Goal: Information Seeking & Learning: Learn about a topic

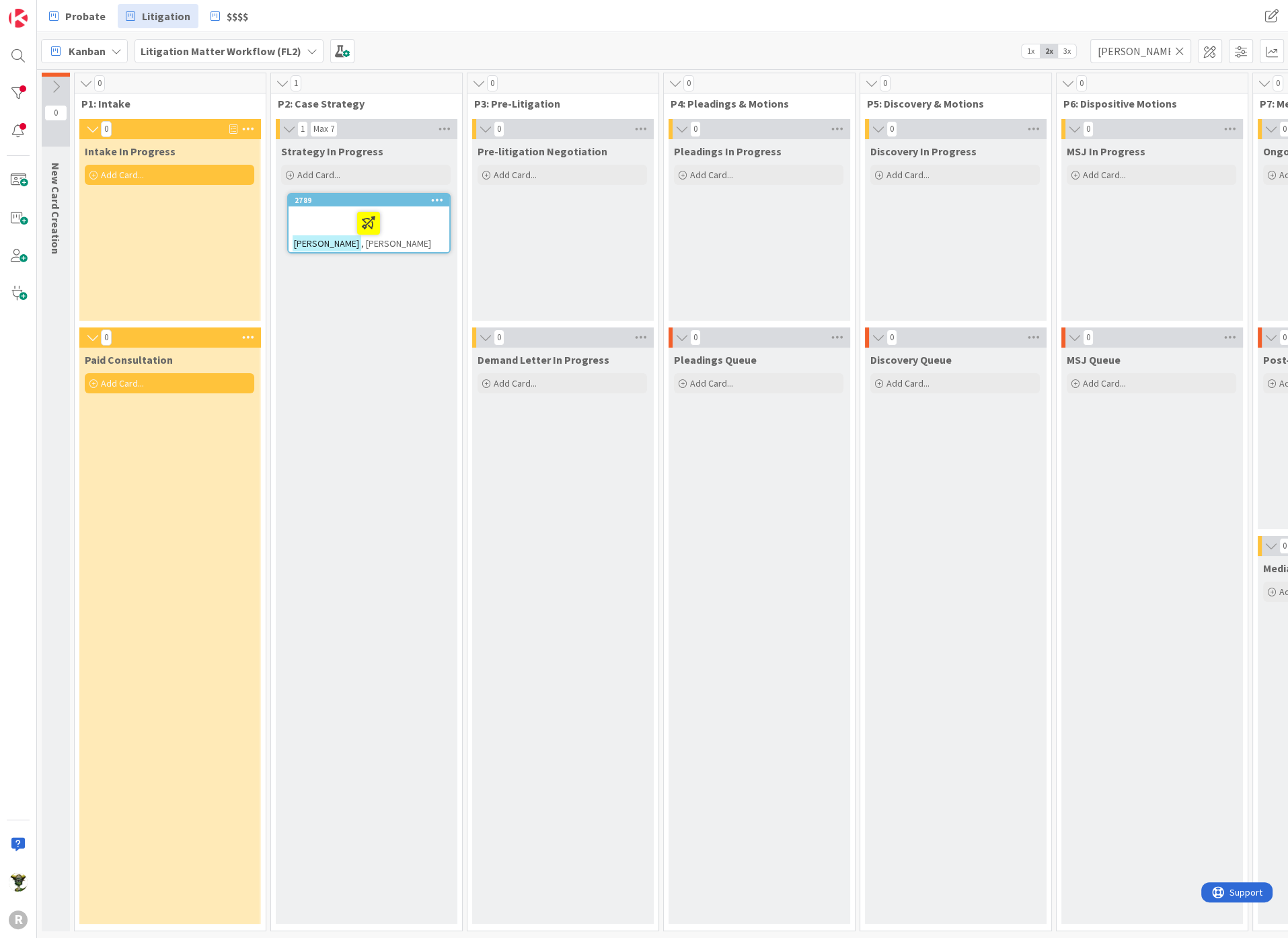
click at [1181, 47] on icon at bounding box center [1179, 51] width 9 height 12
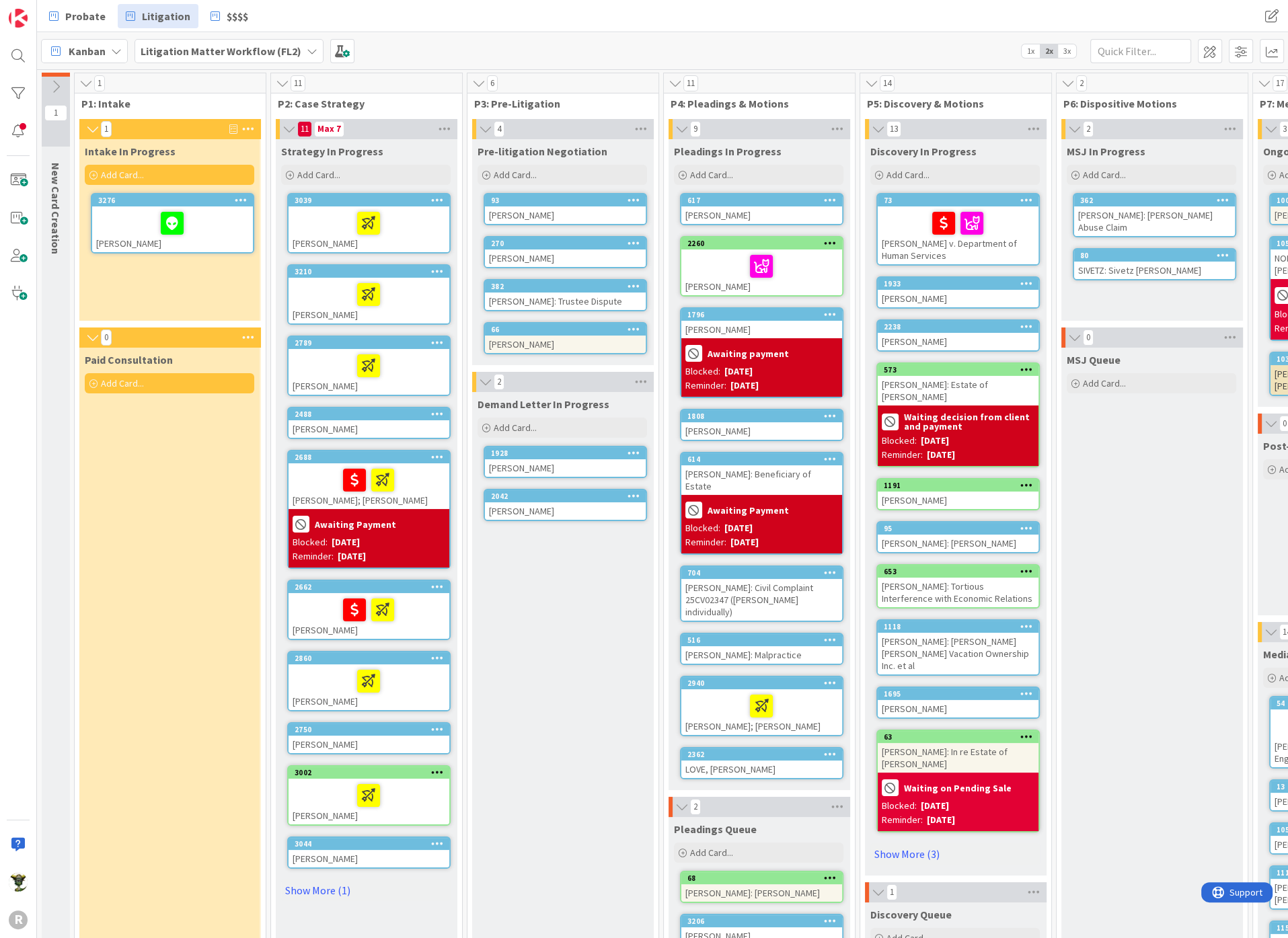
drag, startPoint x: 522, startPoint y: 33, endPoint x: 232, endPoint y: 3, distance: 291.5
click at [522, 33] on div "Kanban Litigation Matter Workflow (FL2) 1x 2x 3x" at bounding box center [662, 51] width 1251 height 37
click at [125, 227] on div at bounding box center [172, 223] width 152 height 29
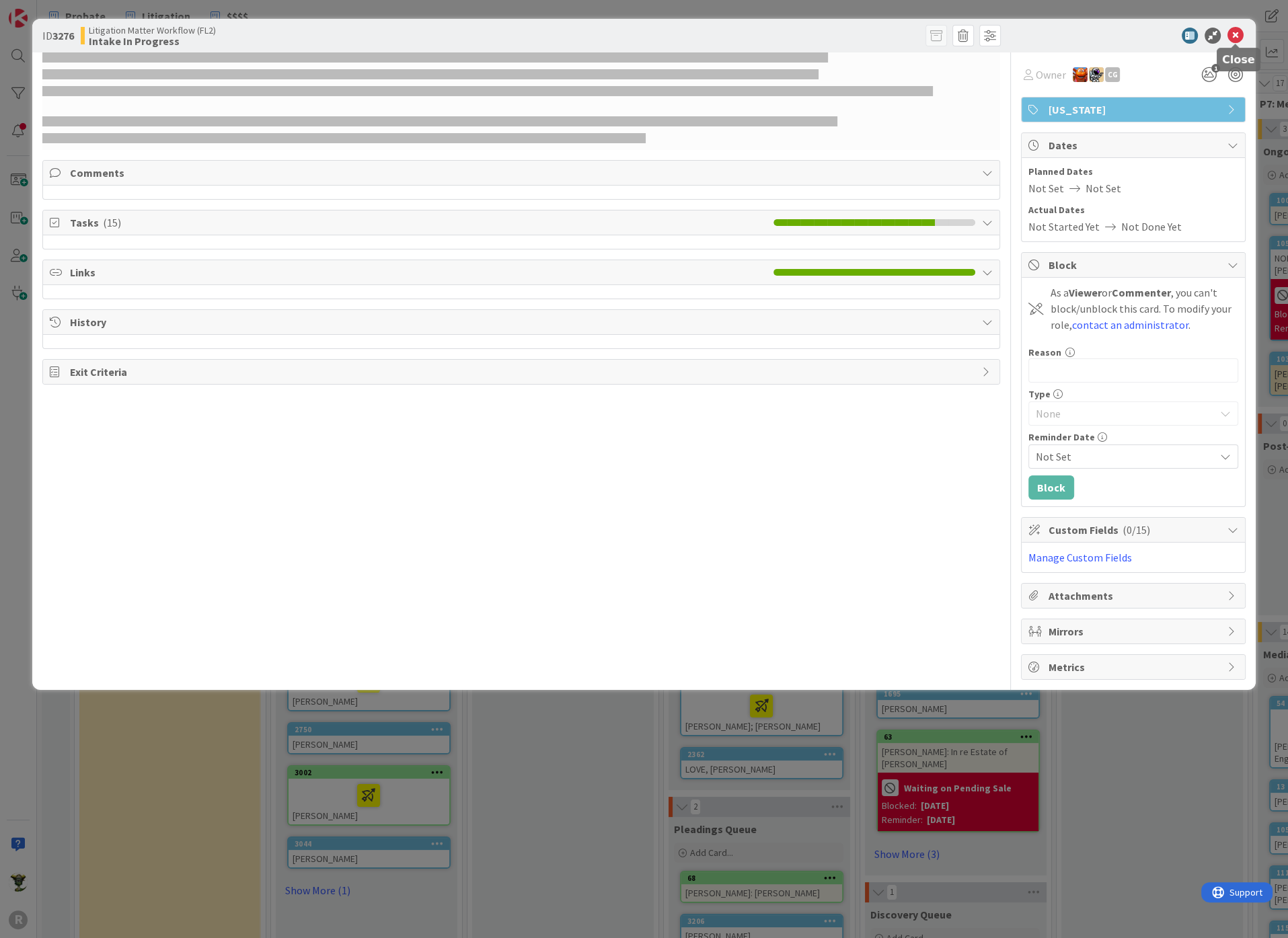
click at [1235, 36] on icon at bounding box center [1235, 35] width 16 height 16
click at [1229, 32] on icon at bounding box center [1235, 35] width 16 height 16
click at [120, 737] on div "ID 3276 Litigation Matter Workflow (FL2) Intake In Progress Owner CG 1 Oregon C…" at bounding box center [644, 469] width 1288 height 938
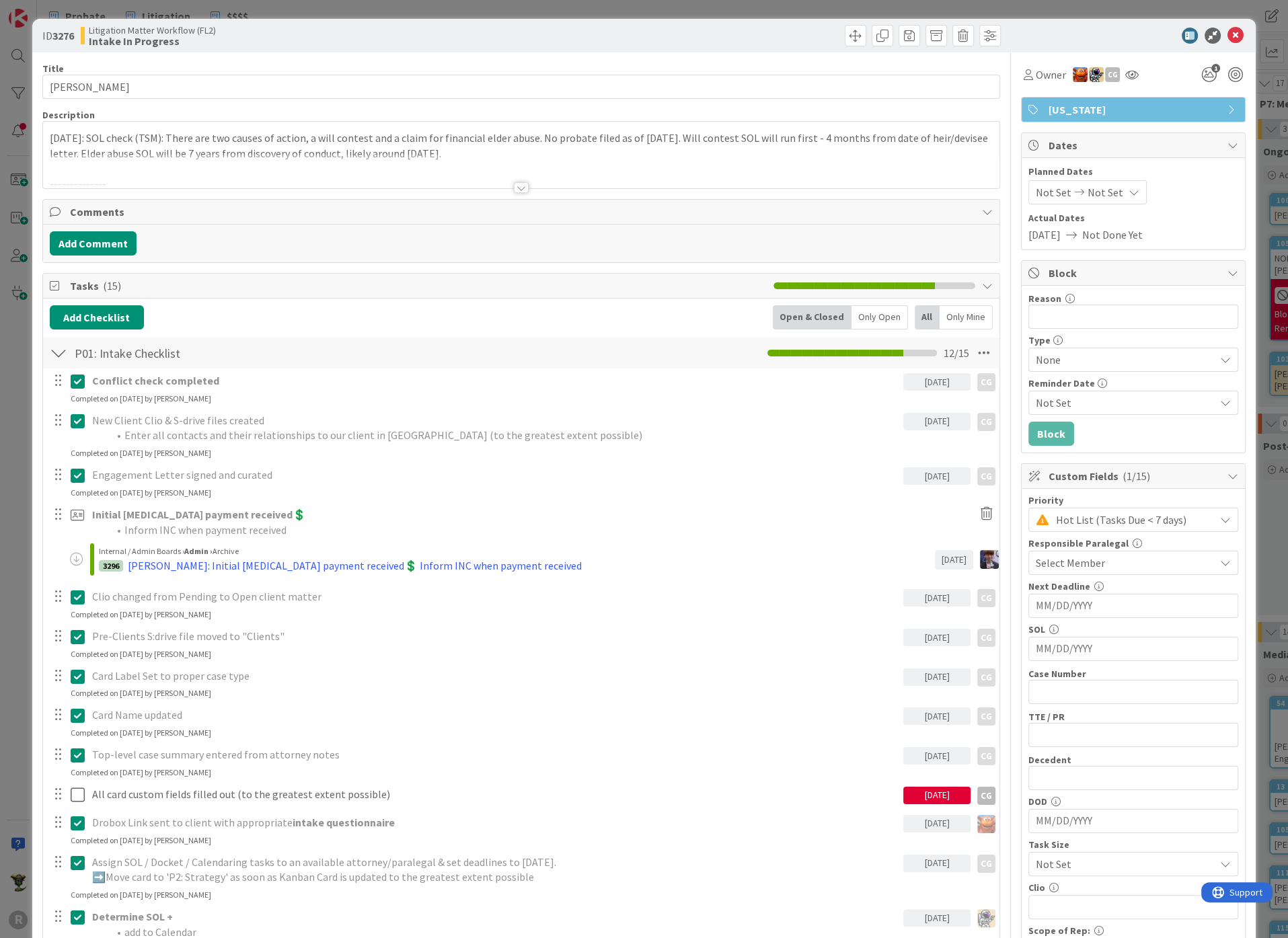
click at [1074, 29] on div at bounding box center [1126, 35] width 238 height 16
click at [521, 183] on div at bounding box center [521, 187] width 15 height 11
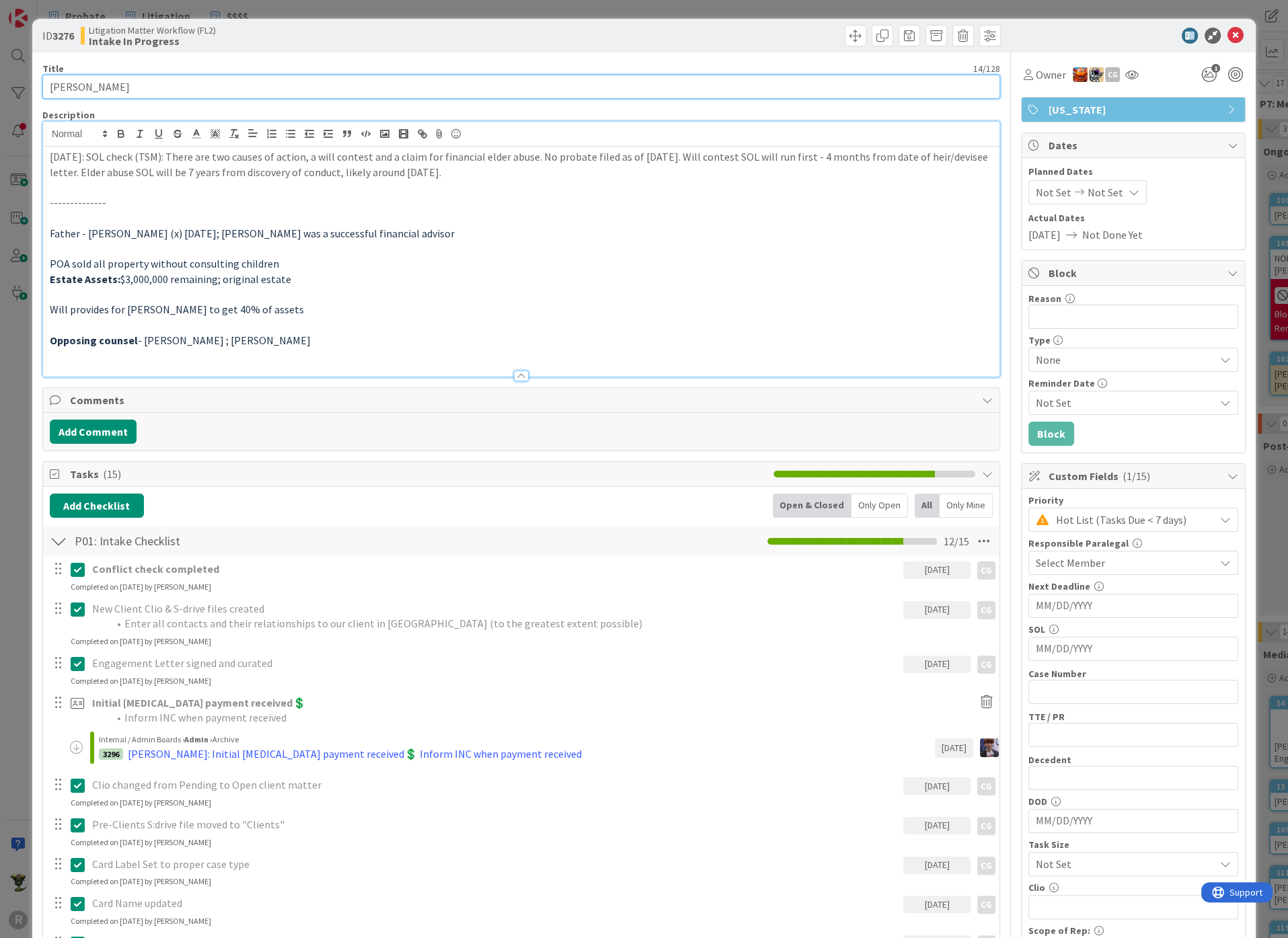
click at [131, 84] on input "[PERSON_NAME]" at bounding box center [521, 87] width 958 height 24
click at [457, 134] on icon at bounding box center [456, 134] width 16 height 19
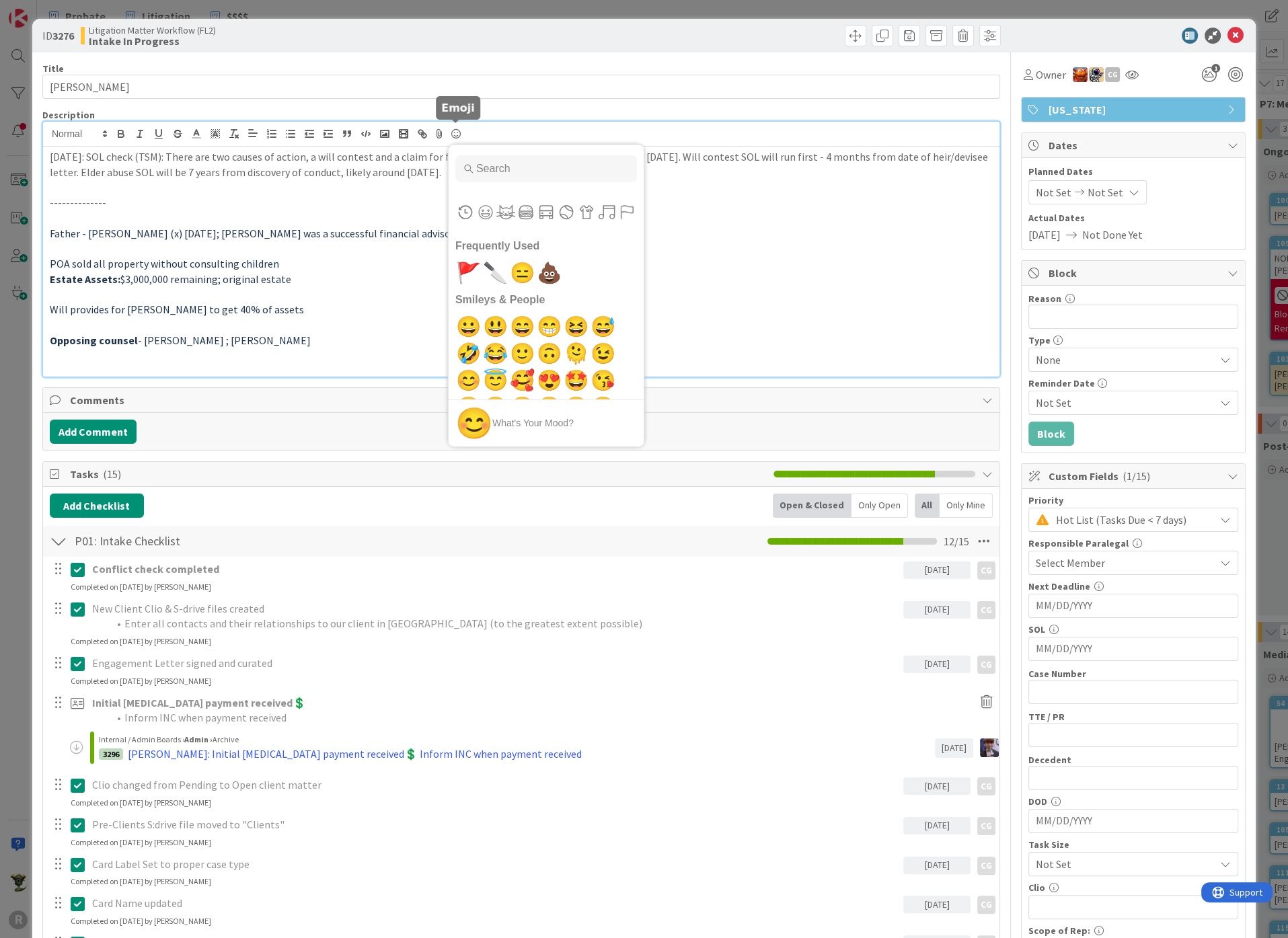
click at [484, 203] on button "Smileys & People" at bounding box center [485, 212] width 20 height 20
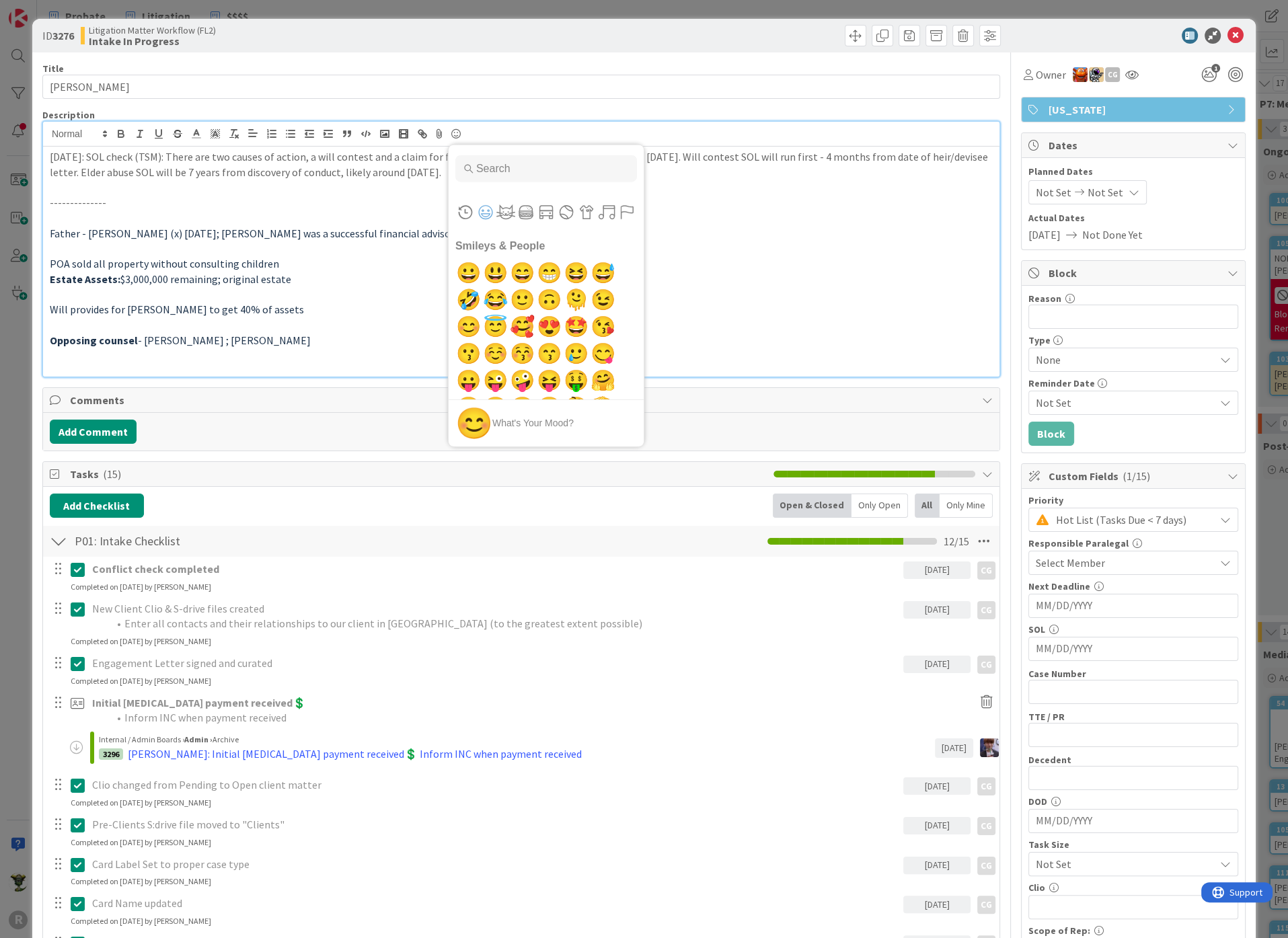
click at [331, 211] on p at bounding box center [521, 218] width 943 height 15
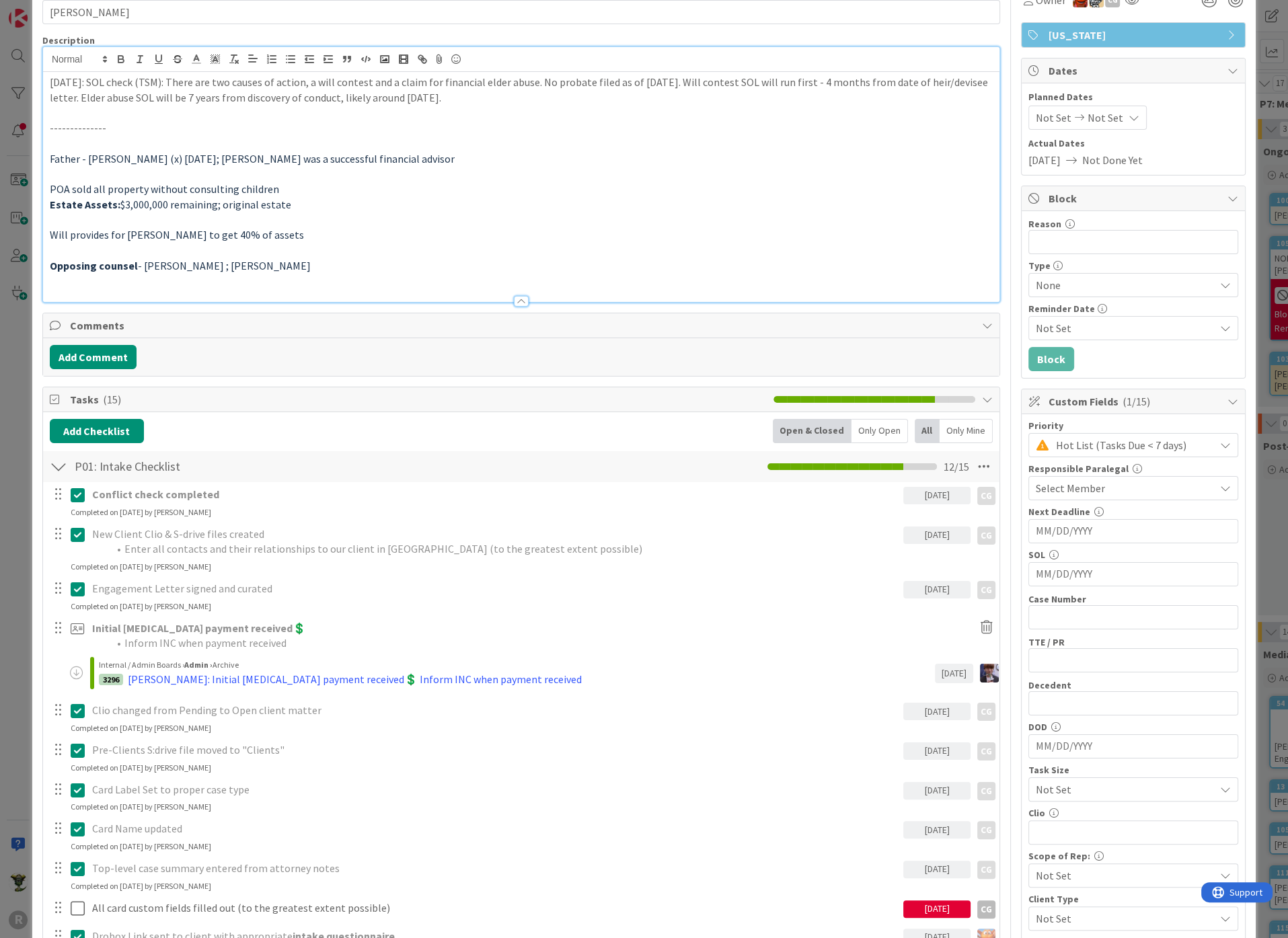
scroll to position [0, 0]
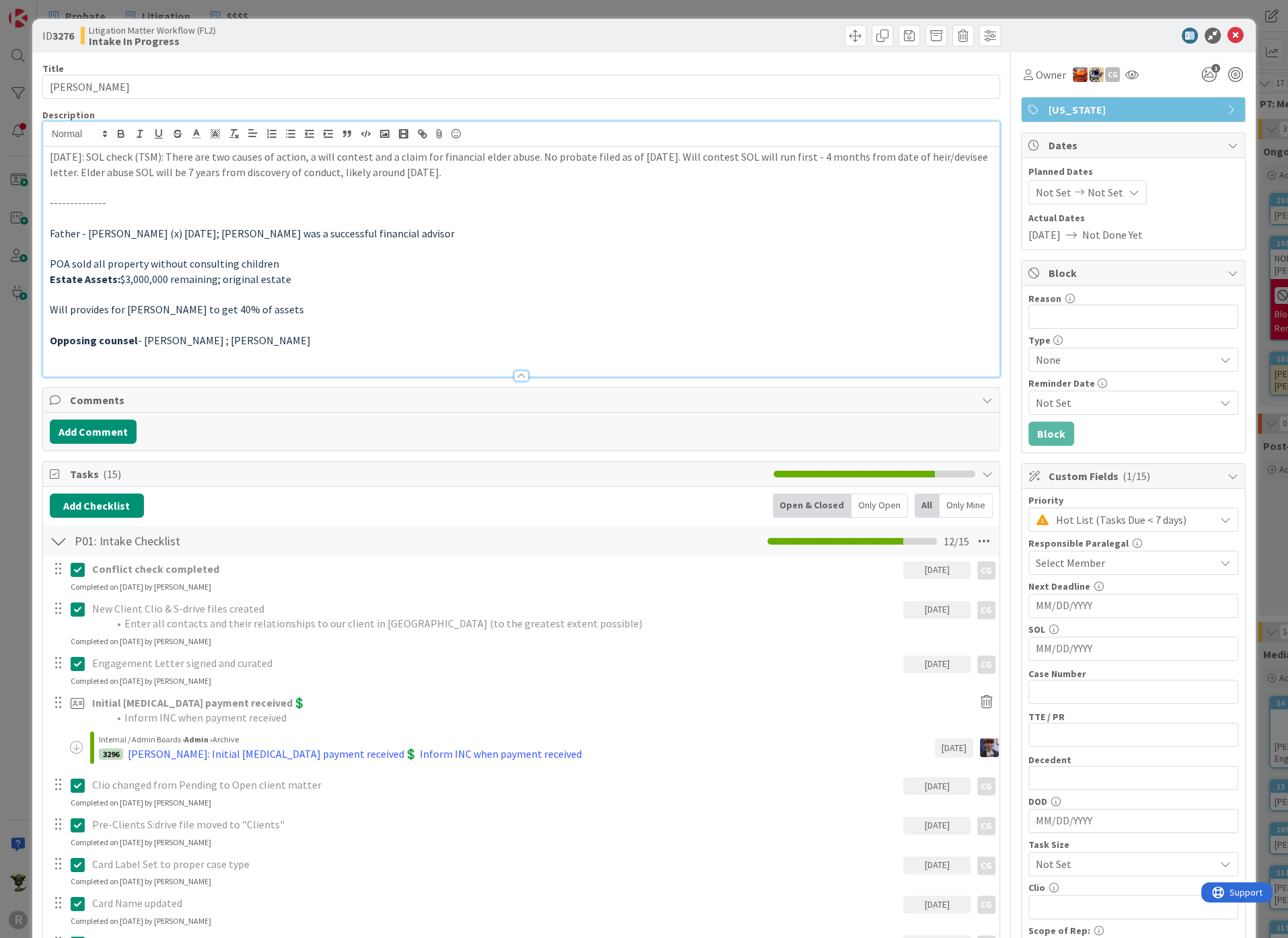
click at [75, 191] on p at bounding box center [521, 187] width 943 height 15
click at [48, 152] on div "[DATE]: SOL check (TSM): There are two causes of action, a will contest and a c…" at bounding box center [521, 261] width 956 height 230
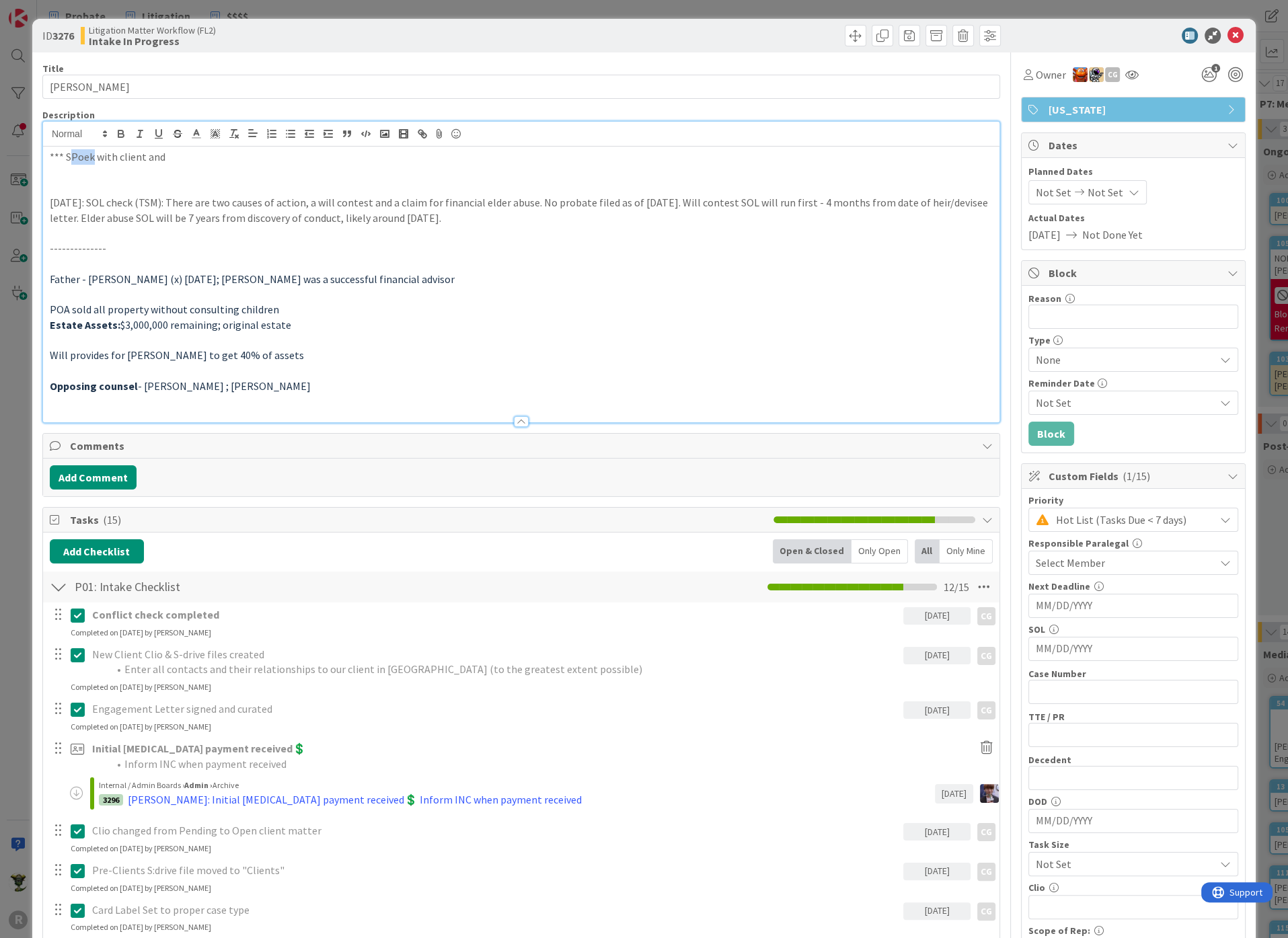
drag, startPoint x: 72, startPoint y: 152, endPoint x: 92, endPoint y: 153, distance: 20.0
click at [92, 153] on p "*** SPoek with client and" at bounding box center [521, 157] width 943 height 15
click at [155, 162] on p "*** Spoke with client and" at bounding box center [521, 157] width 943 height 15
click at [158, 152] on p "*** Spoke with client and" at bounding box center [521, 157] width 943 height 15
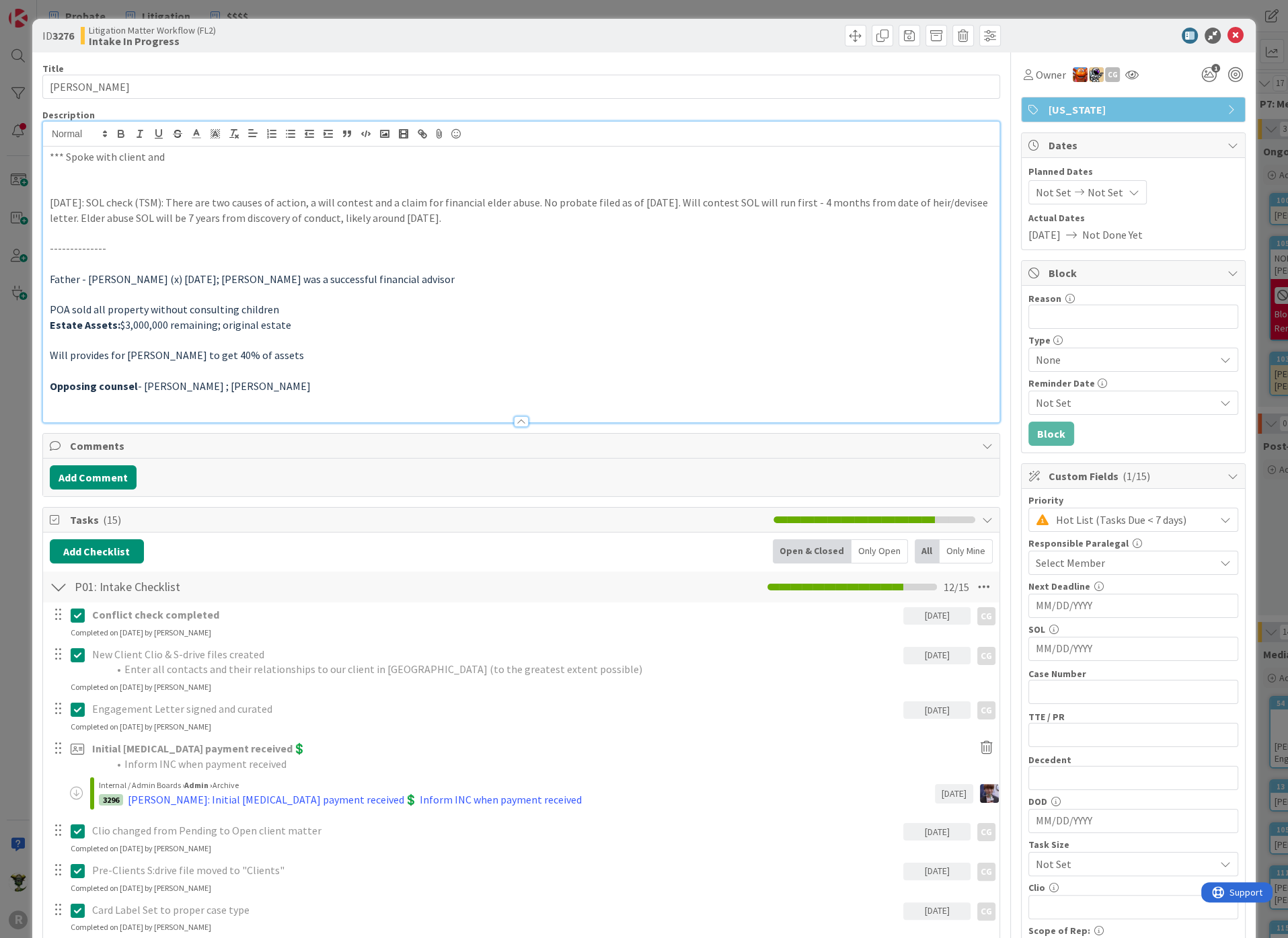
click at [158, 152] on p "*** Spoke with client and" at bounding box center [521, 157] width 943 height 15
click at [160, 158] on p "*** Spoke with client - It would likely be advantageous to initiate probate qui…" at bounding box center [521, 157] width 943 height 15
click at [458, 156] on p "*** Spoke with client - It would likely be advantageous to initiate probate qui…" at bounding box center [521, 157] width 943 height 15
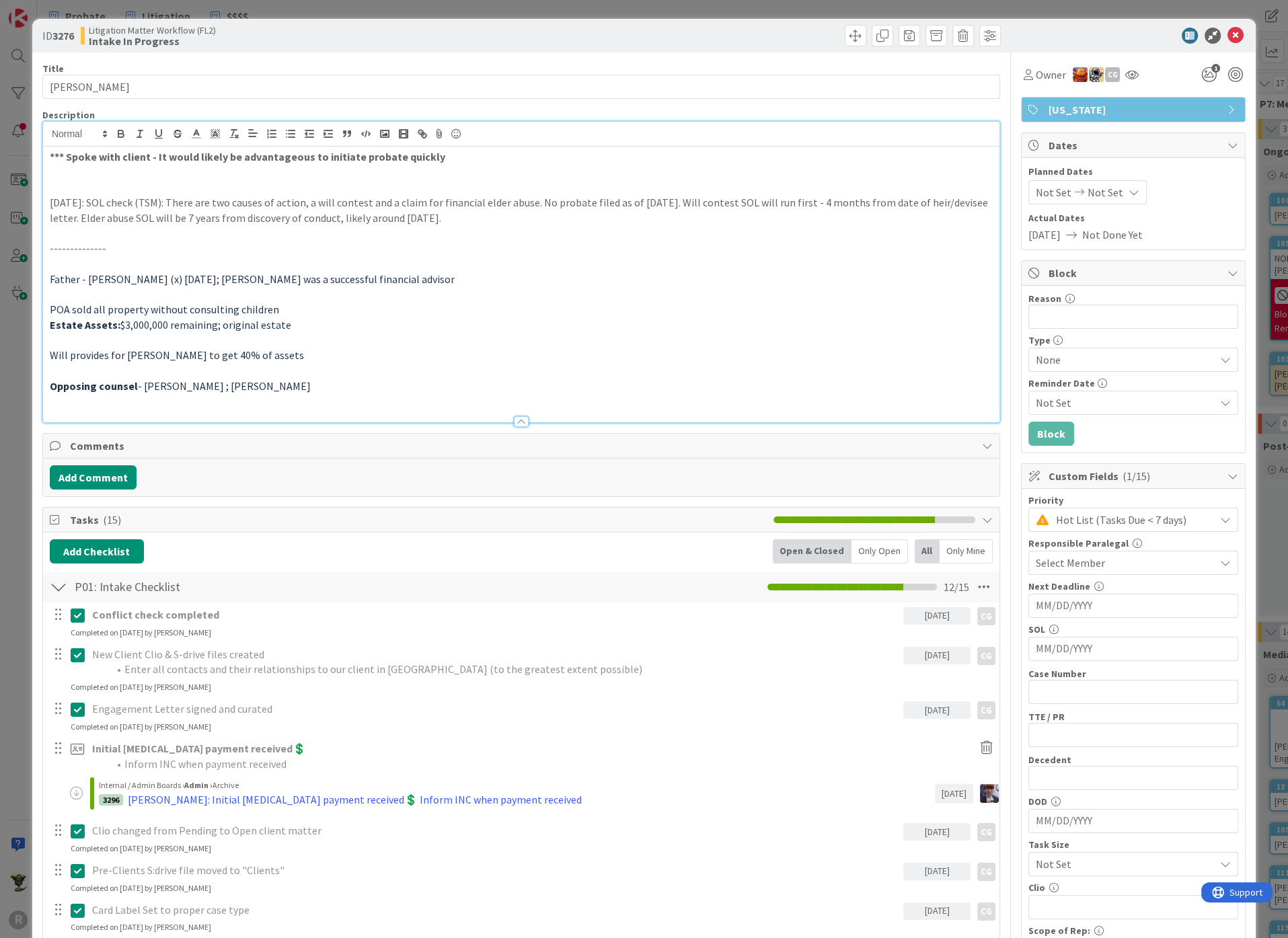
click at [65, 152] on strong "*** Spoke with client - It would likely be advantageous to initiate probate qui…" at bounding box center [247, 157] width 395 height 13
click at [118, 411] on div at bounding box center [521, 415] width 956 height 14
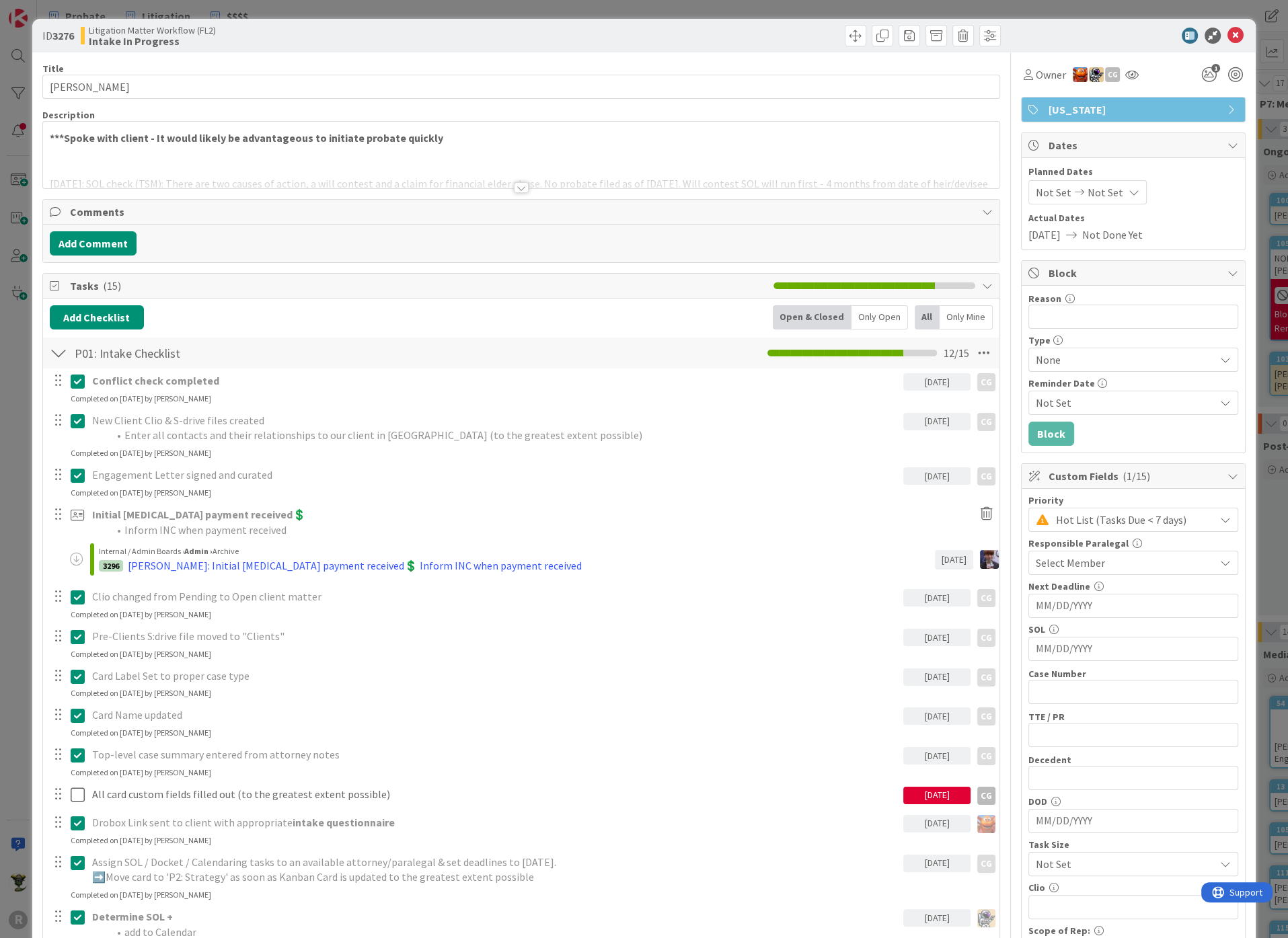
click at [514, 182] on div at bounding box center [521, 187] width 15 height 11
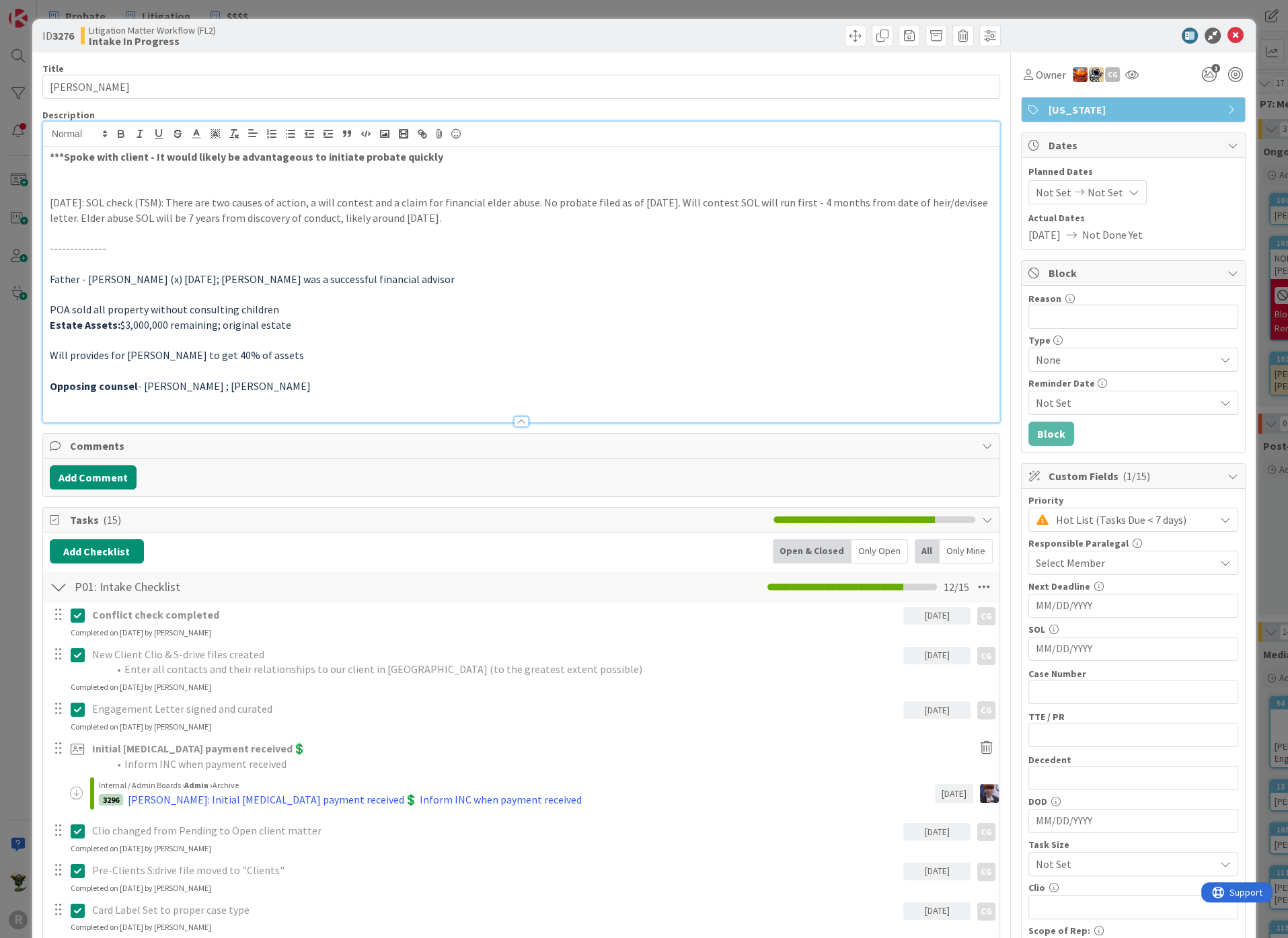
click at [109, 395] on h3 at bounding box center [521, 402] width 943 height 15
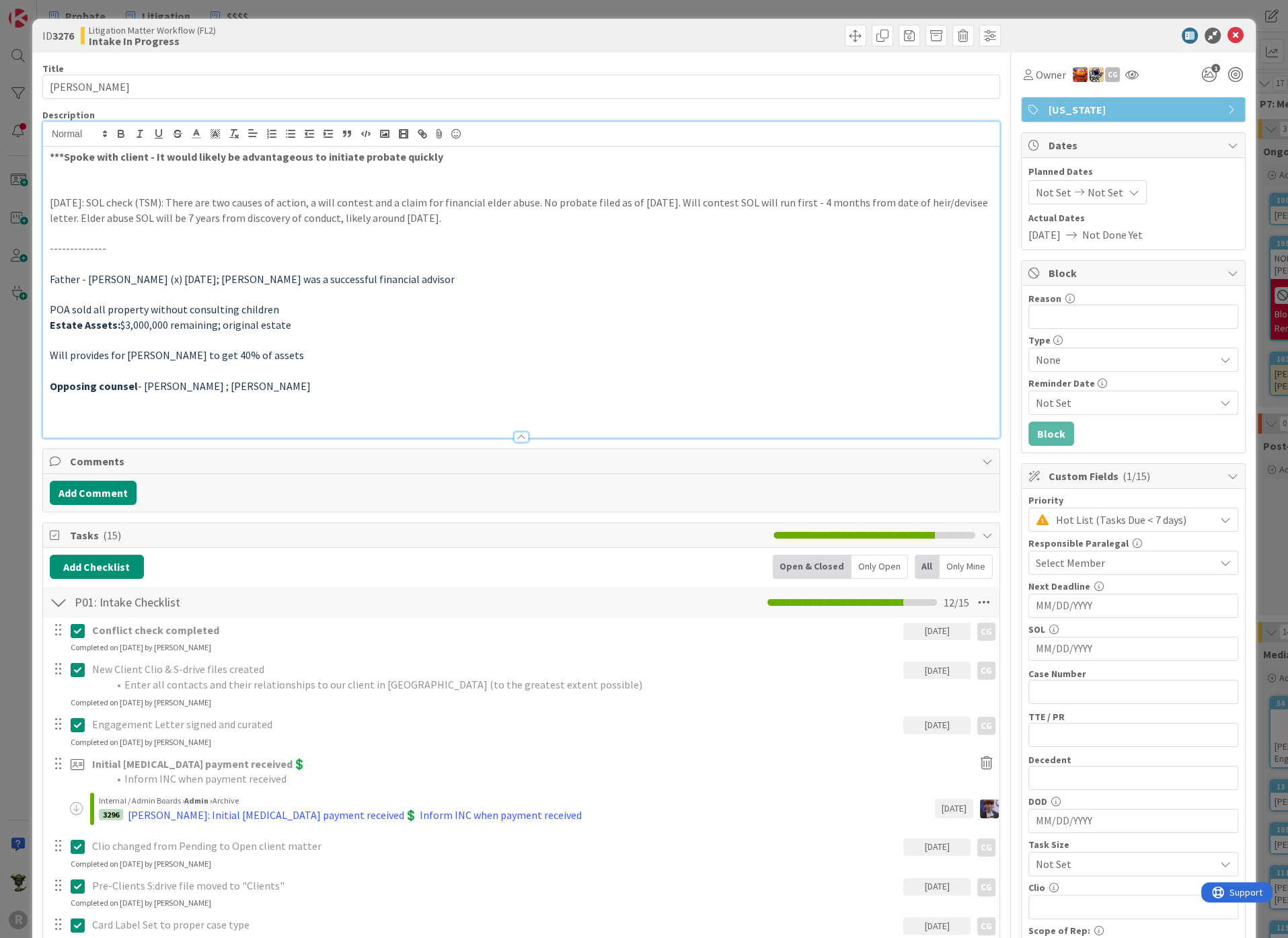
click at [265, 154] on strong "***Spoke with client - It would likely be advantageous to initiate probate quic…" at bounding box center [246, 157] width 393 height 13
click at [265, 191] on p at bounding box center [521, 187] width 943 height 15
click at [46, 202] on div "***Spoke with client - It would likely be advantageous to initiate probate quic…" at bounding box center [521, 292] width 956 height 291
drag, startPoint x: 51, startPoint y: 201, endPoint x: 615, endPoint y: 214, distance: 564.1
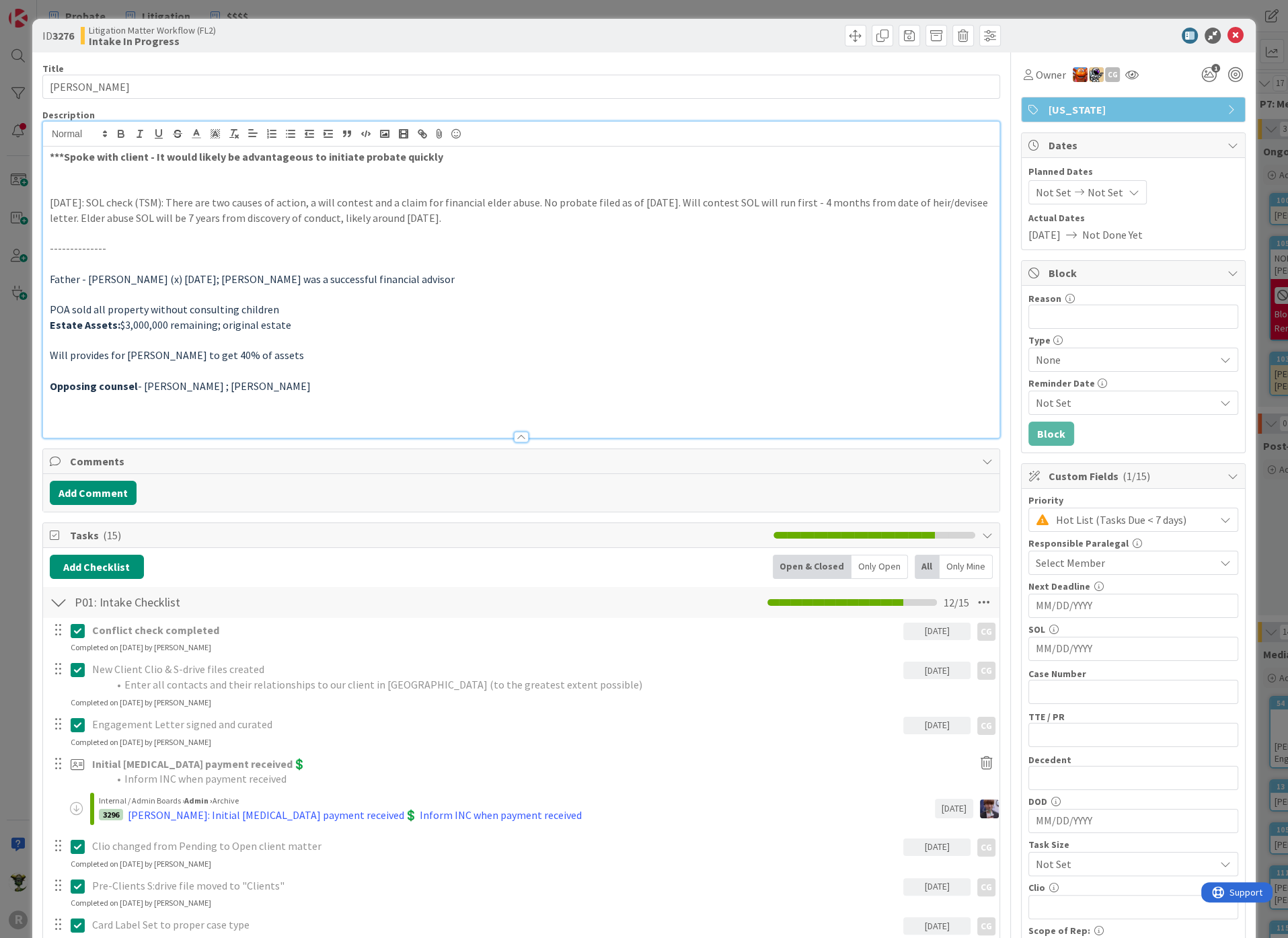
click at [615, 214] on div "***Spoke with client - It would likely be advantageous to initiate probate quic…" at bounding box center [521, 292] width 956 height 291
click at [238, 168] on p at bounding box center [521, 173] width 943 height 15
drag, startPoint x: 118, startPoint y: 317, endPoint x: 282, endPoint y: 322, distance: 164.1
click at [282, 322] on p "Estate Assets: $3,000,000 remaining; original estate" at bounding box center [521, 325] width 943 height 15
click at [347, 386] on p "Opposing counsel - [PERSON_NAME] ; [PERSON_NAME]" at bounding box center [521, 386] width 943 height 15
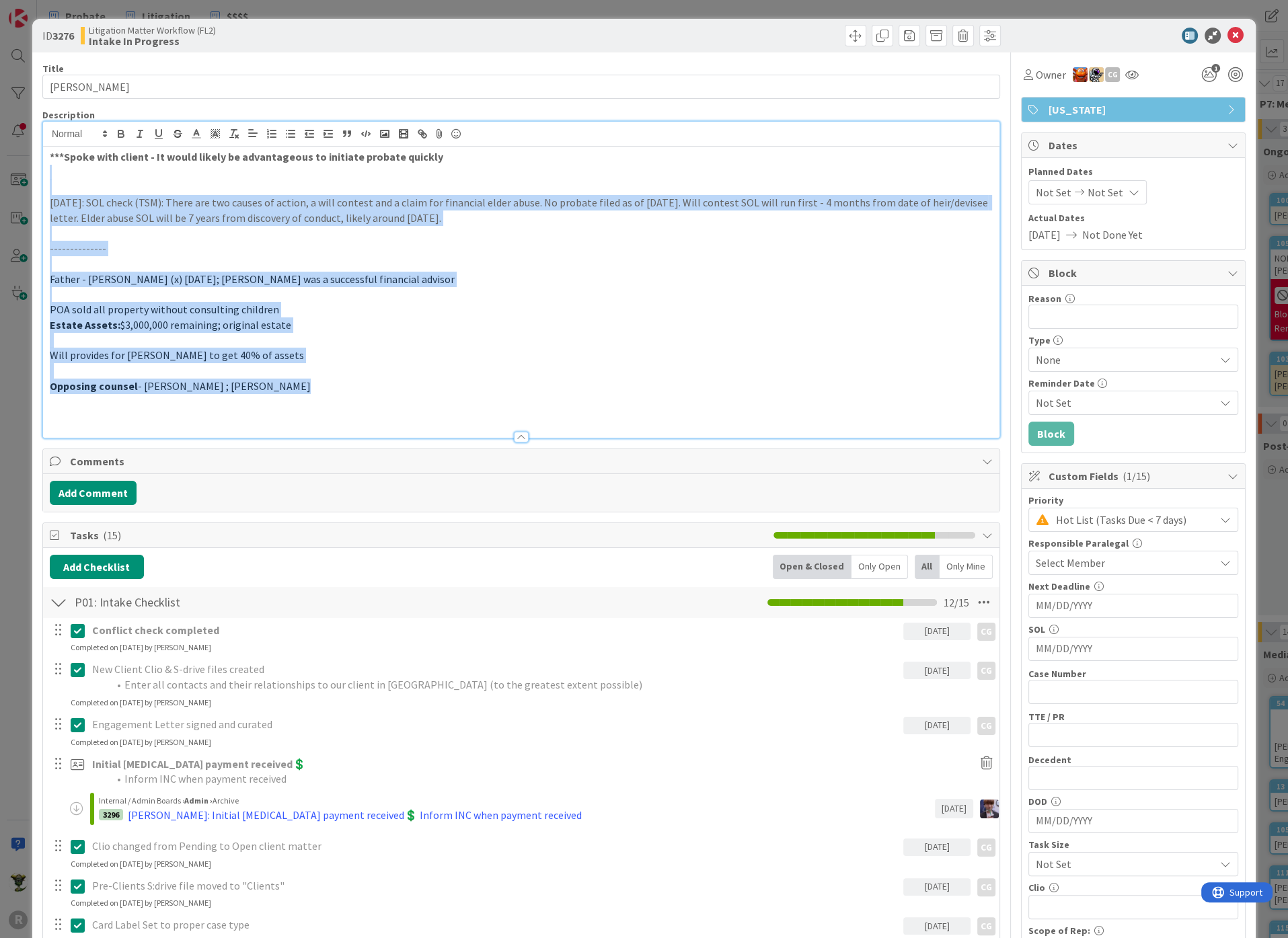
drag, startPoint x: 322, startPoint y: 383, endPoint x: 35, endPoint y: 164, distance: 361.0
click at [145, 214] on p "[DATE]: SOL check (TSM): There are two causes of action, a will contest and a c…" at bounding box center [521, 211] width 943 height 30
drag, startPoint x: 55, startPoint y: 175, endPoint x: 329, endPoint y: 432, distance: 375.7
click at [329, 432] on div "Description ***Spoke with client - It would likely be advantageous to initiate …" at bounding box center [521, 273] width 958 height 329
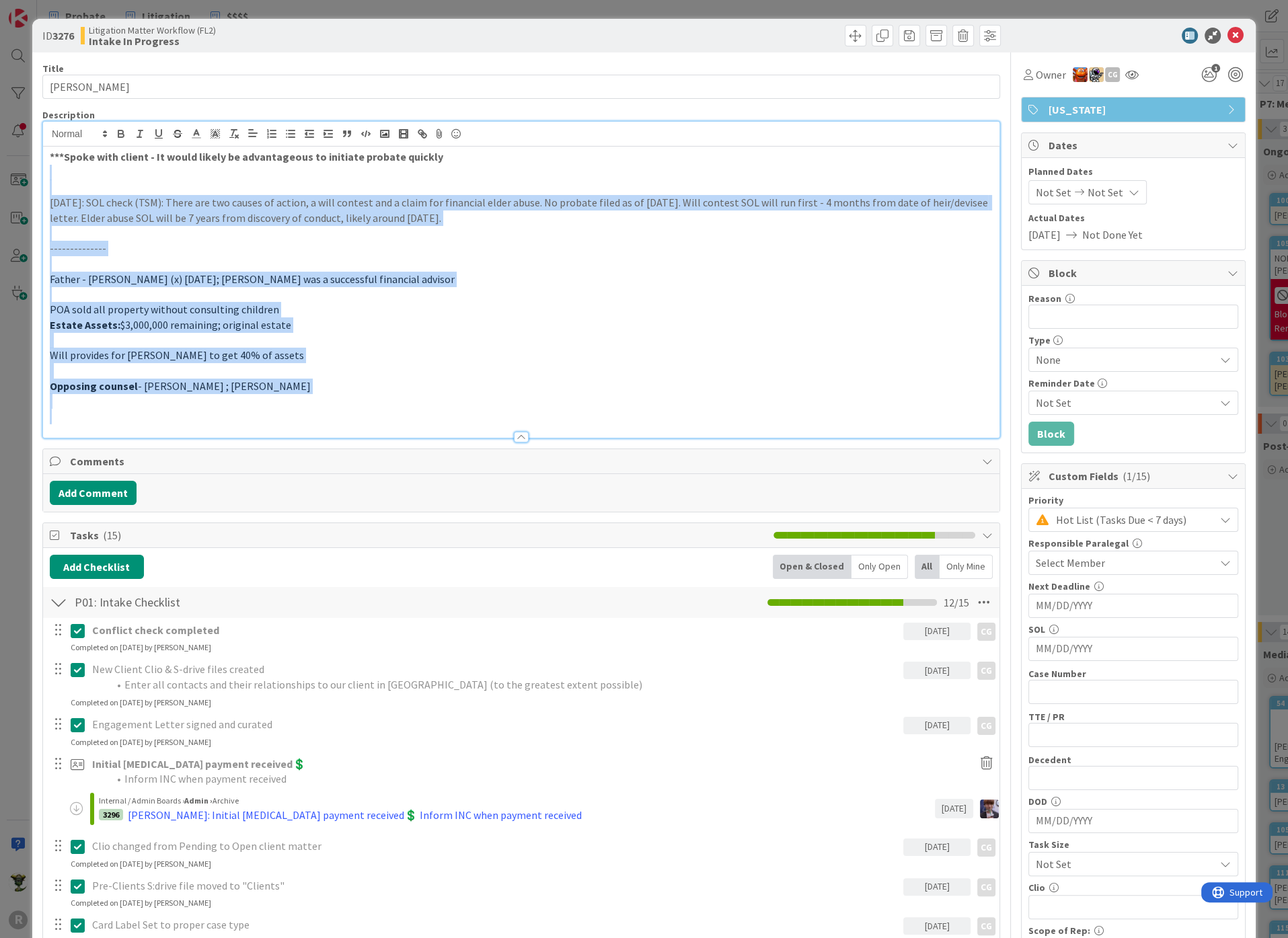
click at [228, 408] on p at bounding box center [521, 416] width 943 height 15
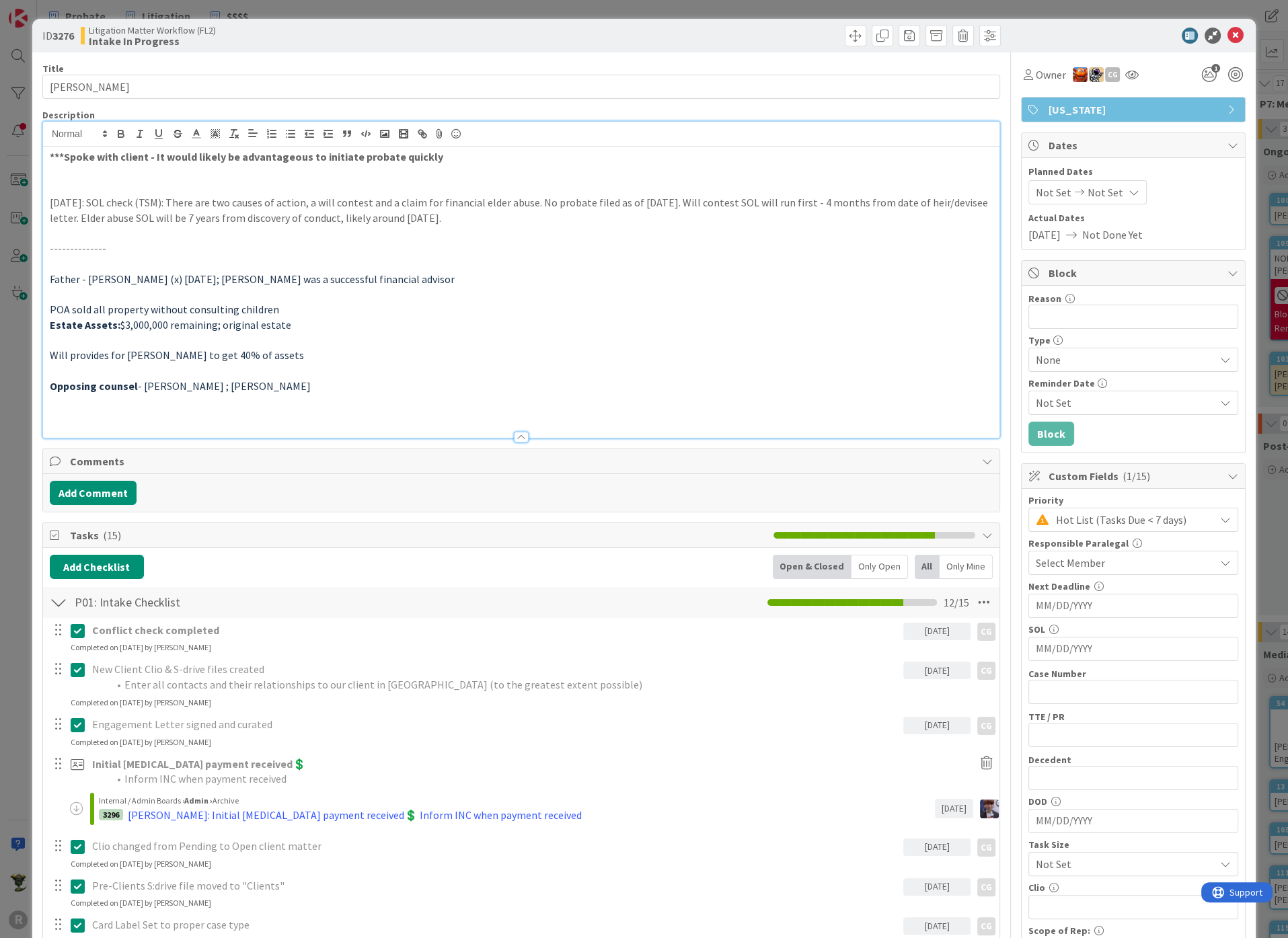
click at [213, 397] on h3 at bounding box center [521, 402] width 943 height 15
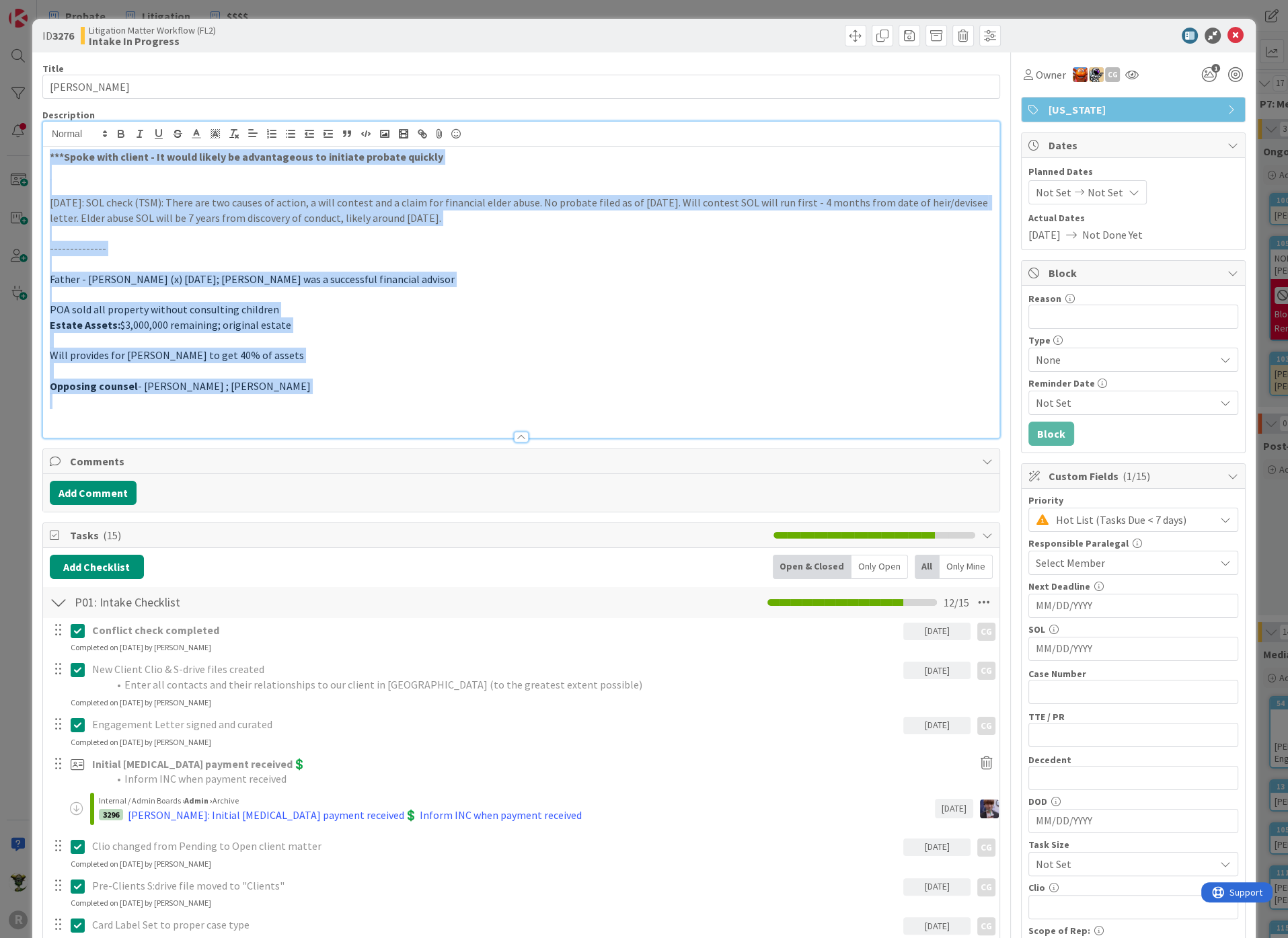
drag, startPoint x: 297, startPoint y: 328, endPoint x: 37, endPoint y: 154, distance: 312.9
click at [166, 195] on p "[DATE]: SOL check (TSM): There are two causes of action, a will contest and a c…" at bounding box center [521, 211] width 943 height 30
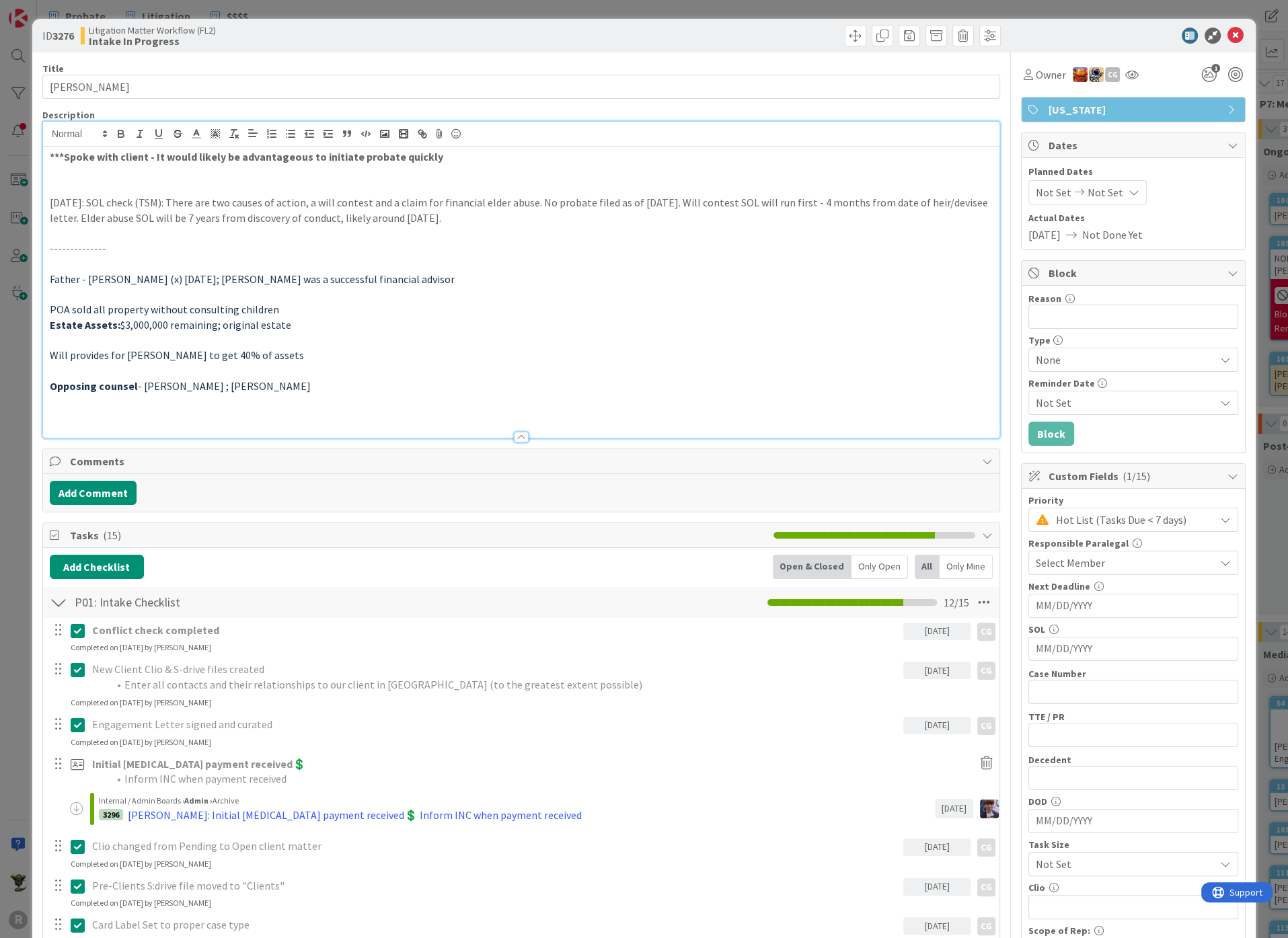
click at [63, 157] on strong "***Spoke with client - It would likely be advantageous to initiate probate quic…" at bounding box center [246, 157] width 393 height 13
click at [190, 278] on span "Father - [PERSON_NAME] (x) [DATE]; [PERSON_NAME] was a successful financial adv…" at bounding box center [252, 279] width 405 height 13
click at [201, 282] on span "Father - [PERSON_NAME] (x) [DATE]; [PERSON_NAME] was a successful financial adv…" at bounding box center [252, 279] width 405 height 13
click at [407, 315] on p "POA sold all property without consulting children" at bounding box center [521, 309] width 943 height 15
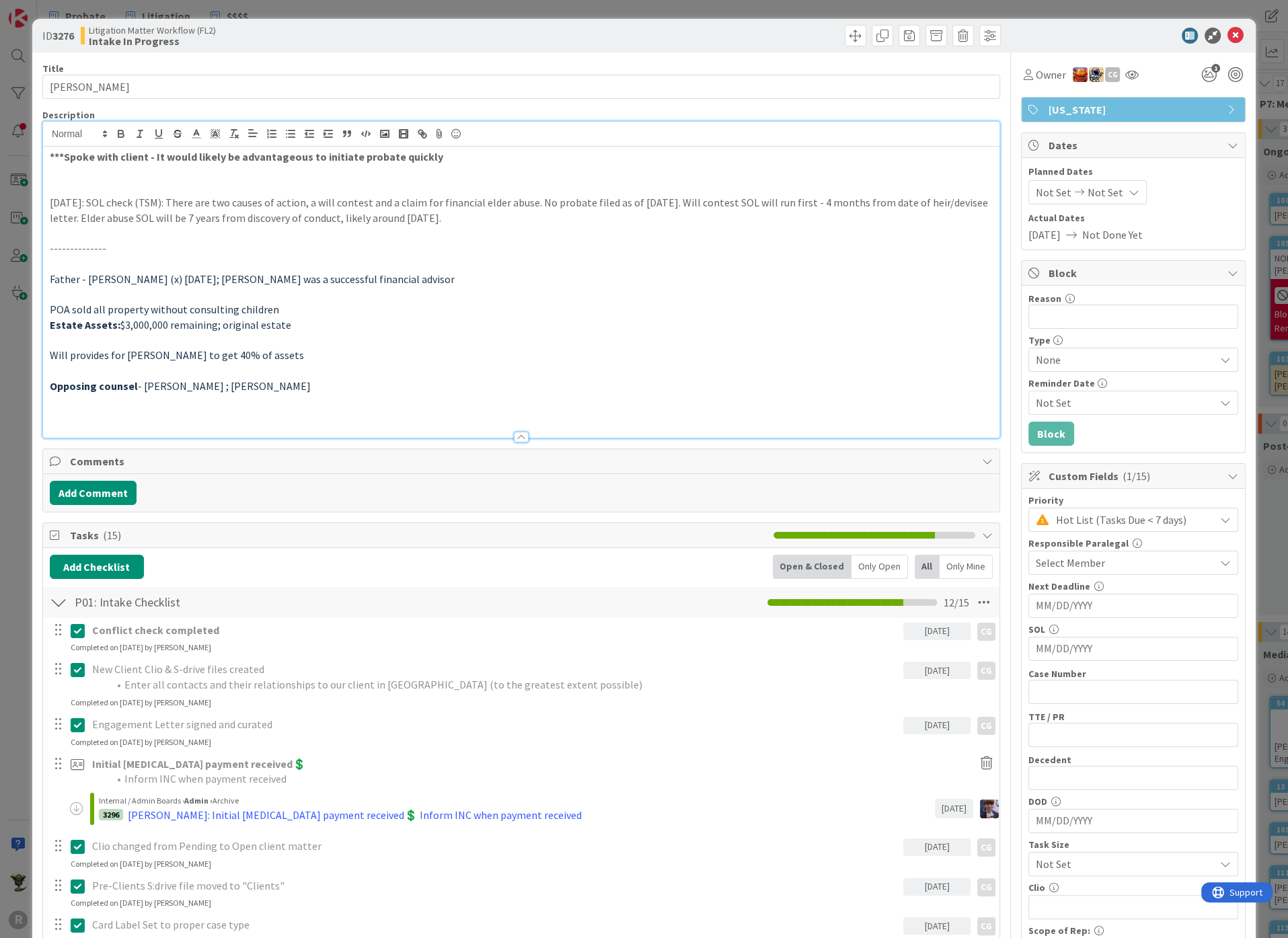
click at [238, 278] on span "Father - [PERSON_NAME] (x) [DATE]; [PERSON_NAME] was a successful financial adv…" at bounding box center [252, 279] width 405 height 13
click at [462, 153] on p "***Spoke with client - It would likely be advantageous to initiate probate quic…" at bounding box center [521, 157] width 943 height 15
click at [427, 156] on strong "***Spoke with client - It would likely be advantageous to initiate probate quic…" at bounding box center [254, 157] width 408 height 13
click at [1035, 74] on span "Owner" at bounding box center [1050, 74] width 30 height 16
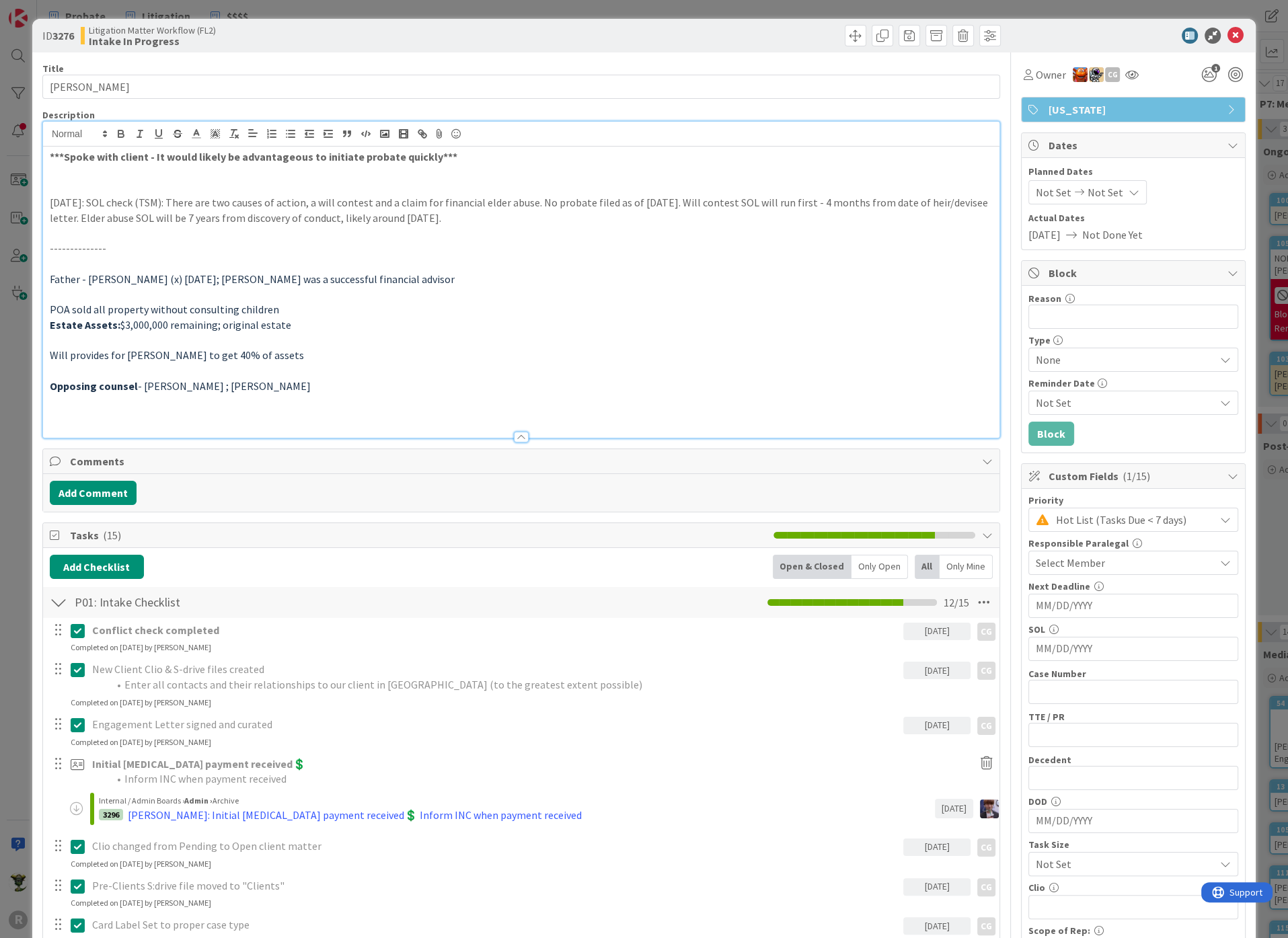
click at [528, 237] on p at bounding box center [521, 233] width 943 height 15
click at [647, 109] on div "Description" at bounding box center [521, 115] width 958 height 12
click at [633, 191] on p at bounding box center [521, 187] width 943 height 15
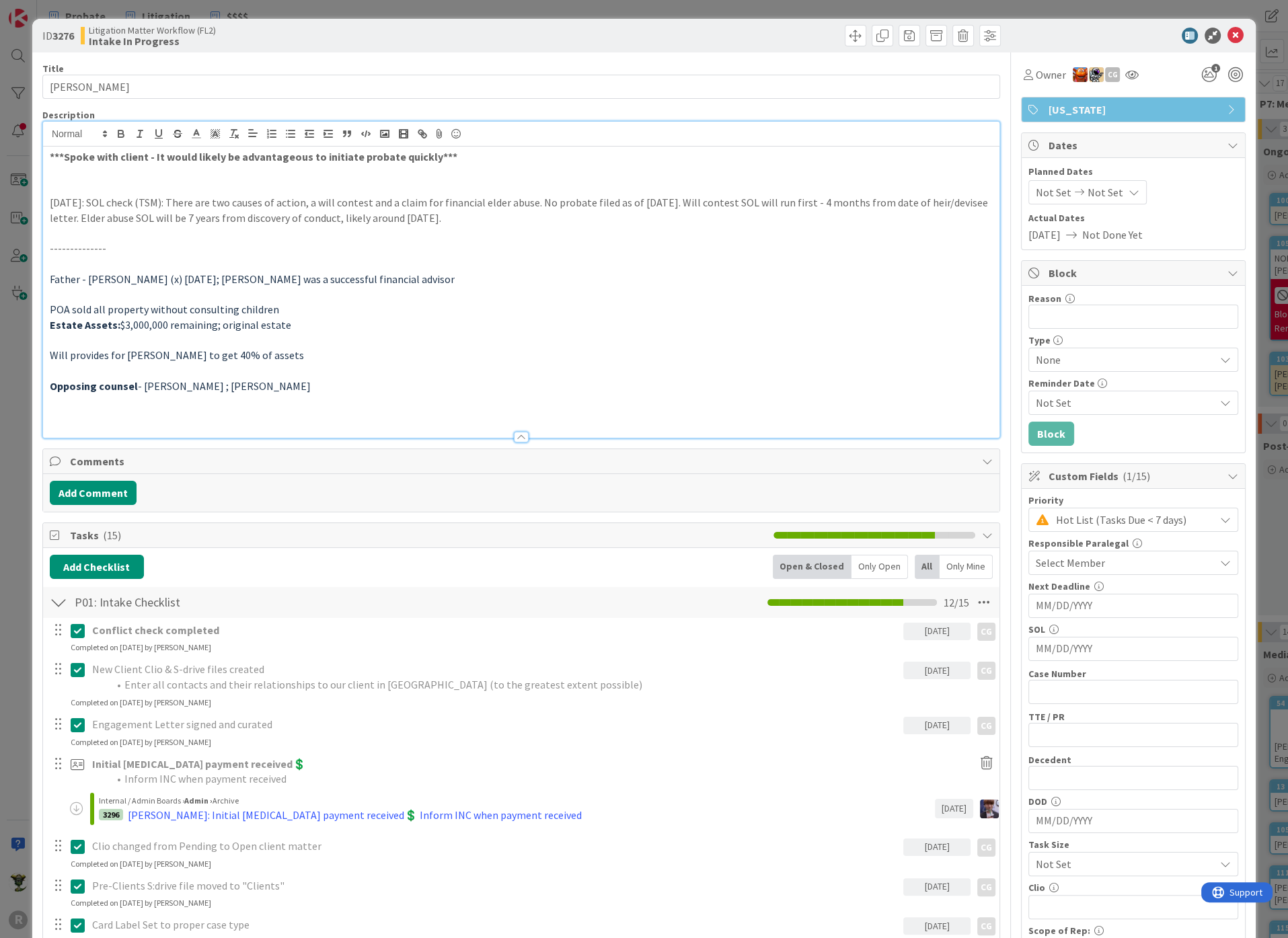
drag, startPoint x: 572, startPoint y: 271, endPoint x: -48, endPoint y: 152, distance: 631.3
click at [0, 152] on html "R Probate Litigation $$$$ Probate Litigation $$$$ Kanban Litigation Matter Work…" at bounding box center [644, 469] width 1288 height 938
click at [98, 195] on p "[DATE]: SOL check (TSM): There are two causes of action, a will contest and a c…" at bounding box center [521, 211] width 943 height 30
click at [1107, 29] on div at bounding box center [1126, 35] width 238 height 16
click at [747, 41] on div at bounding box center [762, 36] width 476 height 22
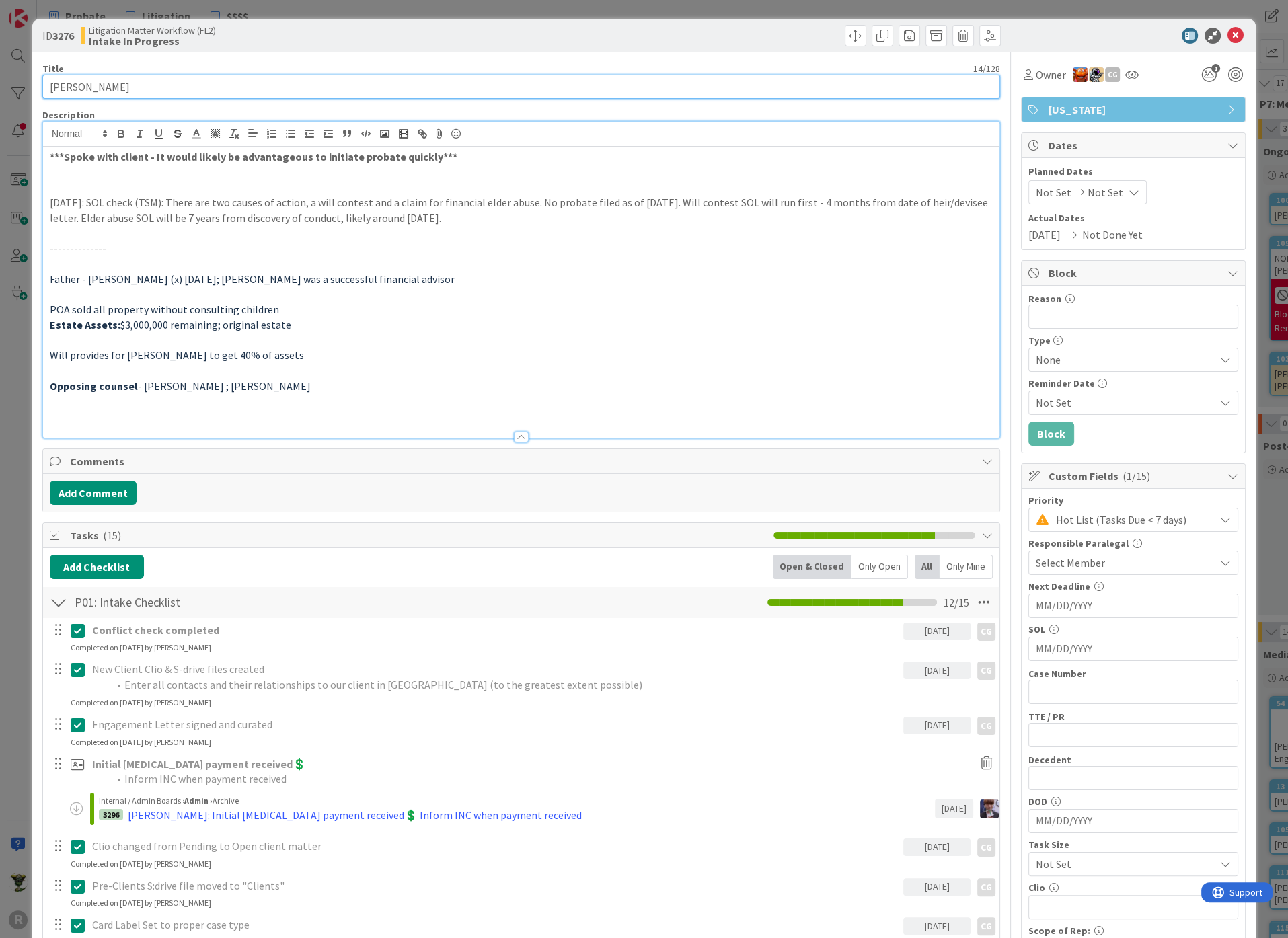
drag, startPoint x: 51, startPoint y: 87, endPoint x: 191, endPoint y: 88, distance: 140.0
click at [191, 88] on input "[PERSON_NAME]" at bounding box center [521, 87] width 958 height 24
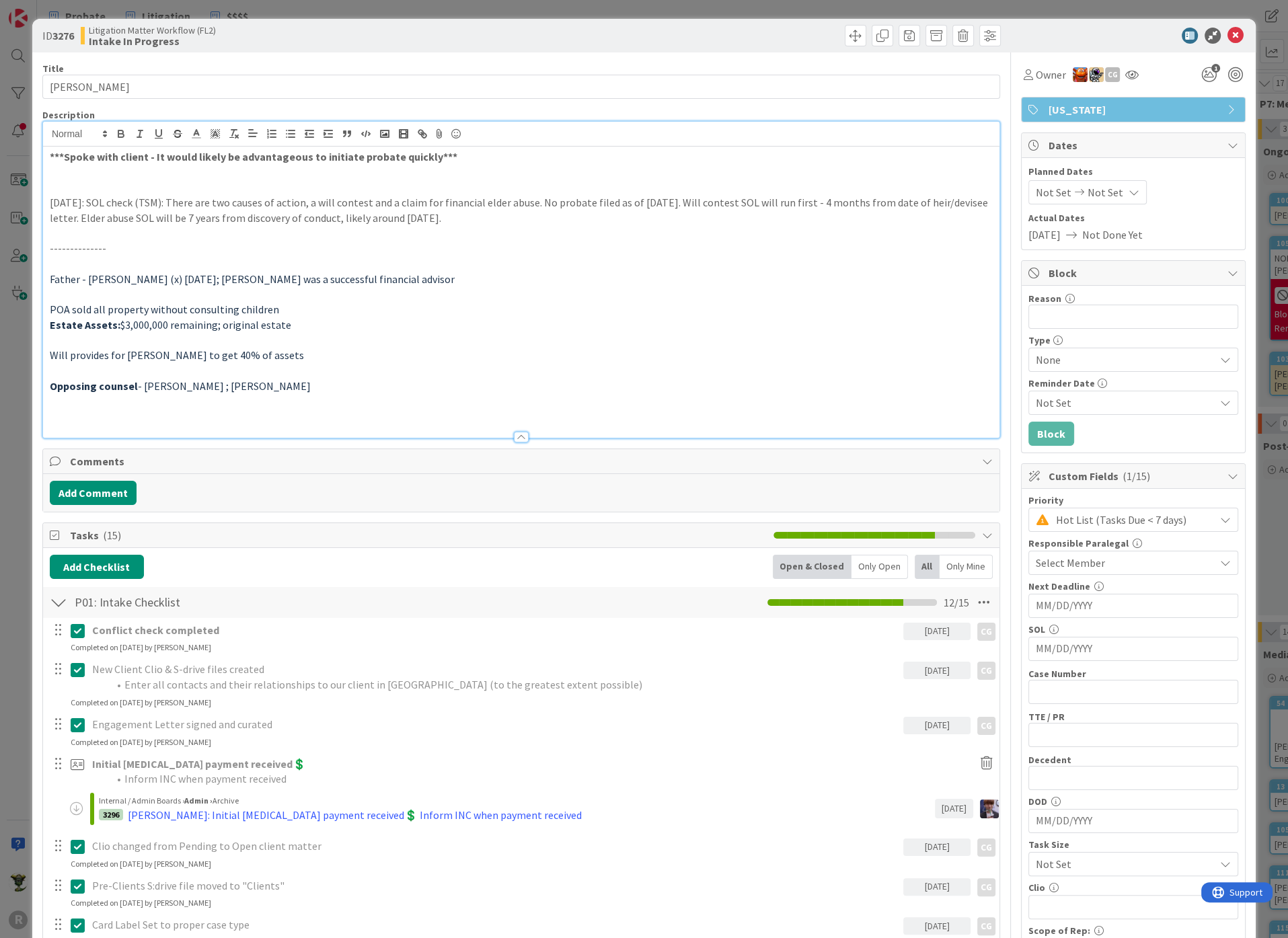
click at [209, 34] on span "Litigation Matter Workflow (FL2)" at bounding box center [152, 30] width 127 height 11
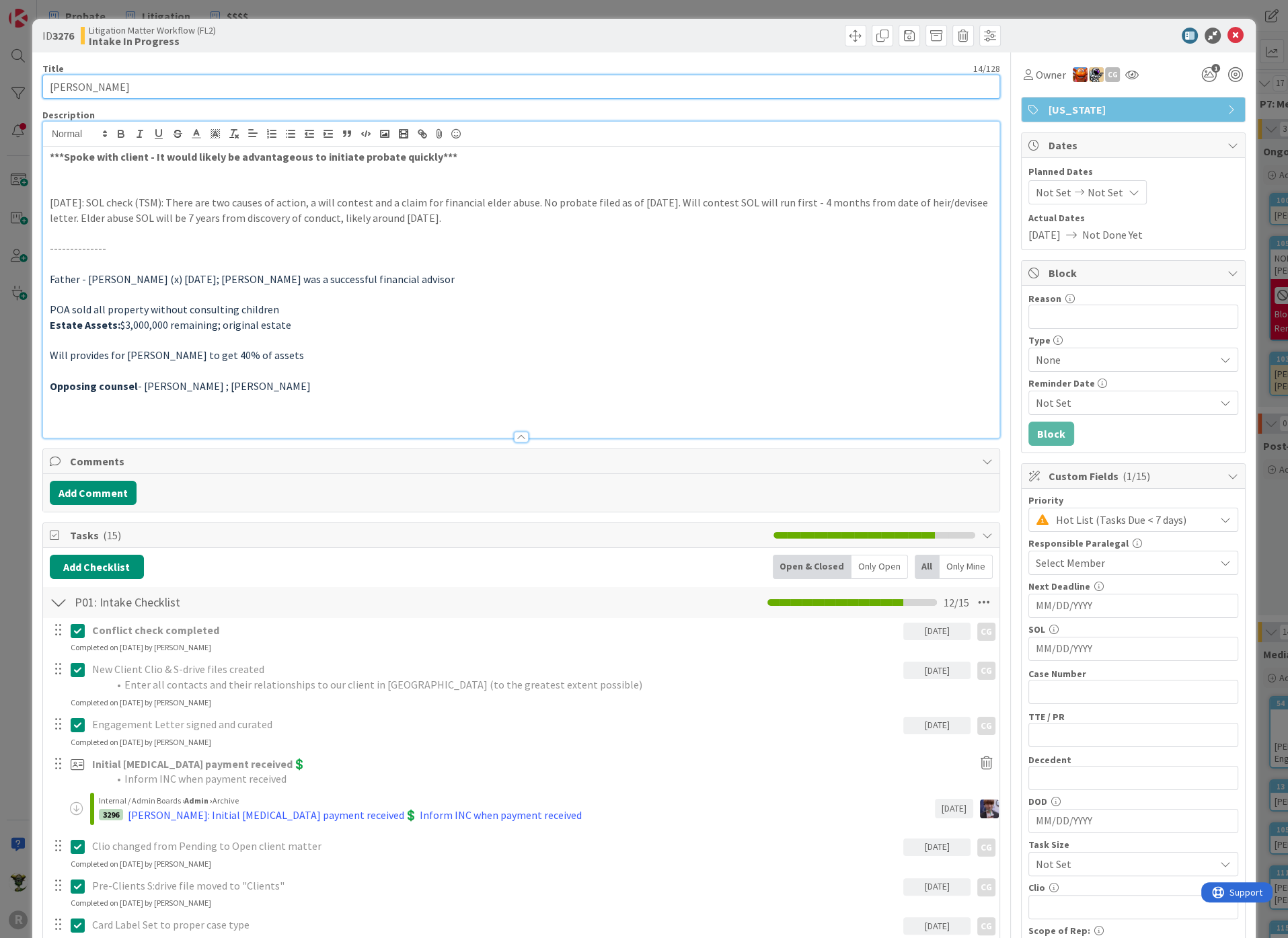
drag, startPoint x: 104, startPoint y: 81, endPoint x: 22, endPoint y: 78, distance: 82.1
click at [20, 78] on div "ID 3276 Litigation Matter Workflow (FL2) Intake In Progress Title 14 / 128 [PER…" at bounding box center [644, 469] width 1288 height 938
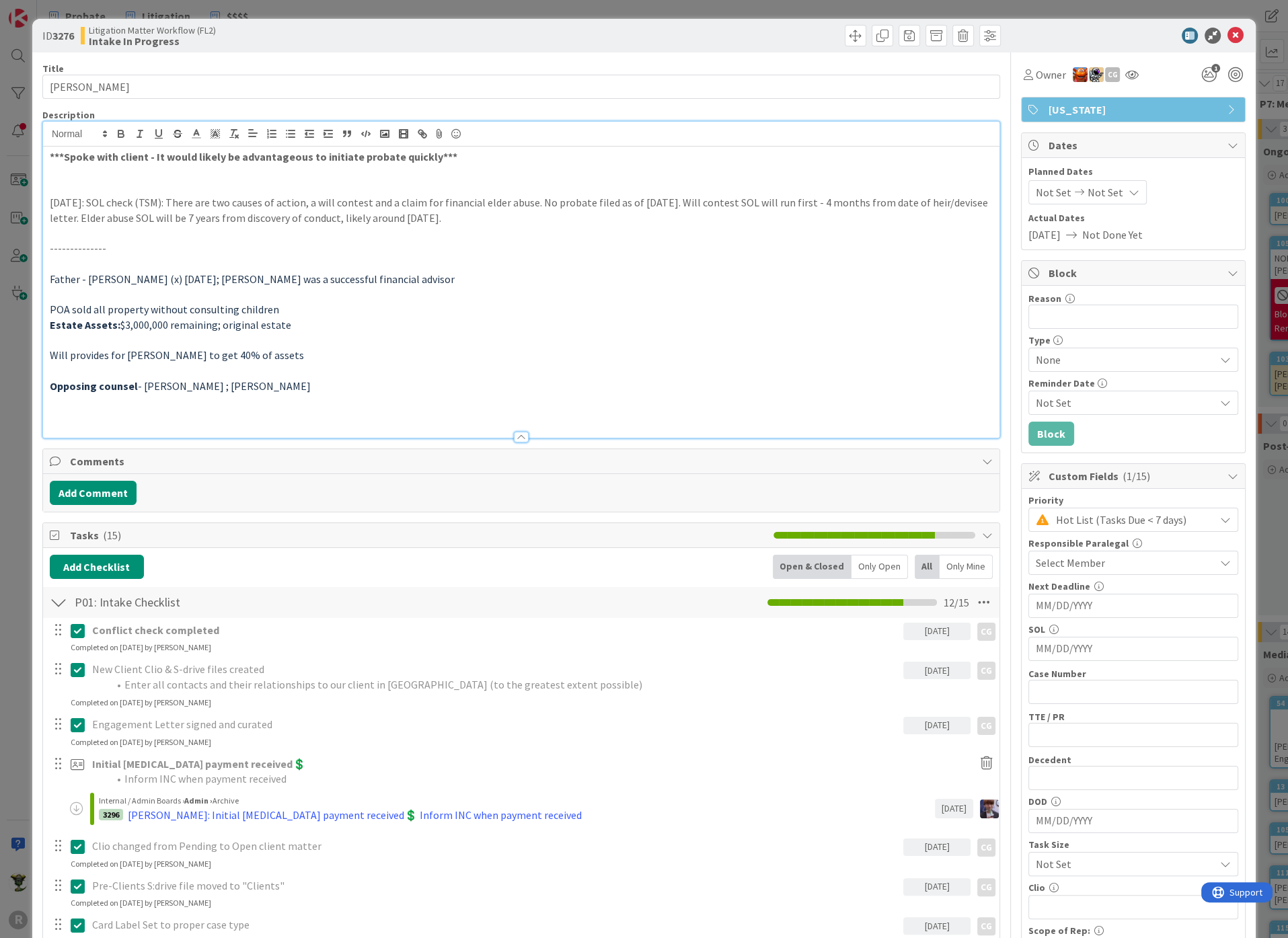
click at [341, 48] on div "ID 3276 Litigation Matter Workflow (FL2) Intake In Progress" at bounding box center [644, 35] width 1223 height 34
click at [889, 281] on p "Father - [PERSON_NAME] (x) [DATE]; [PERSON_NAME] was a successful financial adv…" at bounding box center [521, 280] width 943 height 15
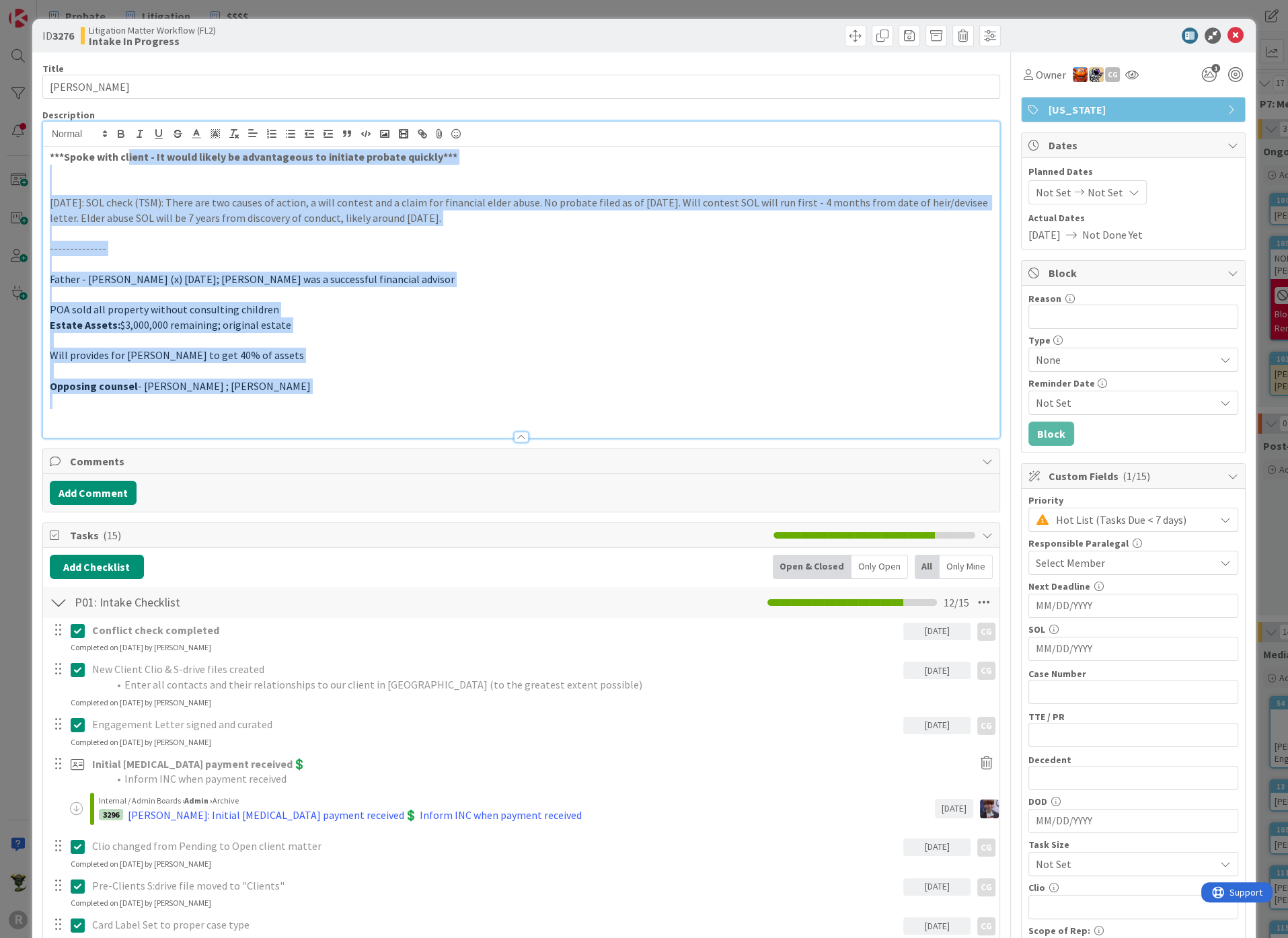
drag, startPoint x: 476, startPoint y: 295, endPoint x: 99, endPoint y: 150, distance: 403.9
click at [102, 151] on div "***Spoke with client - It would likely be advantageous to initiate probate quic…" at bounding box center [521, 292] width 956 height 291
click at [152, 196] on p "[DATE]: SOL check (TSM): There are two causes of action, a will contest and a c…" at bounding box center [521, 211] width 943 height 30
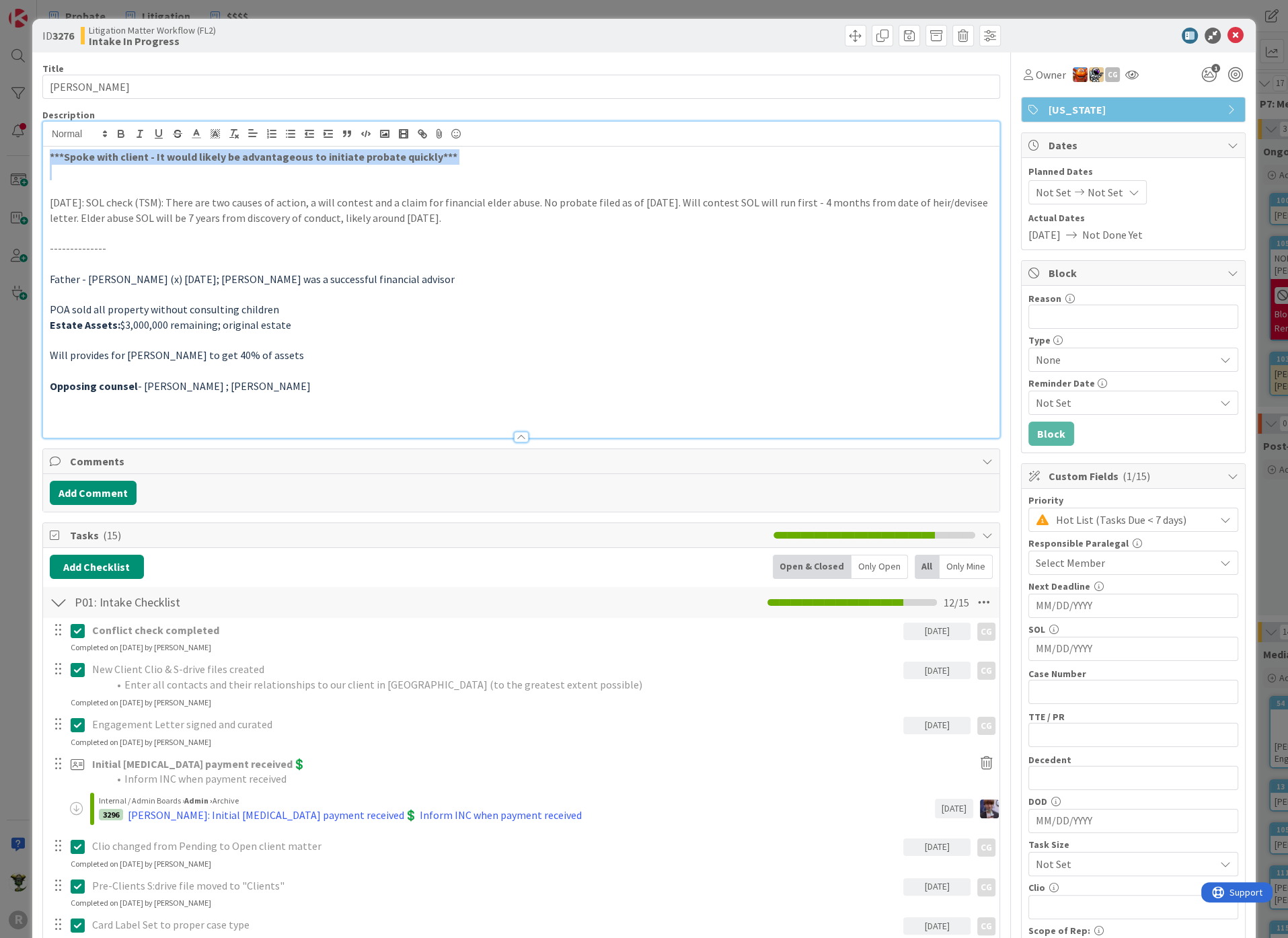
drag, startPoint x: 49, startPoint y: 152, endPoint x: 455, endPoint y: 164, distance: 406.2
click at [455, 164] on div "***Spoke with client - It would likely be advantageous to initiate probate quic…" at bounding box center [521, 292] width 956 height 291
click at [486, 237] on p at bounding box center [521, 233] width 943 height 15
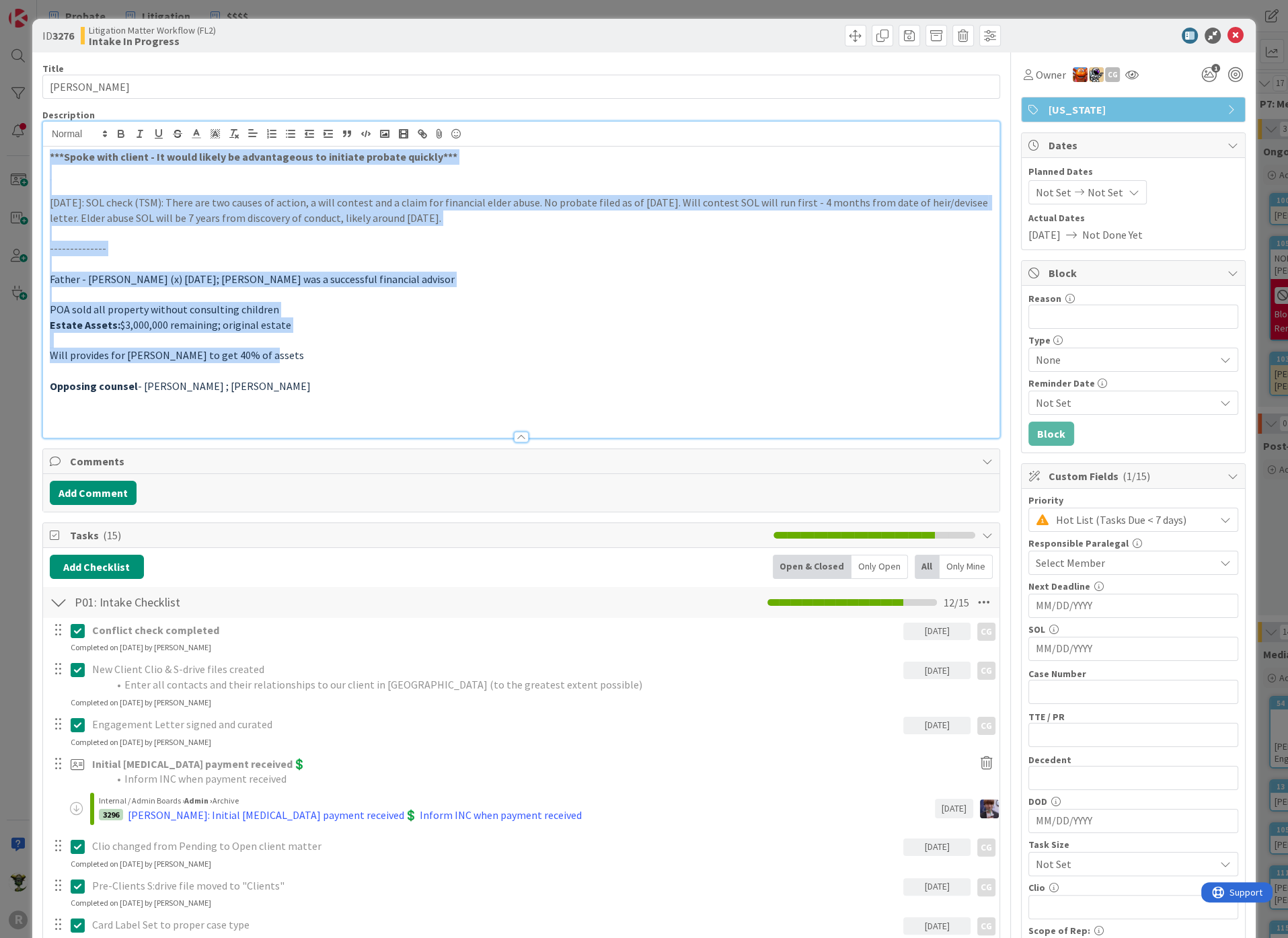
drag, startPoint x: 45, startPoint y: 152, endPoint x: 516, endPoint y: 349, distance: 510.5
click at [516, 349] on div "***Spoke with client - It would likely be advantageous to initiate probate quic…" at bounding box center [521, 292] width 956 height 291
click at [328, 341] on p at bounding box center [521, 340] width 943 height 15
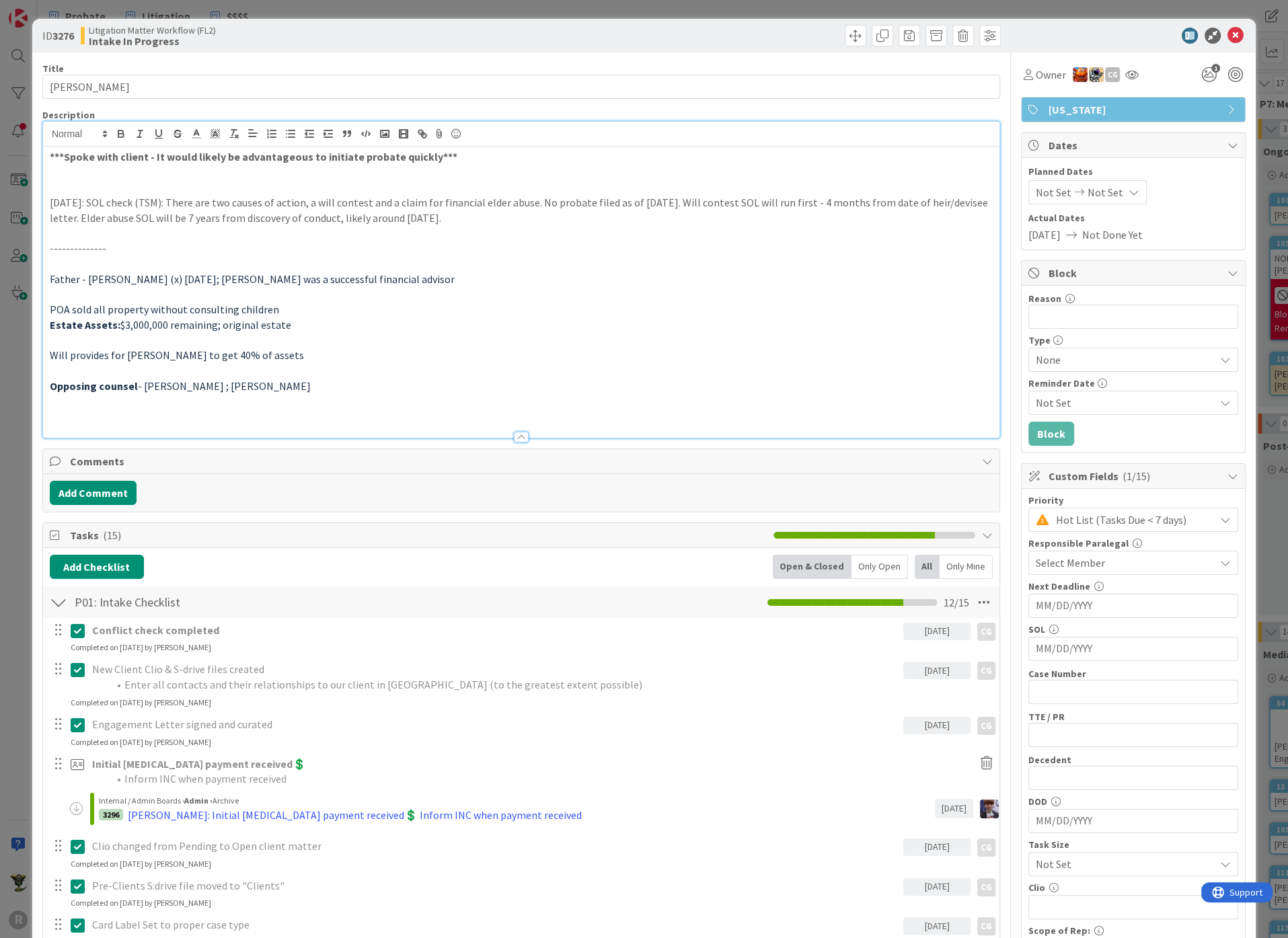
click at [232, 408] on p at bounding box center [521, 416] width 943 height 15
click at [368, 394] on h3 at bounding box center [521, 402] width 943 height 15
click at [269, 432] on div at bounding box center [521, 430] width 956 height 14
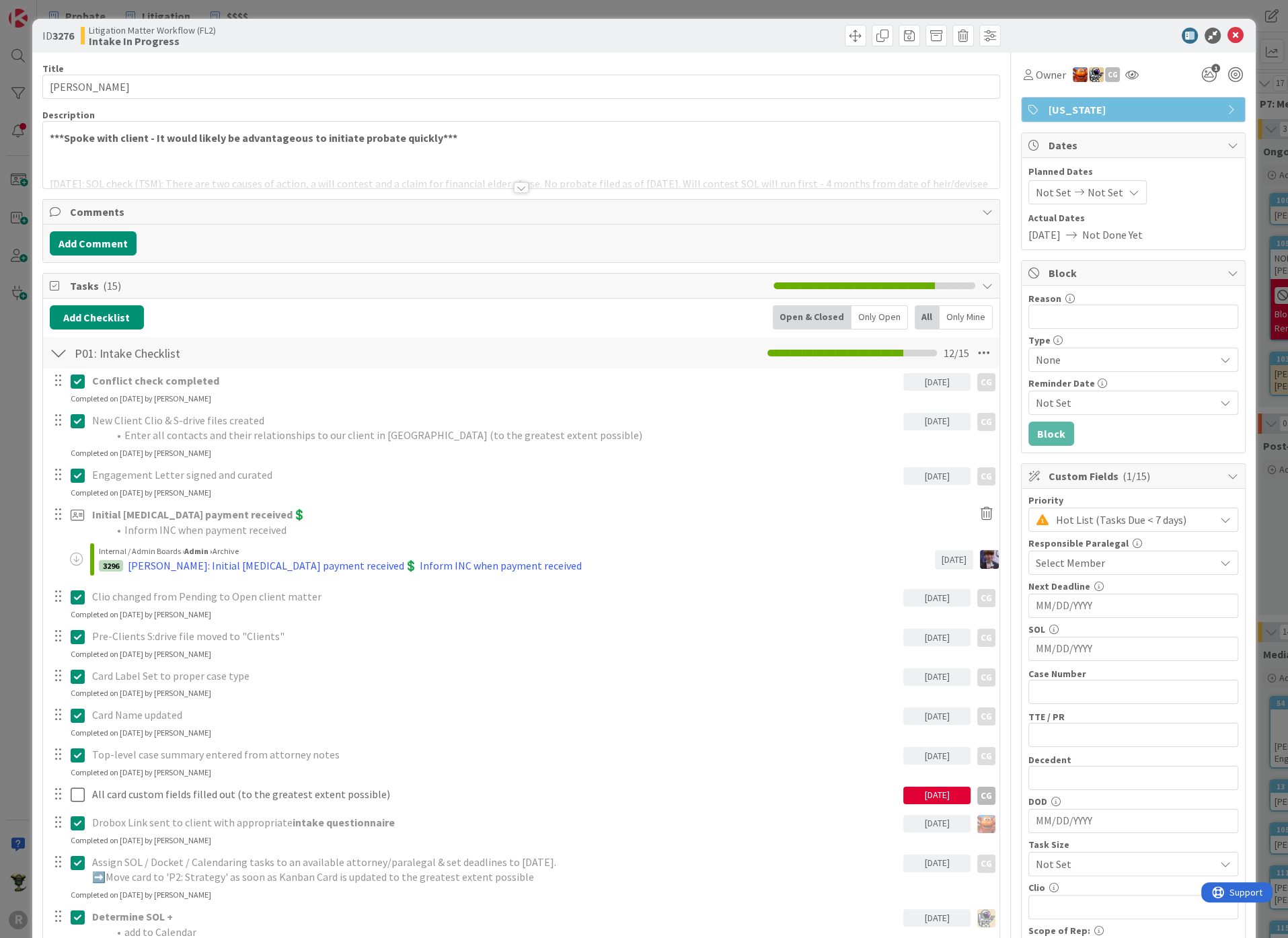
click at [517, 184] on div at bounding box center [521, 187] width 15 height 11
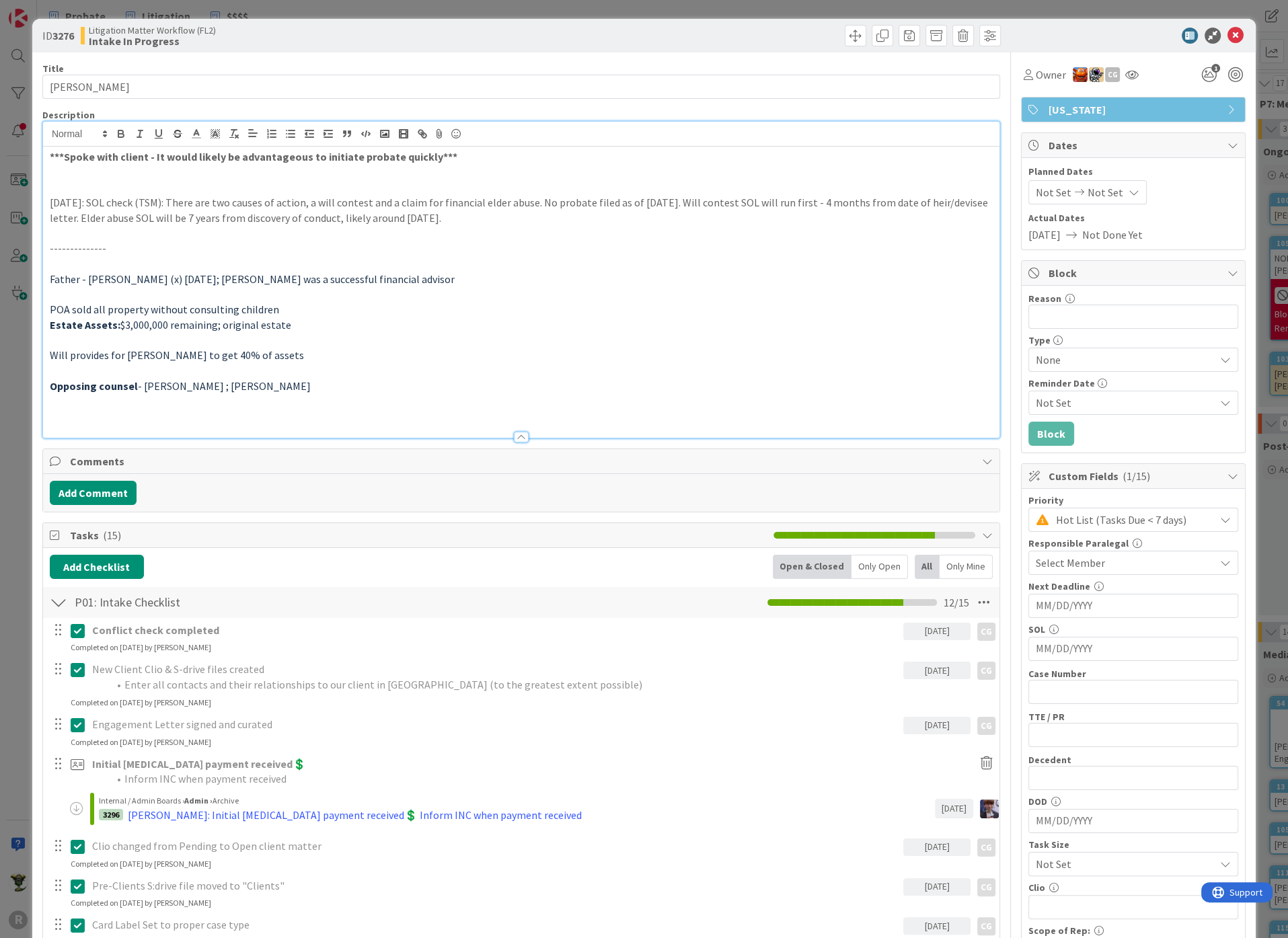
click at [122, 395] on h3 at bounding box center [521, 402] width 943 height 15
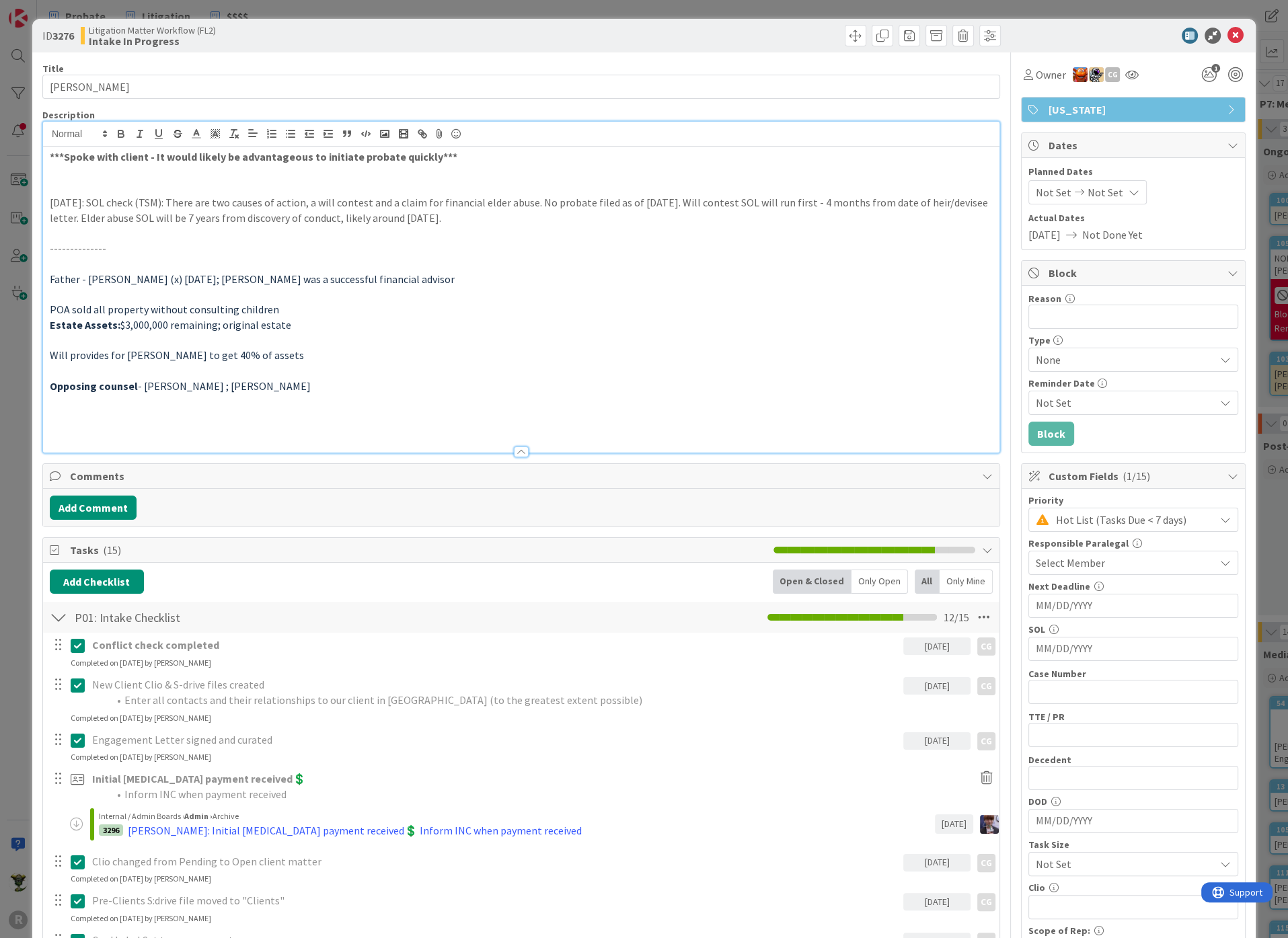
click at [512, 43] on div "ID 3276 Litigation Matter Workflow (FL2) Intake In Progress" at bounding box center [521, 36] width 959 height 22
click at [589, 109] on div "Description" at bounding box center [521, 115] width 958 height 12
click at [93, 109] on div "Description" at bounding box center [521, 115] width 958 height 12
click at [95, 131] on span at bounding box center [78, 133] width 66 height 16
click at [152, 205] on p "[DATE]: SOL check (TSM): There are two causes of action, a will contest and a c…" at bounding box center [521, 211] width 943 height 30
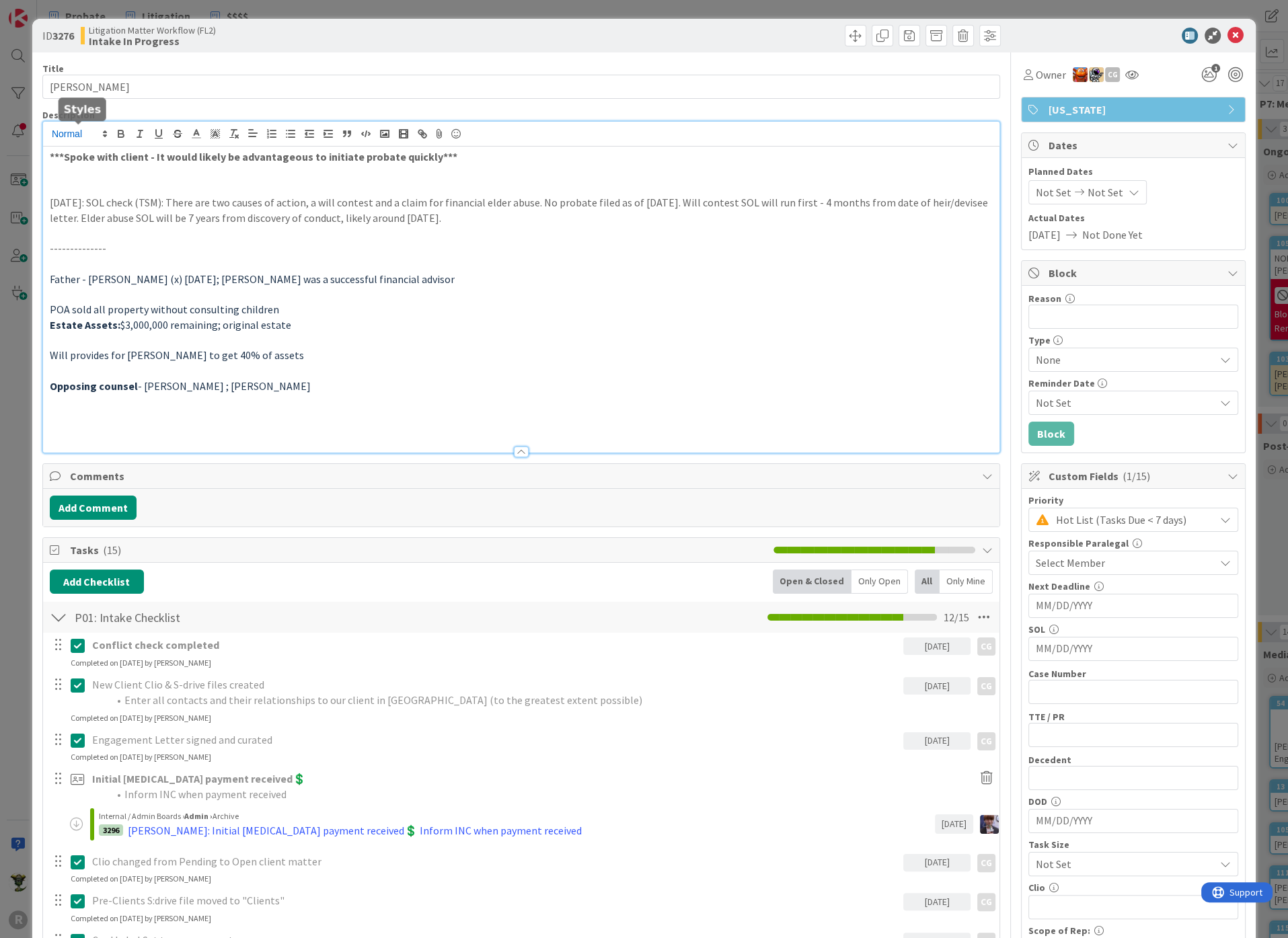
click at [72, 139] on span at bounding box center [78, 133] width 66 height 16
click at [188, 179] on p at bounding box center [521, 187] width 943 height 15
click at [61, 133] on span at bounding box center [78, 133] width 66 height 16
click at [172, 211] on p "[DATE]: SOL check (TSM): There are two causes of action, a will contest and a c…" at bounding box center [521, 211] width 943 height 30
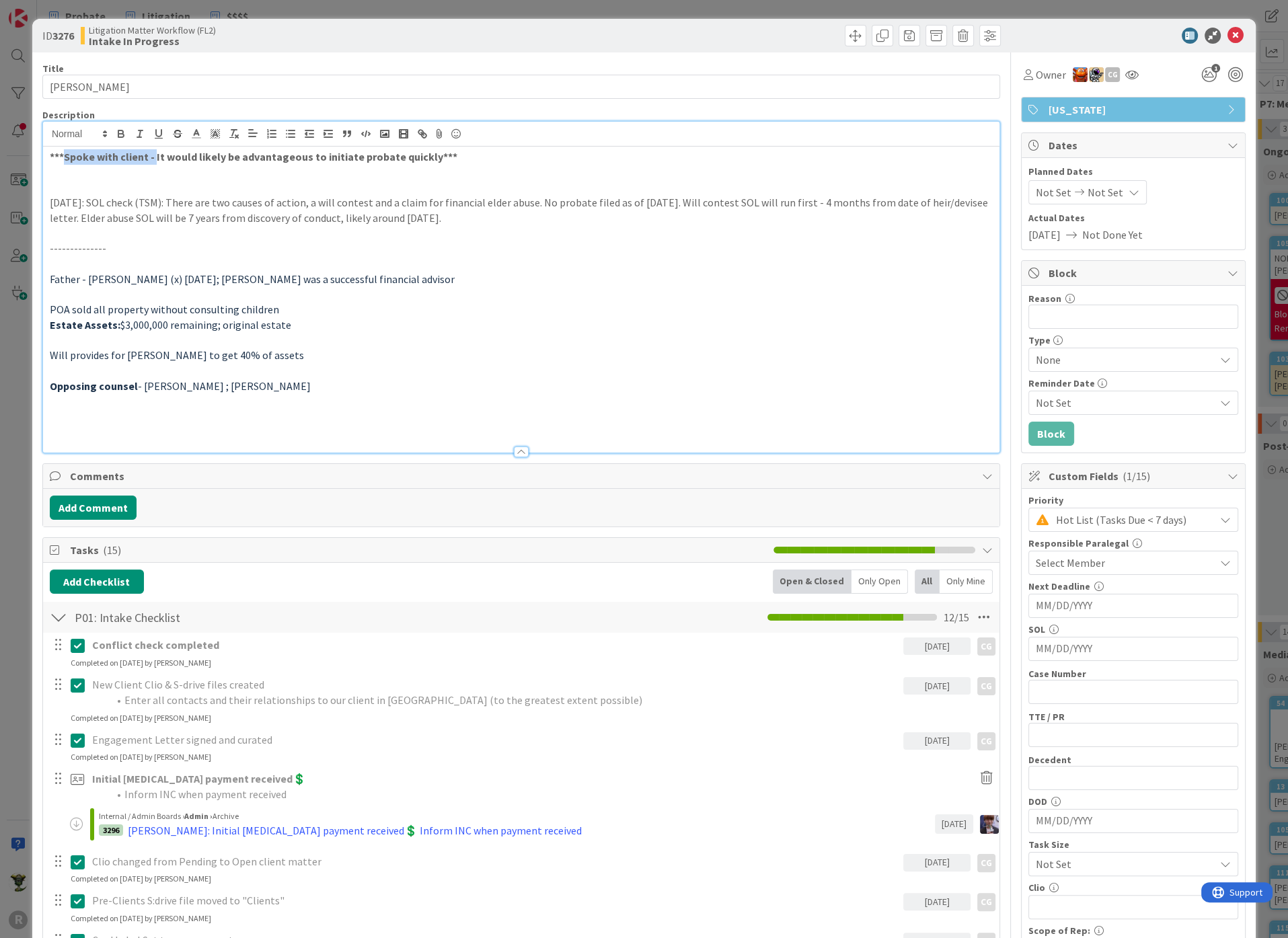
drag, startPoint x: 62, startPoint y: 155, endPoint x: 153, endPoint y: 158, distance: 91.0
click at [153, 158] on strong "***Spoke with client - It would likely be advantageous to initiate probate quic…" at bounding box center [254, 157] width 408 height 13
drag, startPoint x: 65, startPoint y: 152, endPoint x: 345, endPoint y: 151, distance: 280.0
click at [345, 151] on strong "***It would likely be advantageous to initiate probate quickly***" at bounding box center [207, 157] width 315 height 13
drag, startPoint x: 368, startPoint y: 154, endPoint x: 22, endPoint y: 142, distance: 346.2
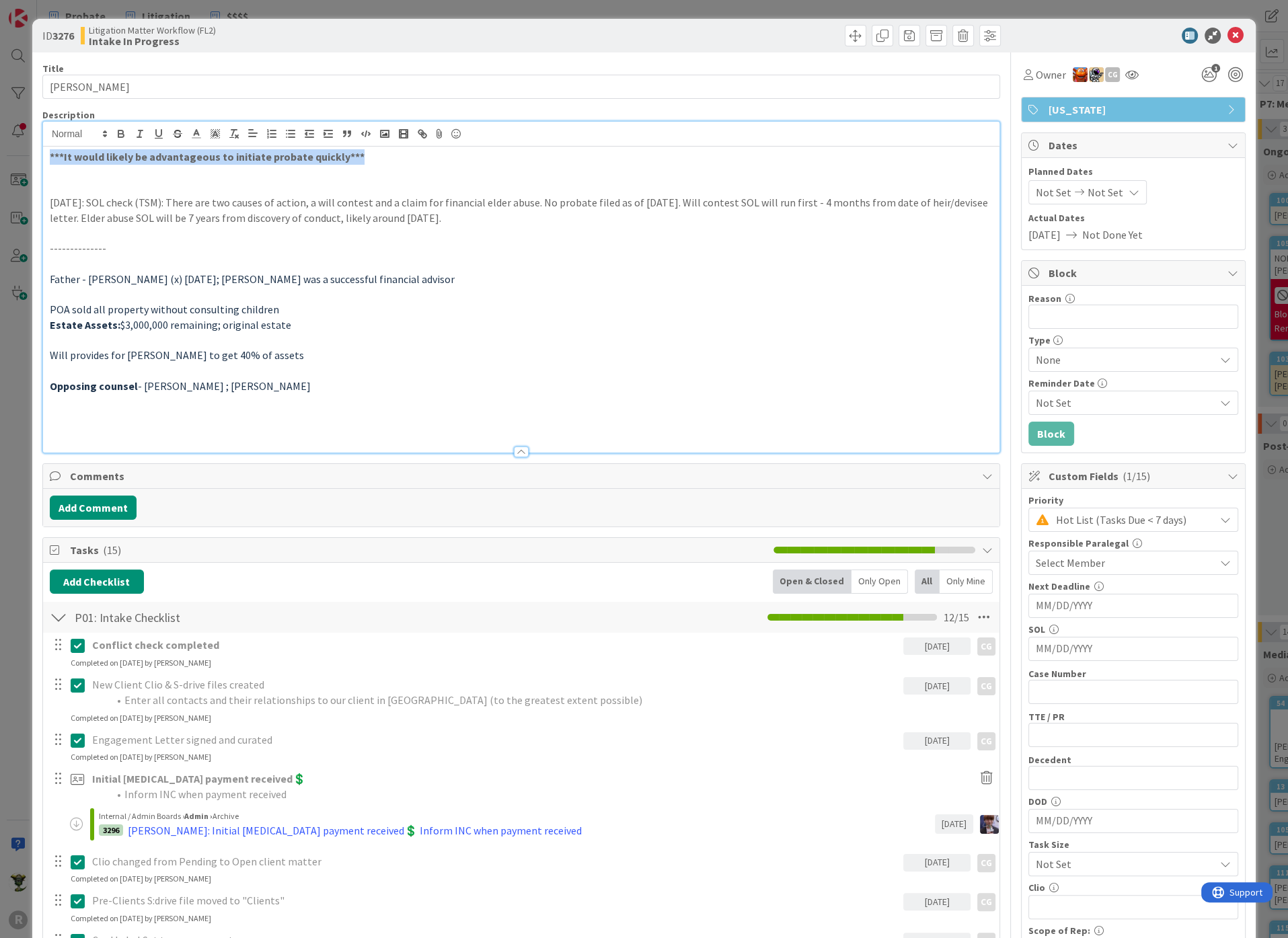
click at [22, 142] on div "ID 3276 Litigation Matter Workflow (FL2) Intake In Progress Title 14 / 128 [PER…" at bounding box center [644, 469] width 1288 height 938
click at [65, 147] on div "***It would likely be advantageous to initiate probate quickly*** [DATE]: SOL c…" at bounding box center [521, 299] width 956 height 306
drag, startPoint x: 64, startPoint y: 157, endPoint x: 338, endPoint y: 152, distance: 274.0
click at [338, 152] on strong "***It would likely be advantageous to initiate probate quickly***" at bounding box center [207, 157] width 315 height 13
click at [67, 166] on p at bounding box center [521, 173] width 943 height 15
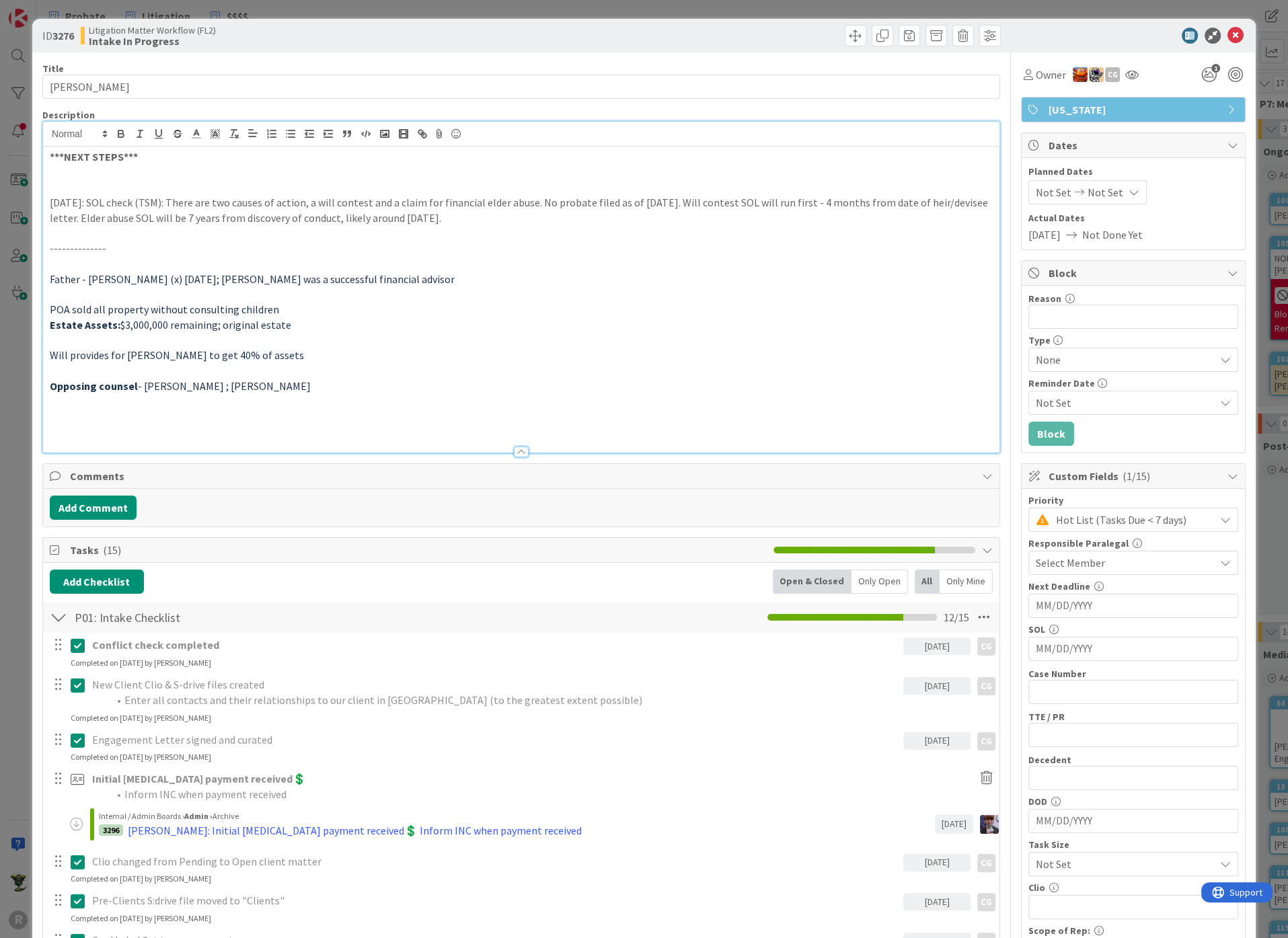
click at [70, 156] on strong "***NEXT STEPS***" at bounding box center [94, 157] width 88 height 13
click at [215, 130] on icon at bounding box center [215, 134] width 12 height 12
click at [257, 148] on span at bounding box center [257, 151] width 11 height 11
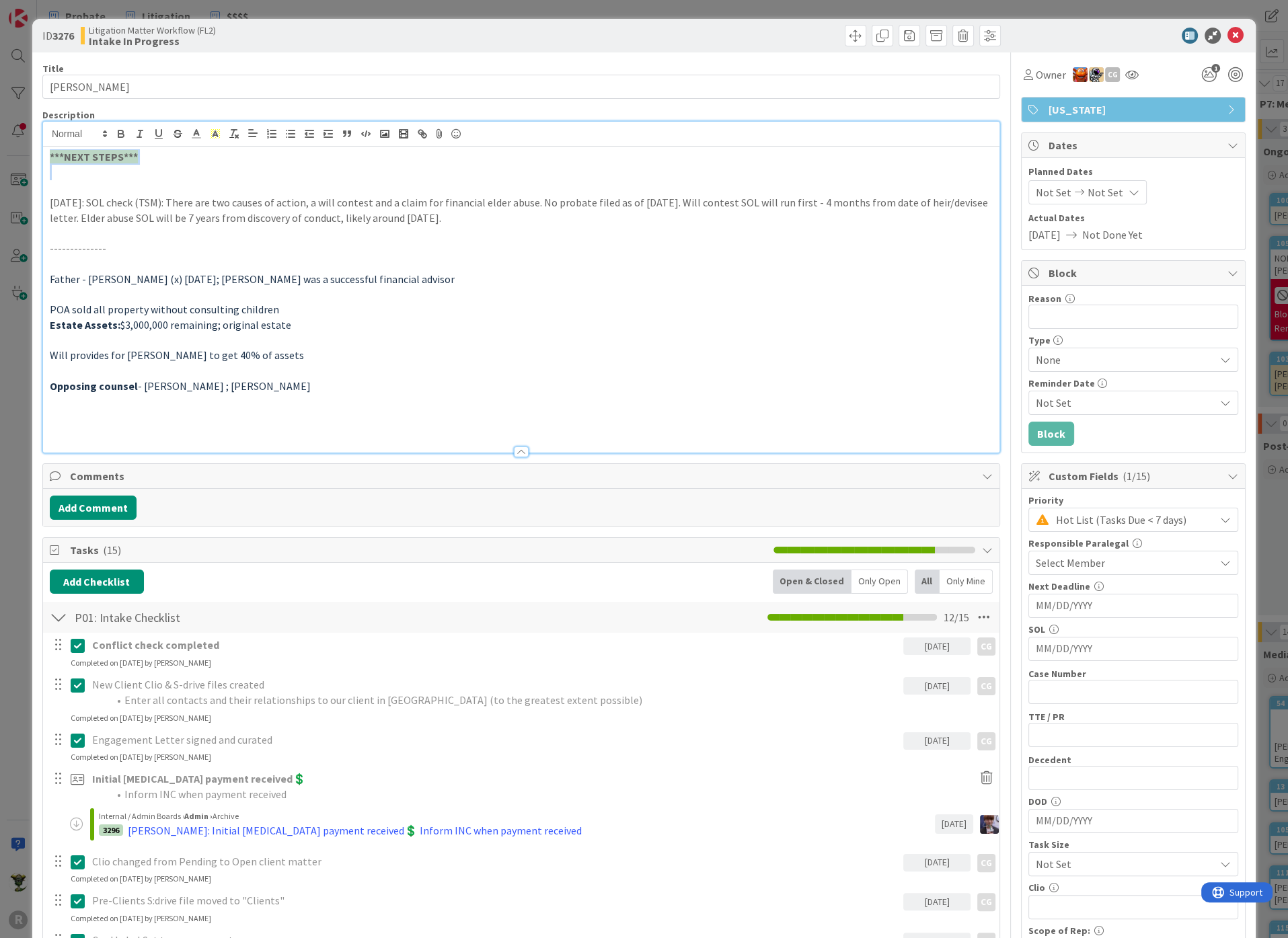
click at [99, 155] on strong "***NEXT STEPS***" at bounding box center [94, 157] width 88 height 13
click at [92, 171] on p at bounding box center [521, 173] width 943 height 15
click at [266, 165] on p "1. File probate and get client appointed as PR (client is unaware of any will)" at bounding box center [521, 173] width 943 height 15
click at [402, 168] on p "1. File probate and get client appointed as PR (client is unaware of any will)" at bounding box center [521, 173] width 943 height 15
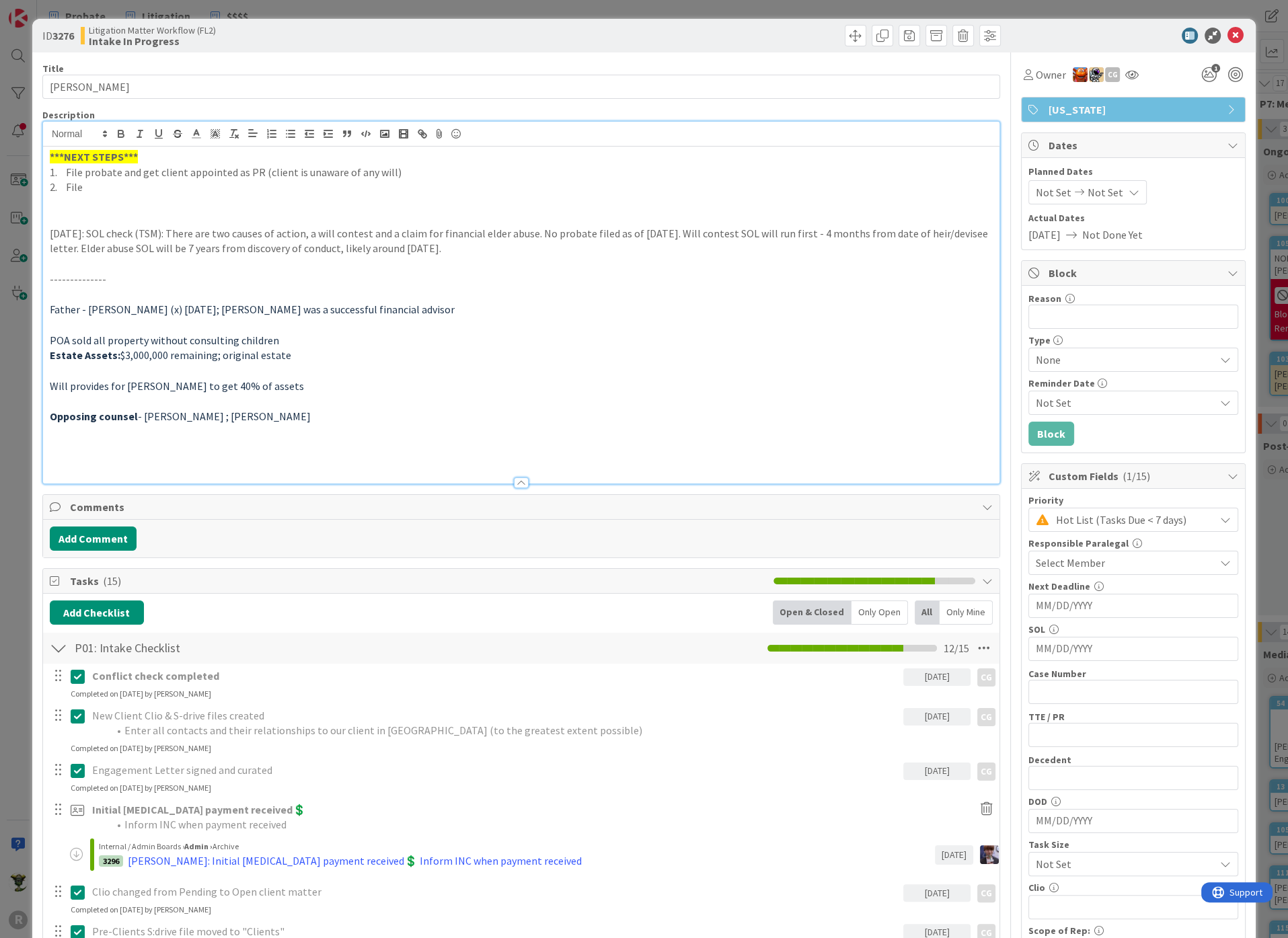
click at [434, 410] on p "Opposing counsel - [PERSON_NAME] ; [PERSON_NAME]" at bounding box center [521, 416] width 943 height 15
click at [122, 189] on p "2. File" at bounding box center [521, 187] width 943 height 15
click at [153, 184] on p "2. File a petition/com plaint" at bounding box center [521, 187] width 943 height 15
click at [192, 189] on p "2. File a petition/complaint" at bounding box center [521, 187] width 943 height 15
drag, startPoint x: 262, startPoint y: 172, endPoint x: 387, endPoint y: 172, distance: 125.0
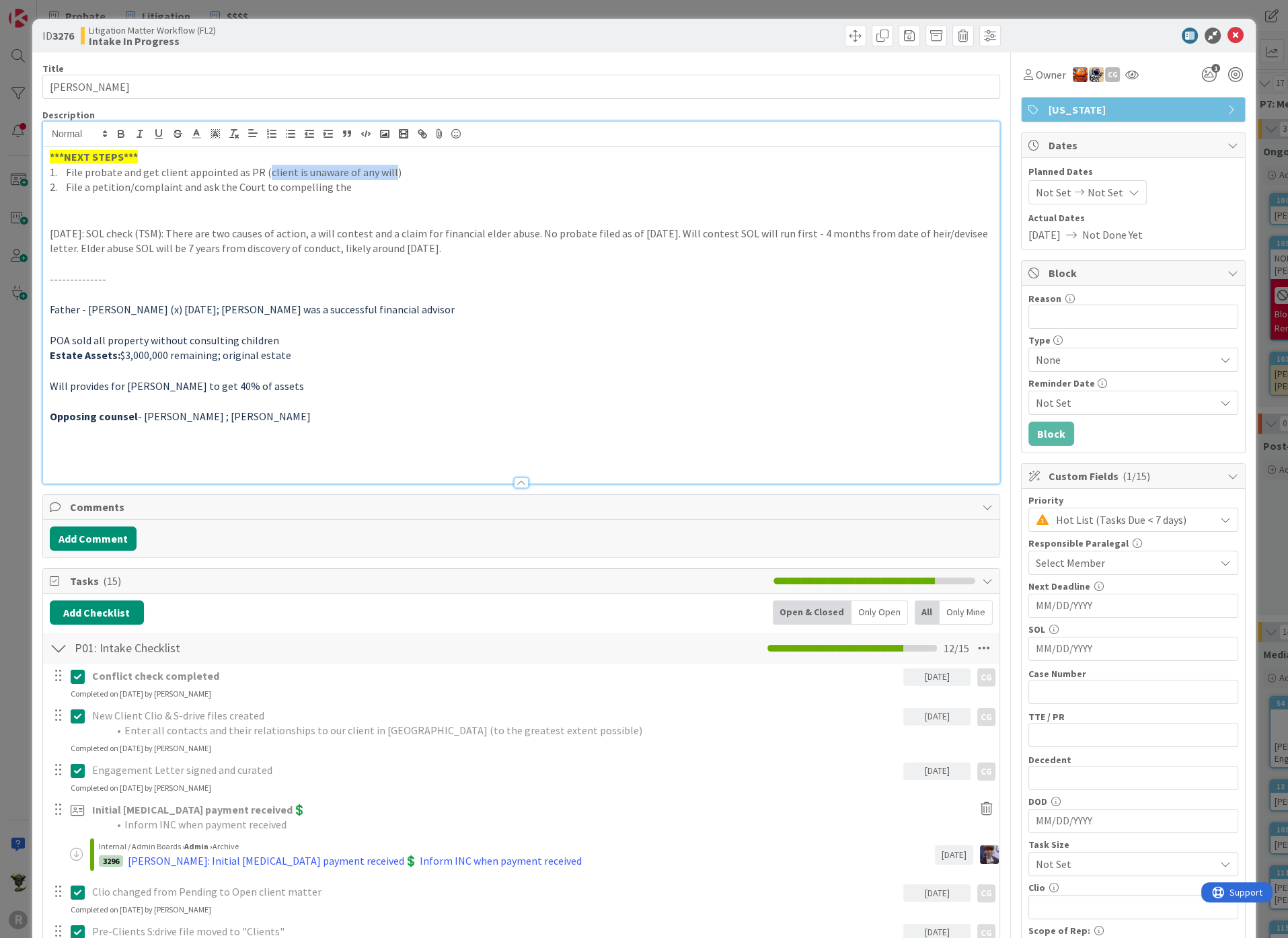
click at [387, 172] on p "1. File probate and get client appointed as PR (client is unaware of any will)" at bounding box center [521, 173] width 943 height 15
click at [206, 184] on p "2. File a petition/complaint and ask the Court to compelling the" at bounding box center [521, 187] width 943 height 15
drag, startPoint x: 159, startPoint y: 170, endPoint x: 184, endPoint y: 172, distance: 25.1
click at [184, 172] on p "1. File probate and get client appointed as PR (client is unaware of any will)" at bounding box center [521, 173] width 943 height 15
click at [299, 221] on p at bounding box center [521, 218] width 943 height 15
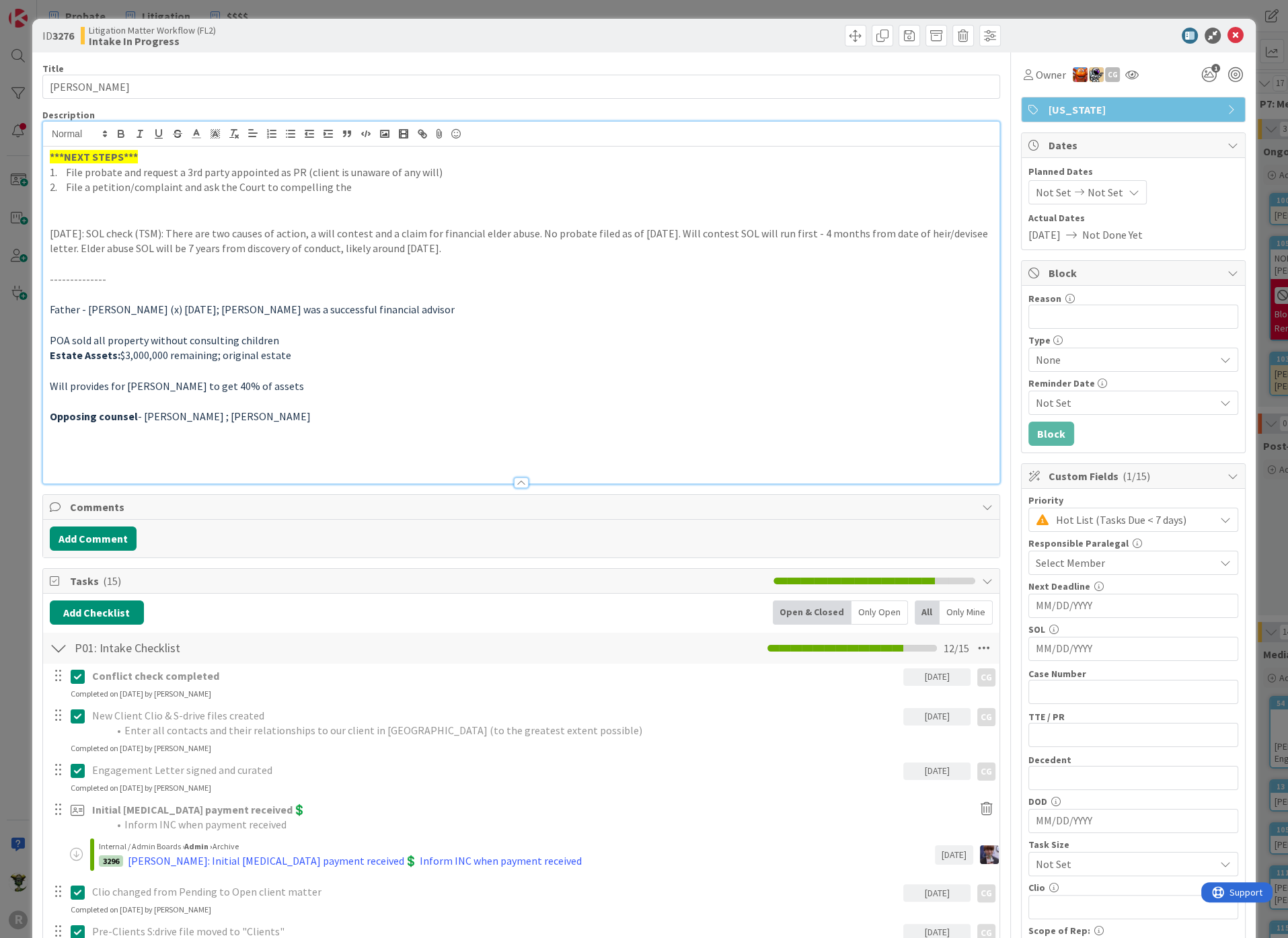
click at [315, 193] on p "2. File a petition/complaint and ask the Court to compelling the" at bounding box center [521, 187] width 943 height 15
click at [548, 342] on p "POA sold all property without consulting children" at bounding box center [521, 340] width 943 height 15
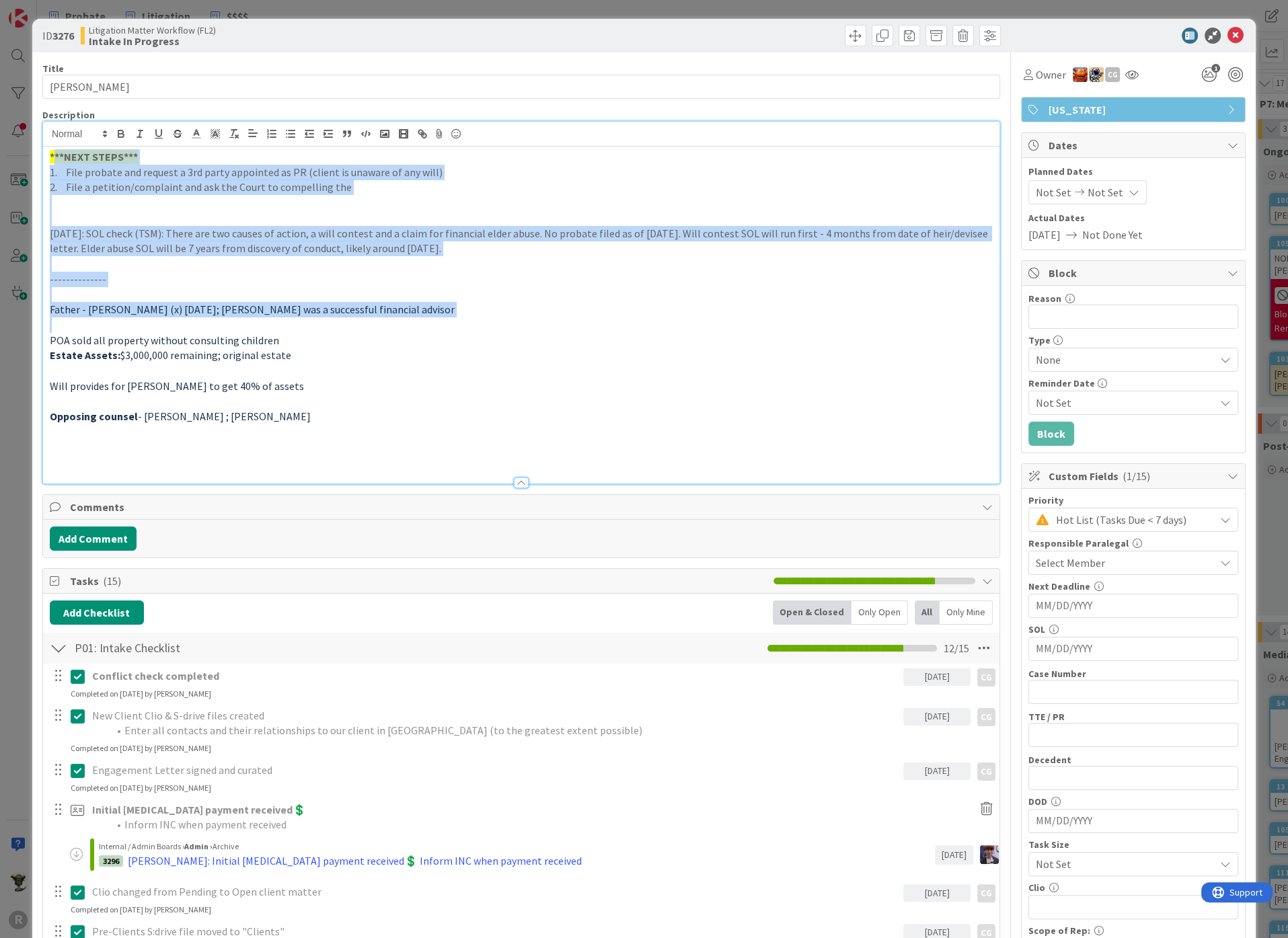
drag, startPoint x: 484, startPoint y: 318, endPoint x: 52, endPoint y: 118, distance: 476.1
click at [52, 118] on div "Description ***NEXT STEPS*** 1. File probate and request a 3rd party appointed …" at bounding box center [521, 296] width 958 height 375
click at [221, 205] on p at bounding box center [521, 203] width 943 height 15
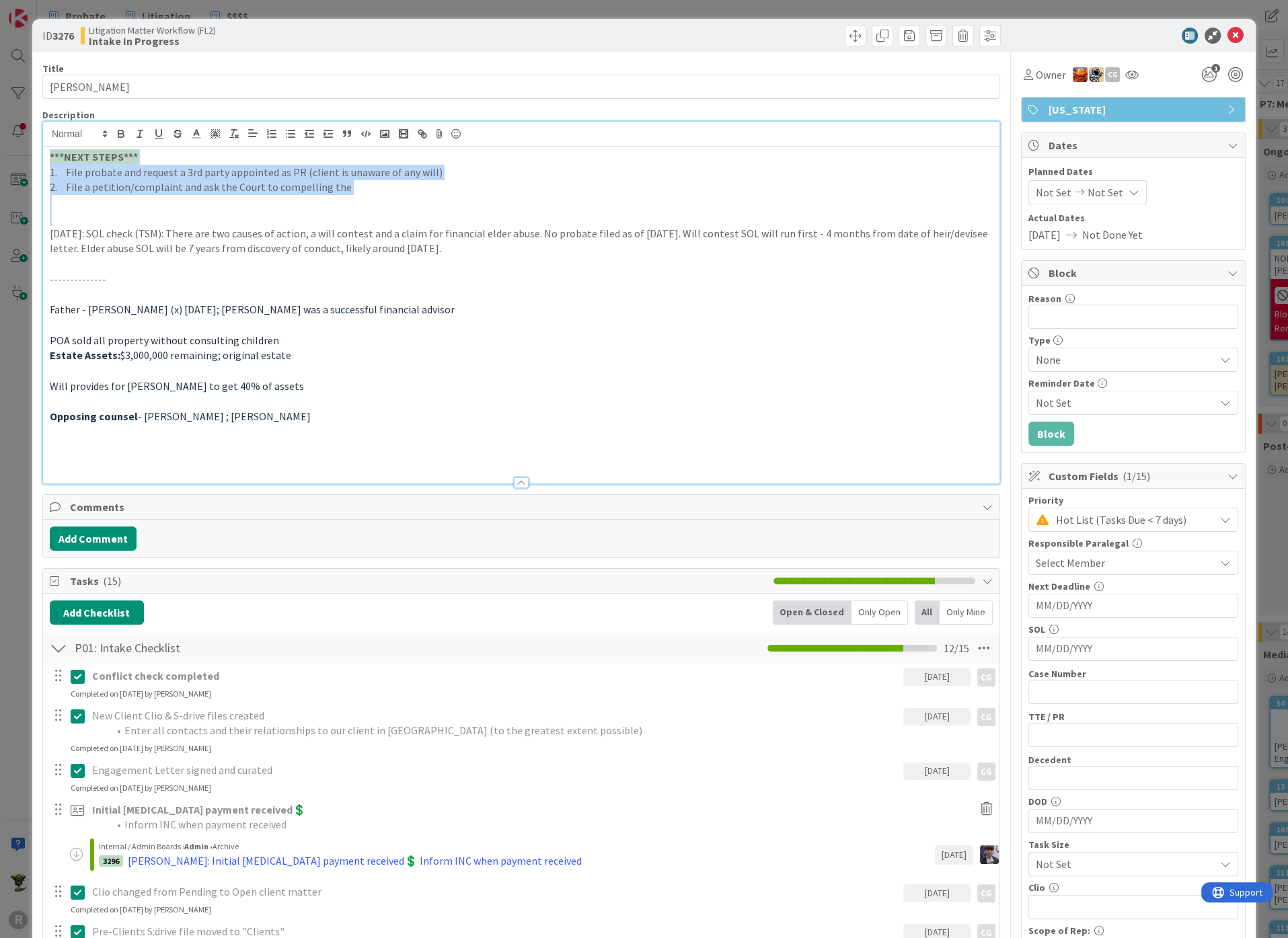
drag, startPoint x: 182, startPoint y: 221, endPoint x: 9, endPoint y: 137, distance: 192.3
click at [9, 137] on div "ID 3276 Litigation Matter Workflow (FL2) Intake In Progress Title 14 / 128 [PER…" at bounding box center [644, 469] width 1288 height 938
click at [195, 211] on p at bounding box center [521, 218] width 943 height 15
click at [366, 175] on p "1. File probate and request a 3rd party appointed as PR (client is unaware of a…" at bounding box center [521, 173] width 943 height 15
click at [305, 183] on p "2. File a petition/complaint and ask the Court to compelling the" at bounding box center [521, 187] width 943 height 15
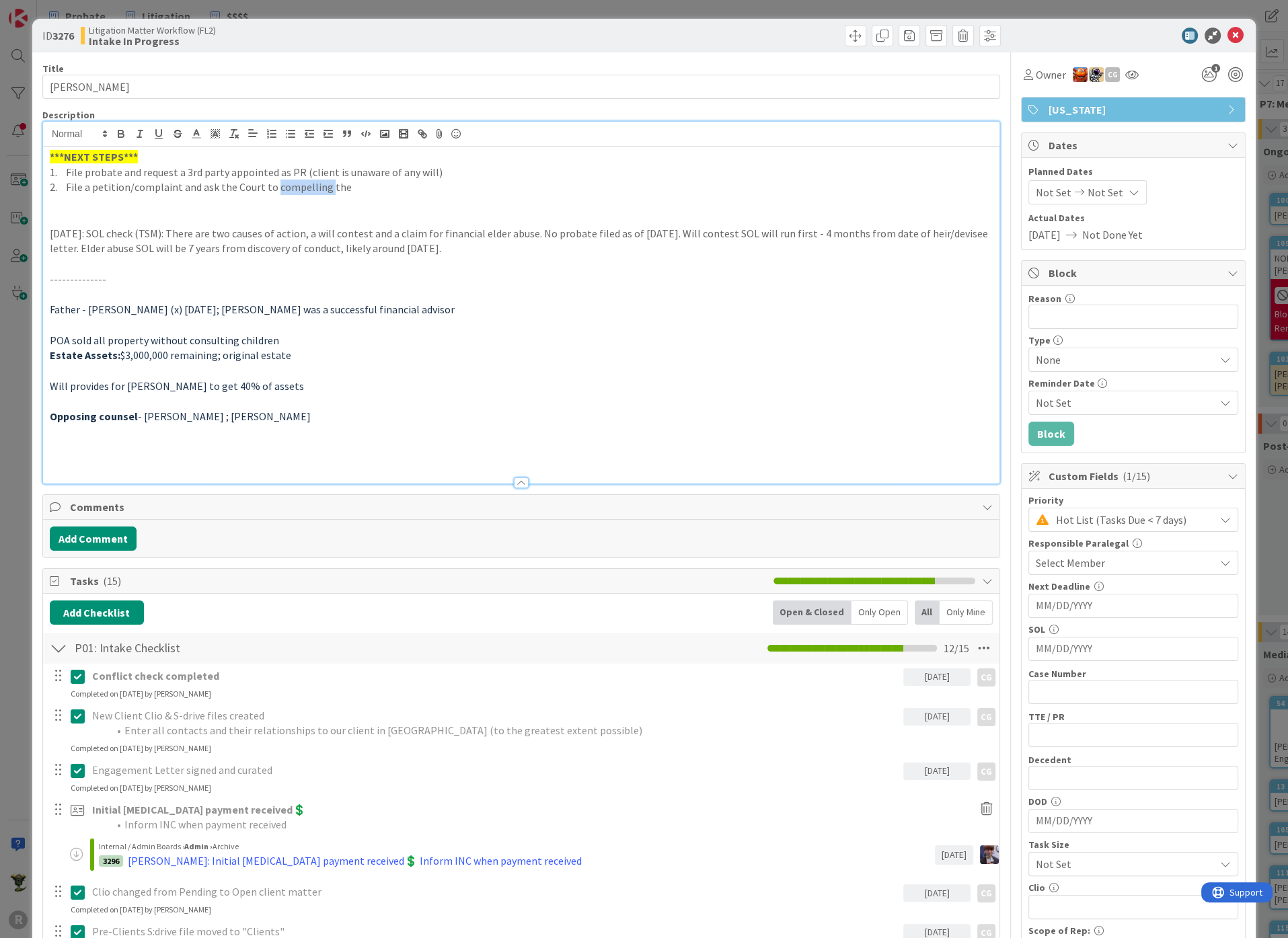
click at [305, 183] on p "2. File a petition/complaint and ask the Court to compelling the" at bounding box center [521, 187] width 943 height 15
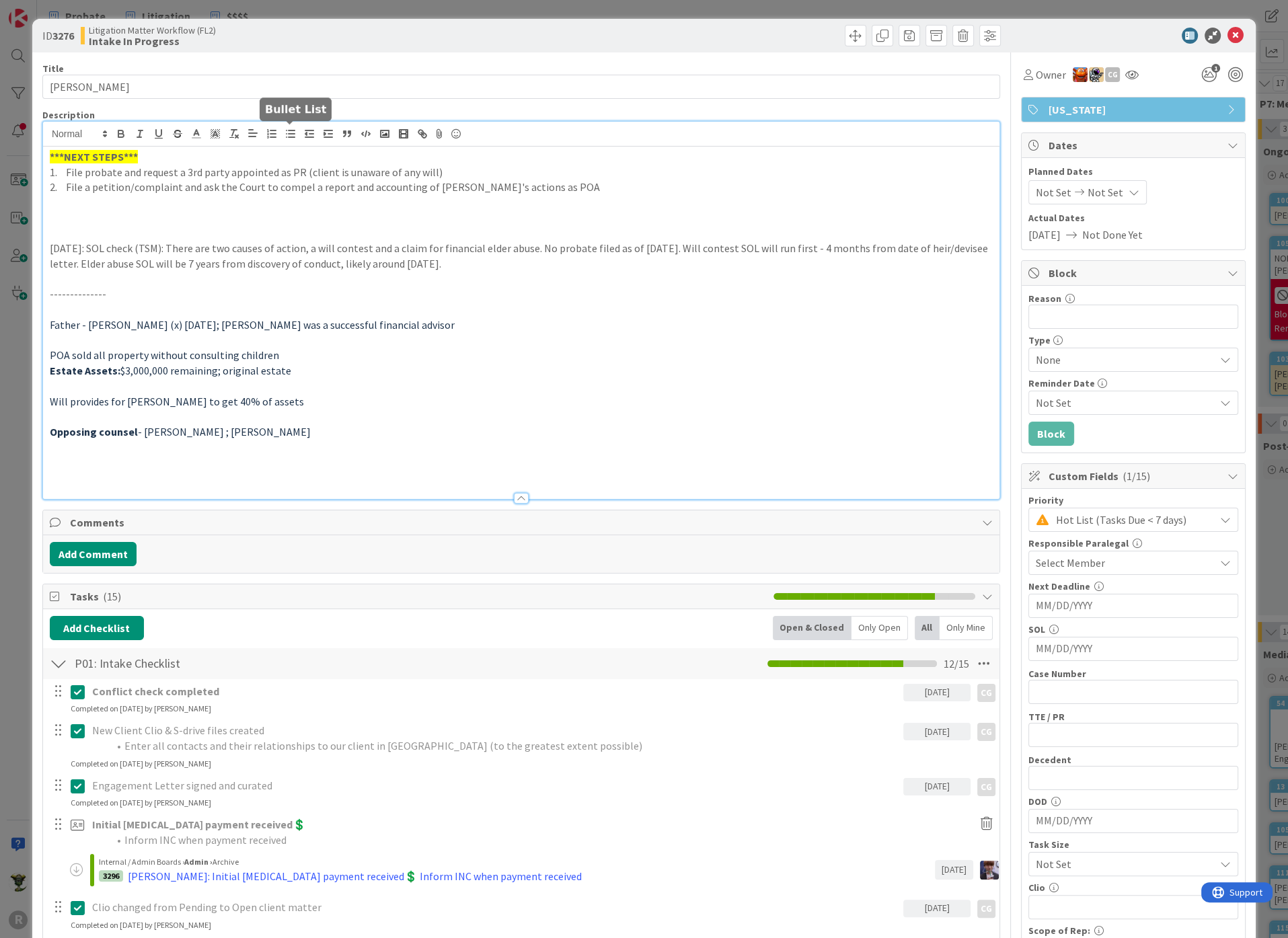
click at [291, 131] on icon "button" at bounding box center [291, 134] width 12 height 12
click at [326, 131] on icon "button" at bounding box center [328, 134] width 12 height 12
click at [309, 131] on icon "button" at bounding box center [309, 134] width 12 height 12
click at [136, 197] on li at bounding box center [529, 203] width 927 height 15
click at [595, 248] on p "[DATE]: SOL check (TSM): There are two causes of action, a will contest and a c…" at bounding box center [521, 256] width 943 height 30
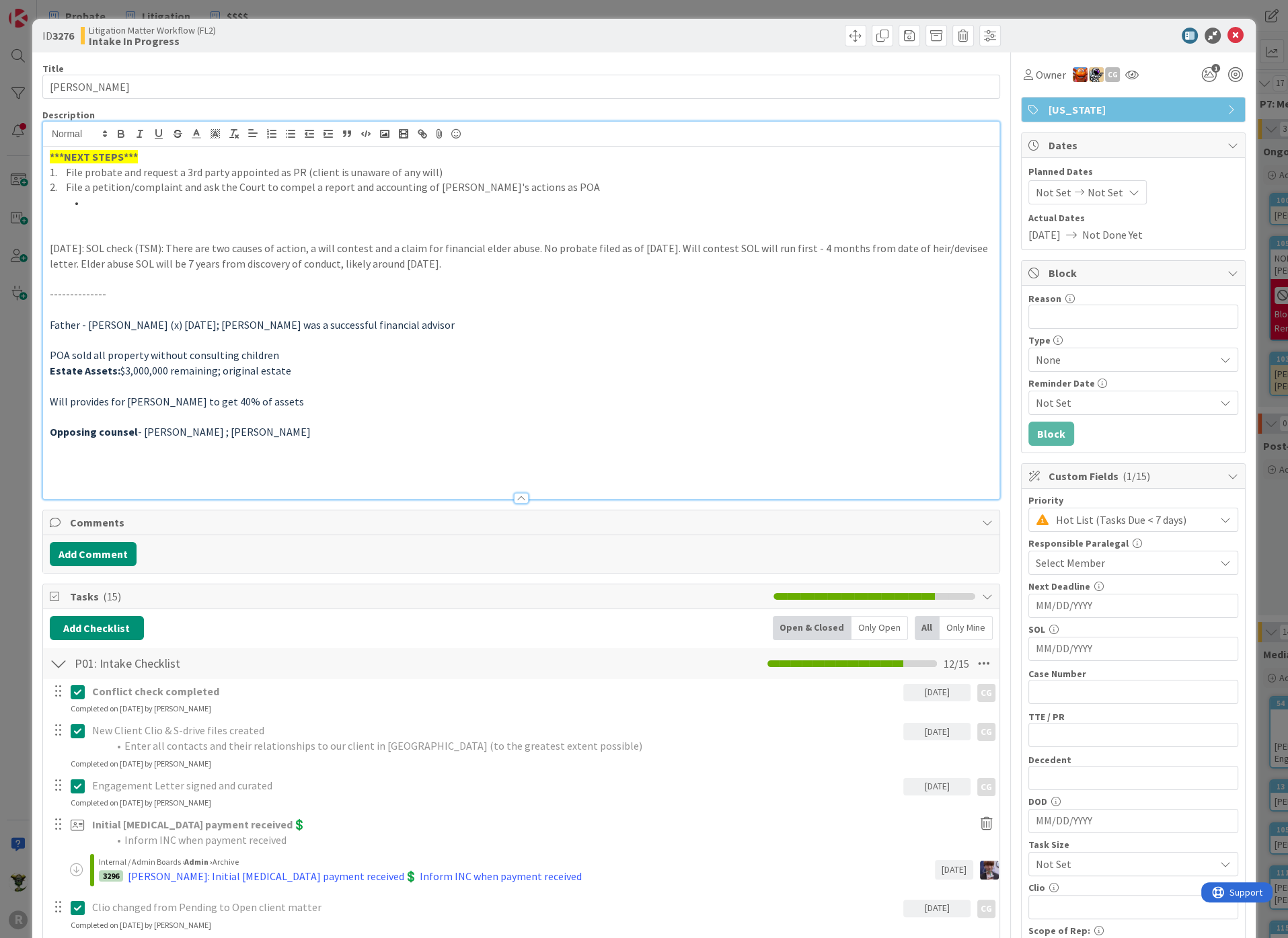
click at [130, 207] on li at bounding box center [529, 203] width 927 height 15
click at [83, 189] on p "2. File a petition/complaint and ask the Court to compel a report and accountin…" at bounding box center [521, 187] width 943 height 15
click at [105, 208] on li at bounding box center [529, 203] width 927 height 15
click at [95, 230] on p at bounding box center [521, 233] width 943 height 15
click at [89, 220] on p at bounding box center [521, 218] width 943 height 15
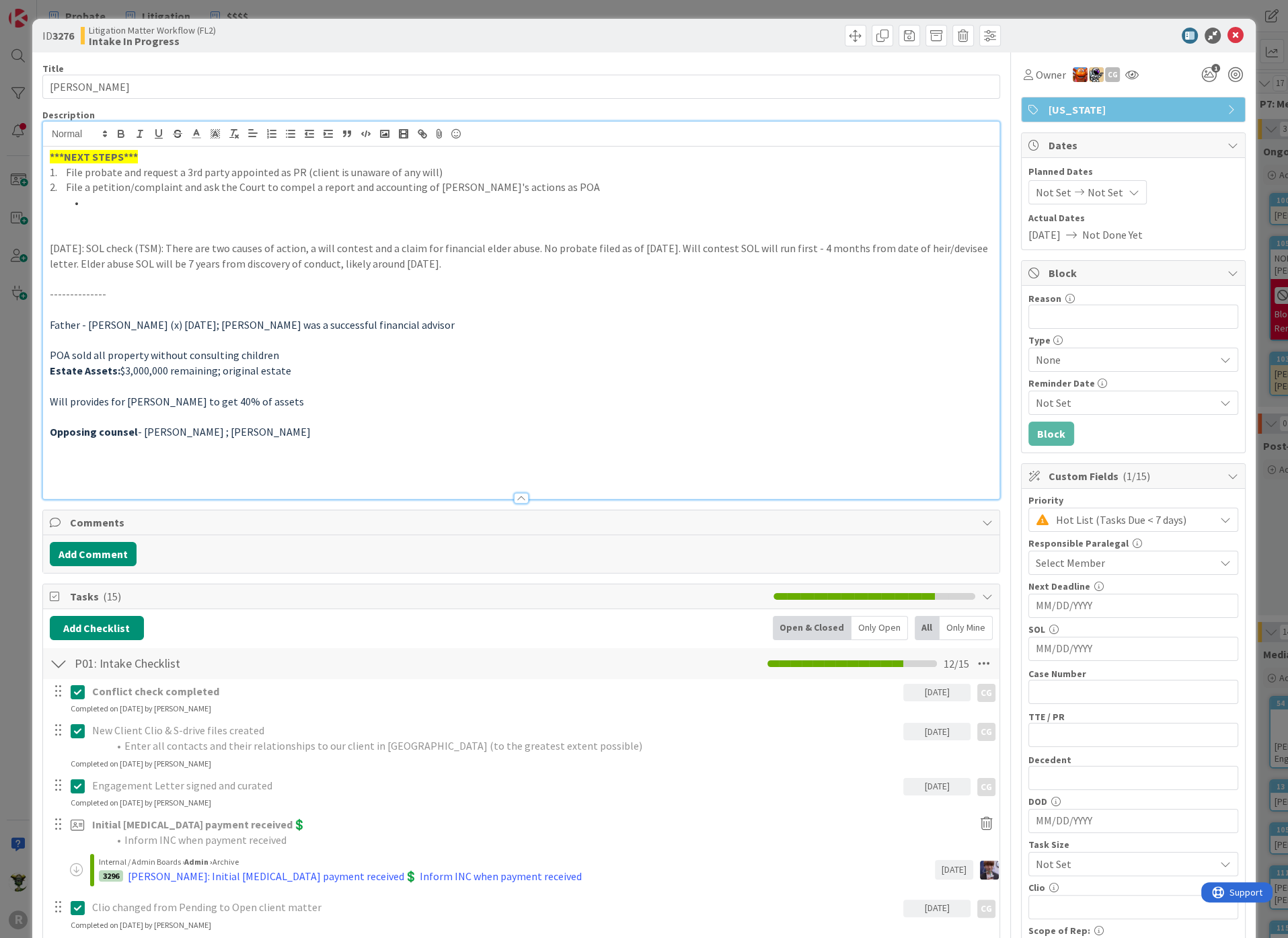
click at [113, 196] on li at bounding box center [529, 203] width 927 height 15
click at [62, 211] on p at bounding box center [521, 218] width 943 height 15
click at [78, 227] on p at bounding box center [521, 233] width 943 height 15
click at [89, 216] on p at bounding box center [521, 218] width 943 height 15
click at [92, 205] on li at bounding box center [529, 203] width 927 height 15
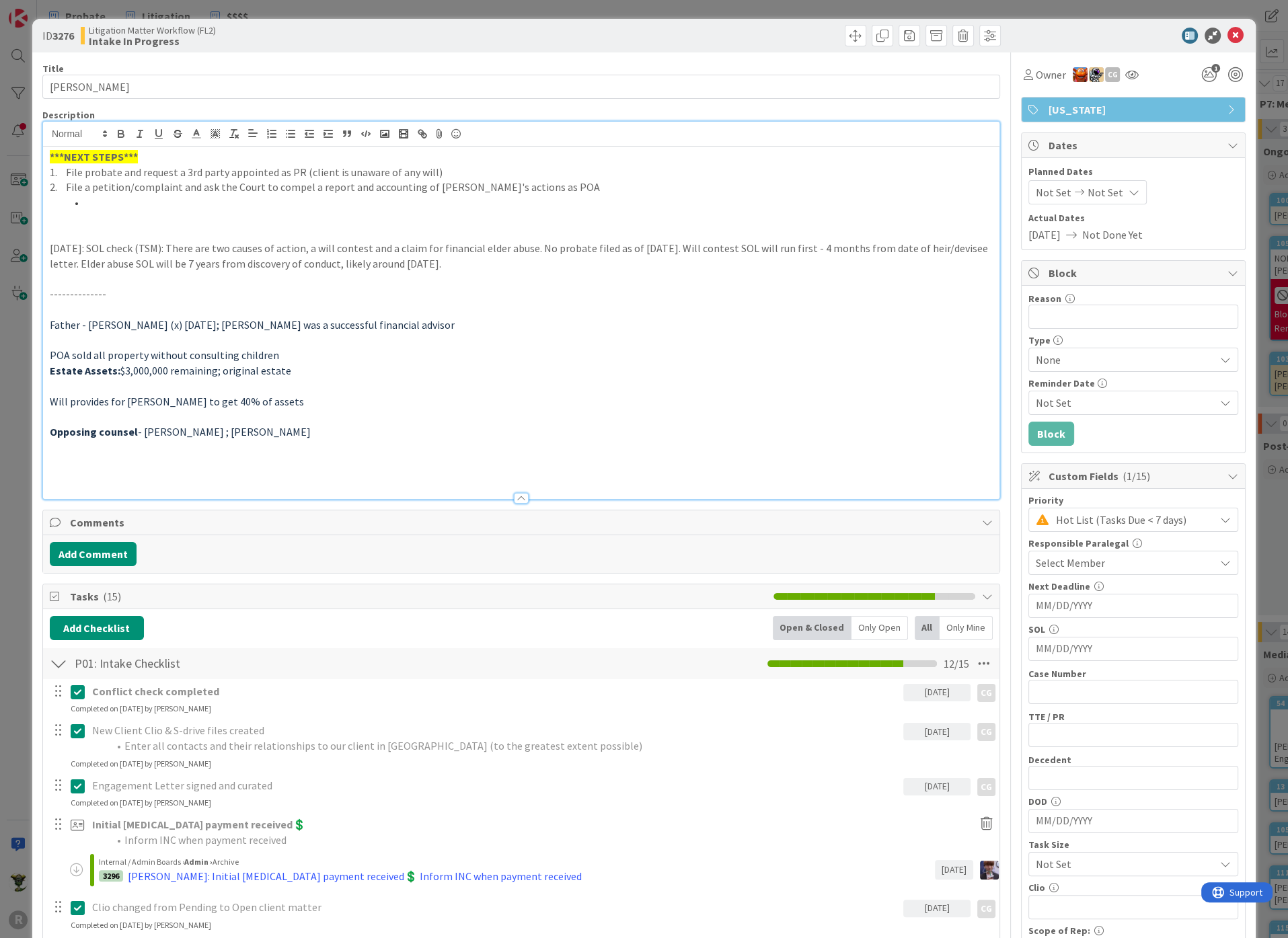
click at [90, 213] on p at bounding box center [521, 218] width 943 height 15
click at [730, 35] on div at bounding box center [762, 36] width 476 height 22
click at [645, 195] on li at bounding box center [529, 203] width 927 height 15
click at [334, 109] on div "Description" at bounding box center [521, 115] width 958 height 12
click at [499, 200] on li at bounding box center [529, 203] width 927 height 15
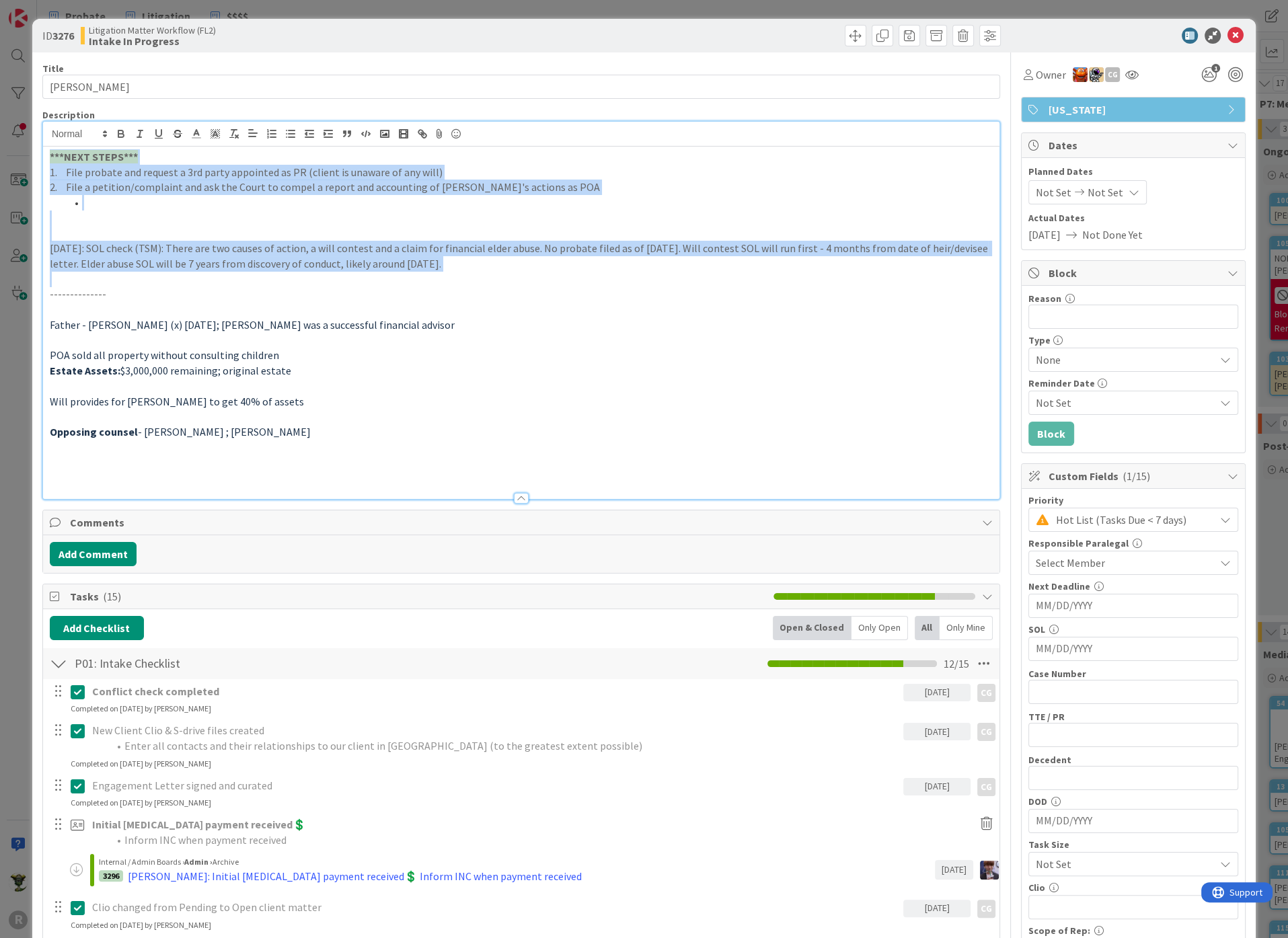
drag, startPoint x: 489, startPoint y: 276, endPoint x: -8, endPoint y: 149, distance: 513.0
click at [0, 149] on html "R Probate Litigation $$$$ Probate Litigation $$$$ Kanban Litigation Matter Work…" at bounding box center [644, 469] width 1288 height 938
click at [147, 226] on p at bounding box center [521, 233] width 943 height 15
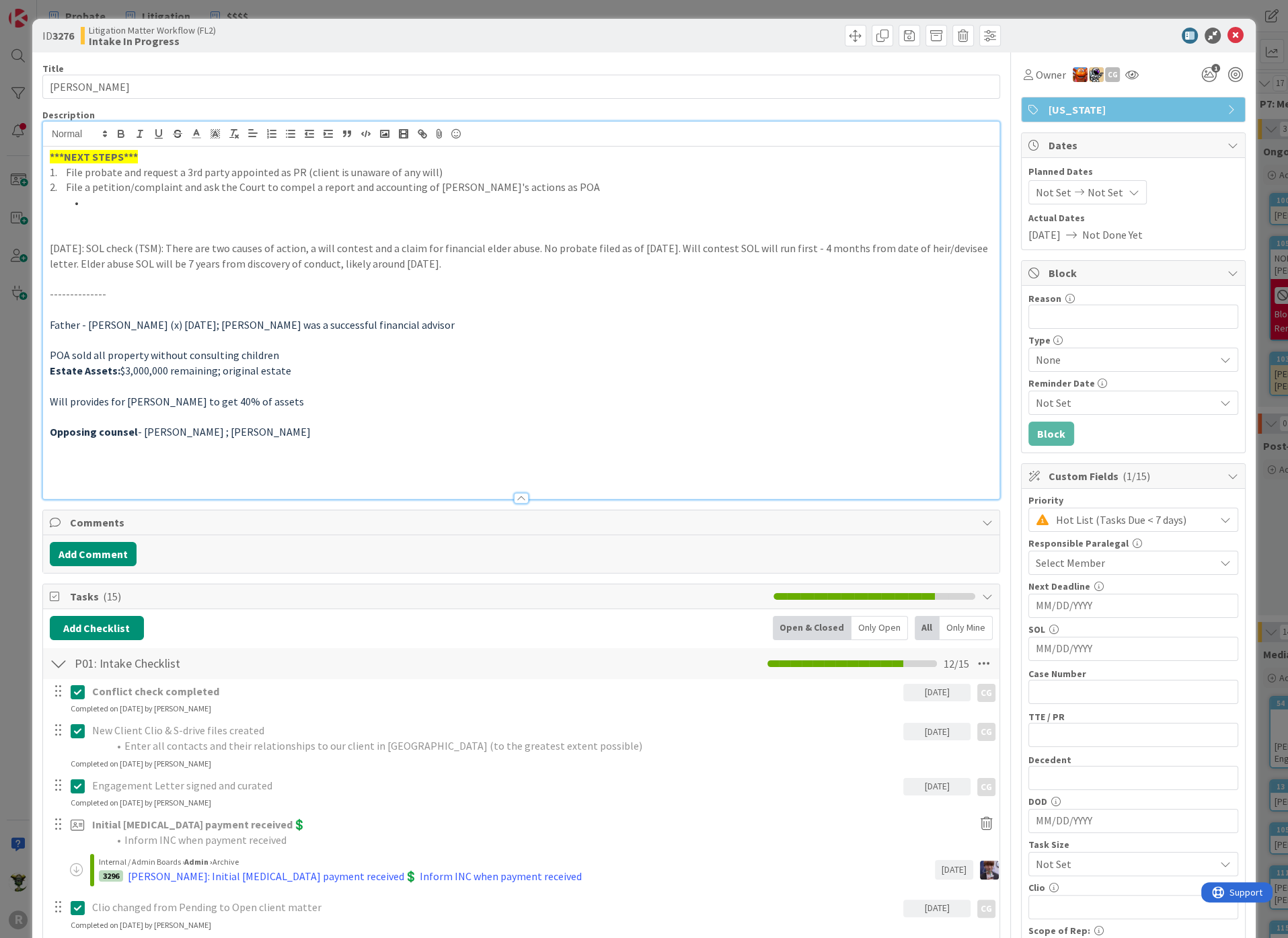
click at [105, 197] on li at bounding box center [529, 203] width 927 height 15
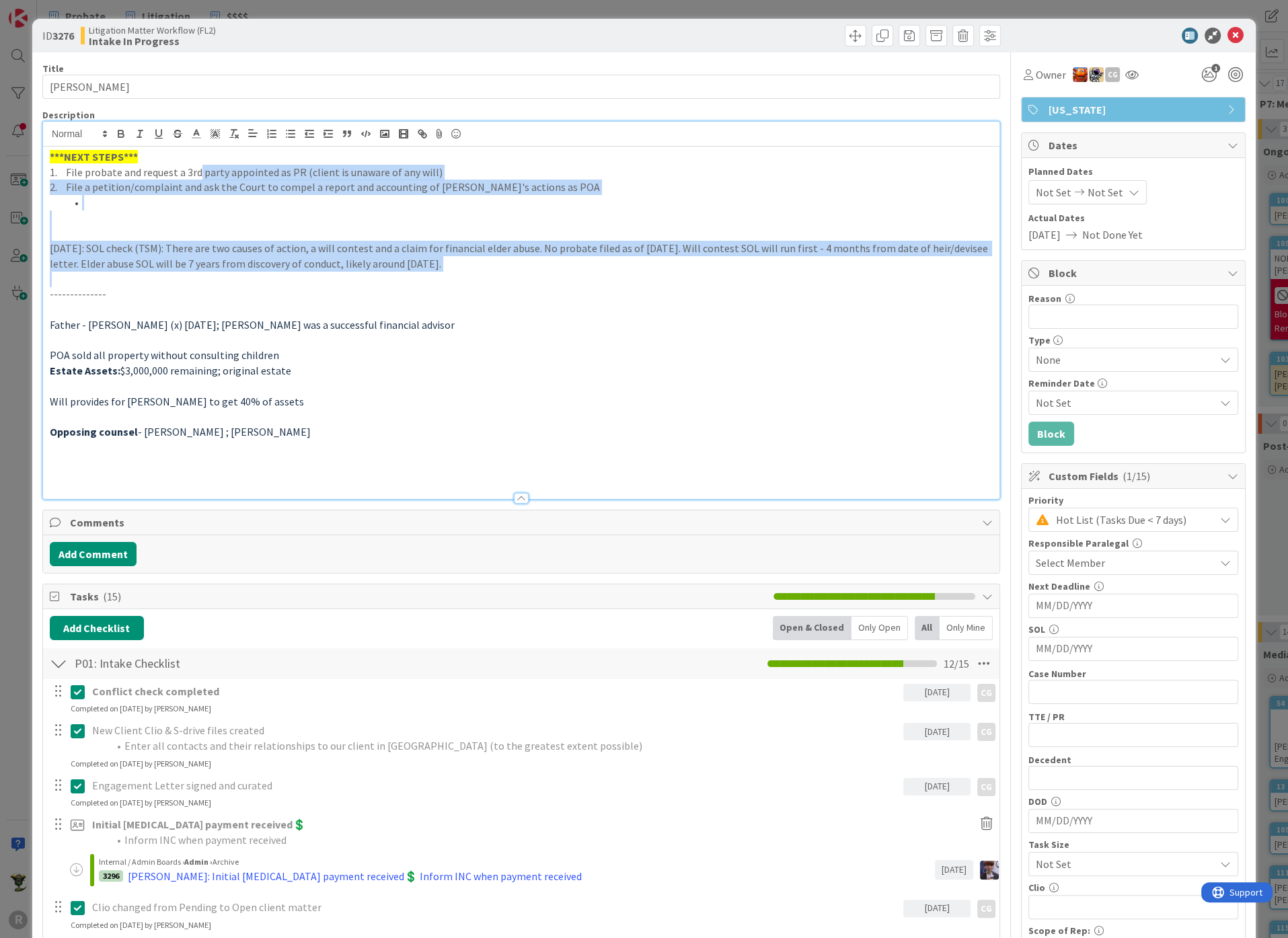
drag, startPoint x: 201, startPoint y: 175, endPoint x: 366, endPoint y: 275, distance: 192.9
click at [366, 275] on div "***NEXT STEPS*** 1. File probate and request a 3rd party appointed as PR (clien…" at bounding box center [521, 322] width 956 height 352
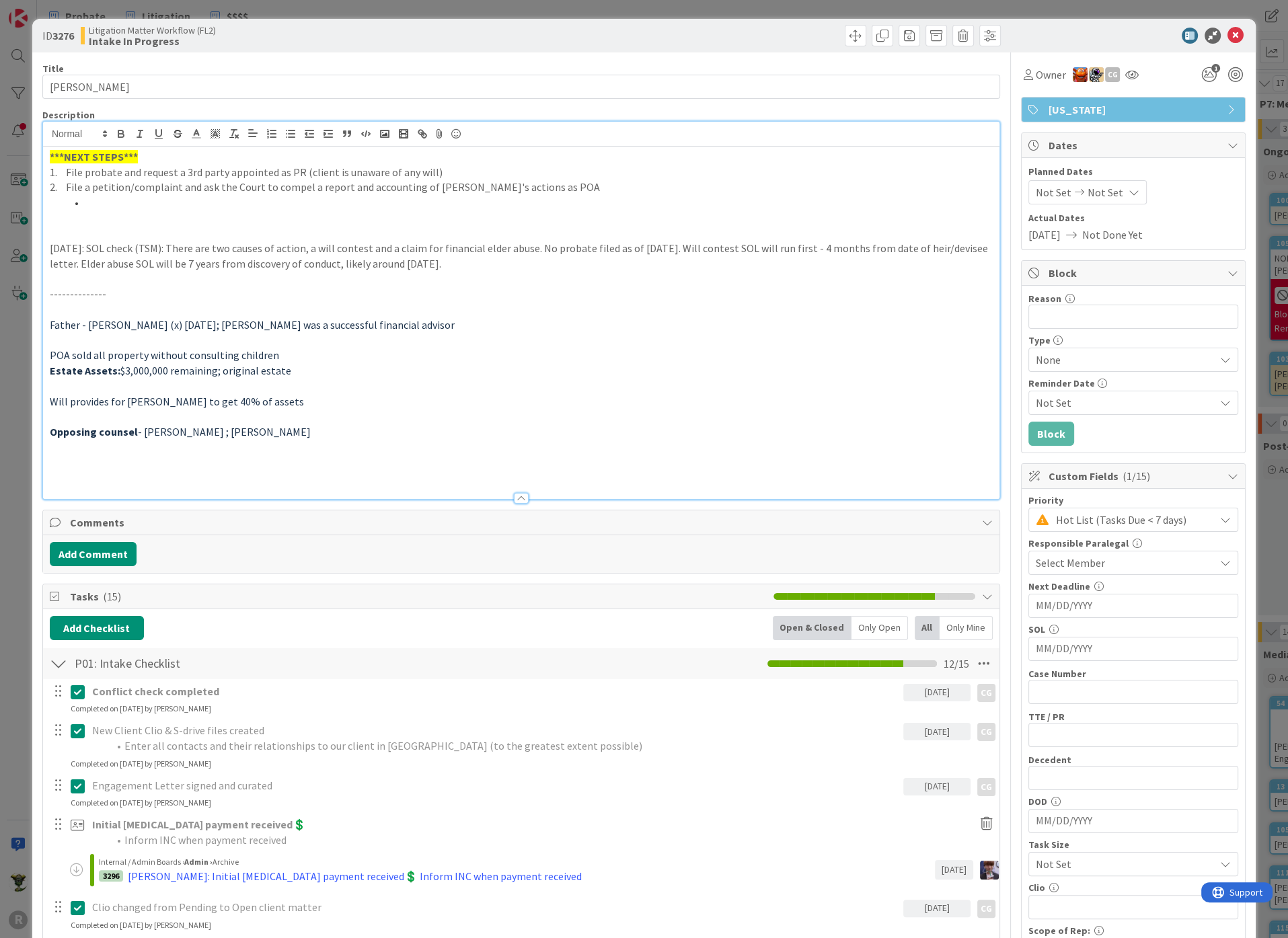
click at [550, 298] on p "--------------" at bounding box center [521, 294] width 943 height 15
drag, startPoint x: 272, startPoint y: 252, endPoint x: 13, endPoint y: 211, distance: 262.2
click at [13, 211] on div "ID 3276 Litigation Matter Workflow (FL2) Intake In Progress Title 14 / 128 [PER…" at bounding box center [644, 469] width 1288 height 938
click at [106, 241] on p "[DATE]: SOL check (TSM): There are two causes of action, a will contest and a c…" at bounding box center [521, 256] width 943 height 30
click at [107, 205] on li at bounding box center [529, 203] width 927 height 15
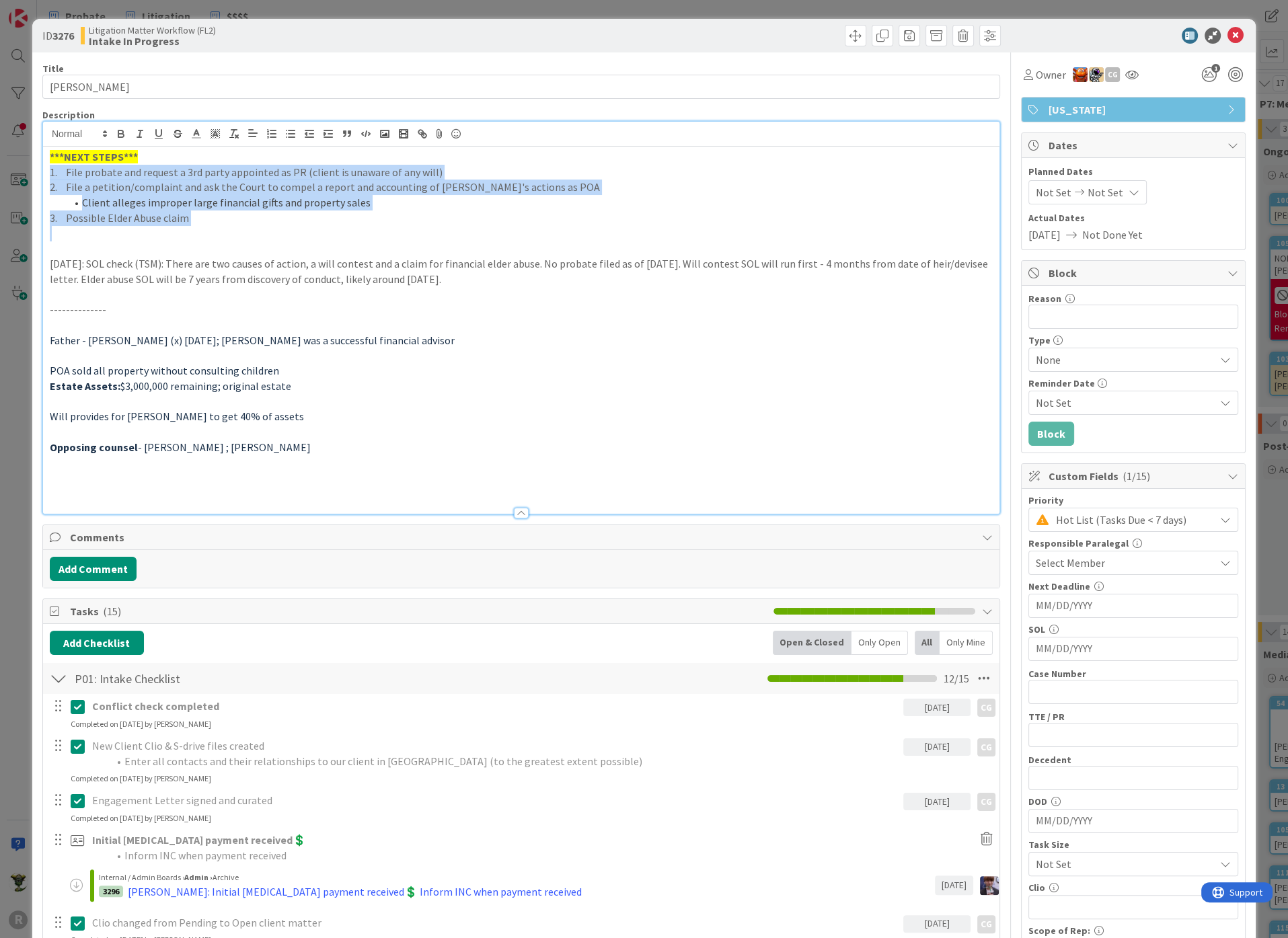
drag, startPoint x: 65, startPoint y: 196, endPoint x: 27, endPoint y: 172, distance: 44.9
click at [27, 172] on div "ID 3276 Litigation Matter Workflow (FL2) Intake In Progress Title 14 / 128 [PER…" at bounding box center [644, 469] width 1288 height 938
click at [220, 125] on span at bounding box center [215, 134] width 19 height 19
click at [262, 145] on span at bounding box center [256, 178] width 102 height 72
click at [257, 152] on span at bounding box center [257, 151] width 11 height 11
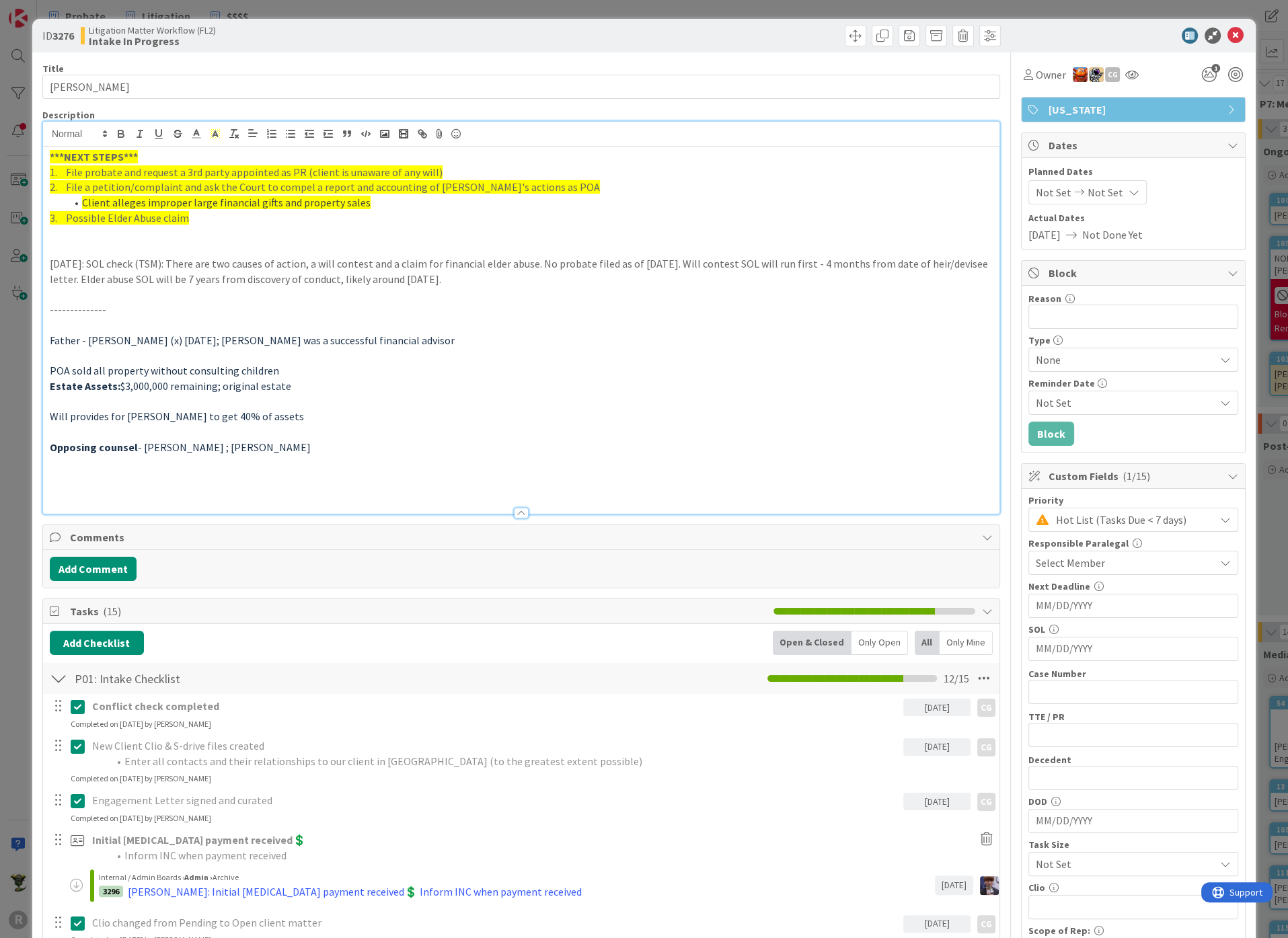
click at [269, 250] on p at bounding box center [521, 248] width 943 height 15
click at [517, 509] on div at bounding box center [521, 513] width 15 height 11
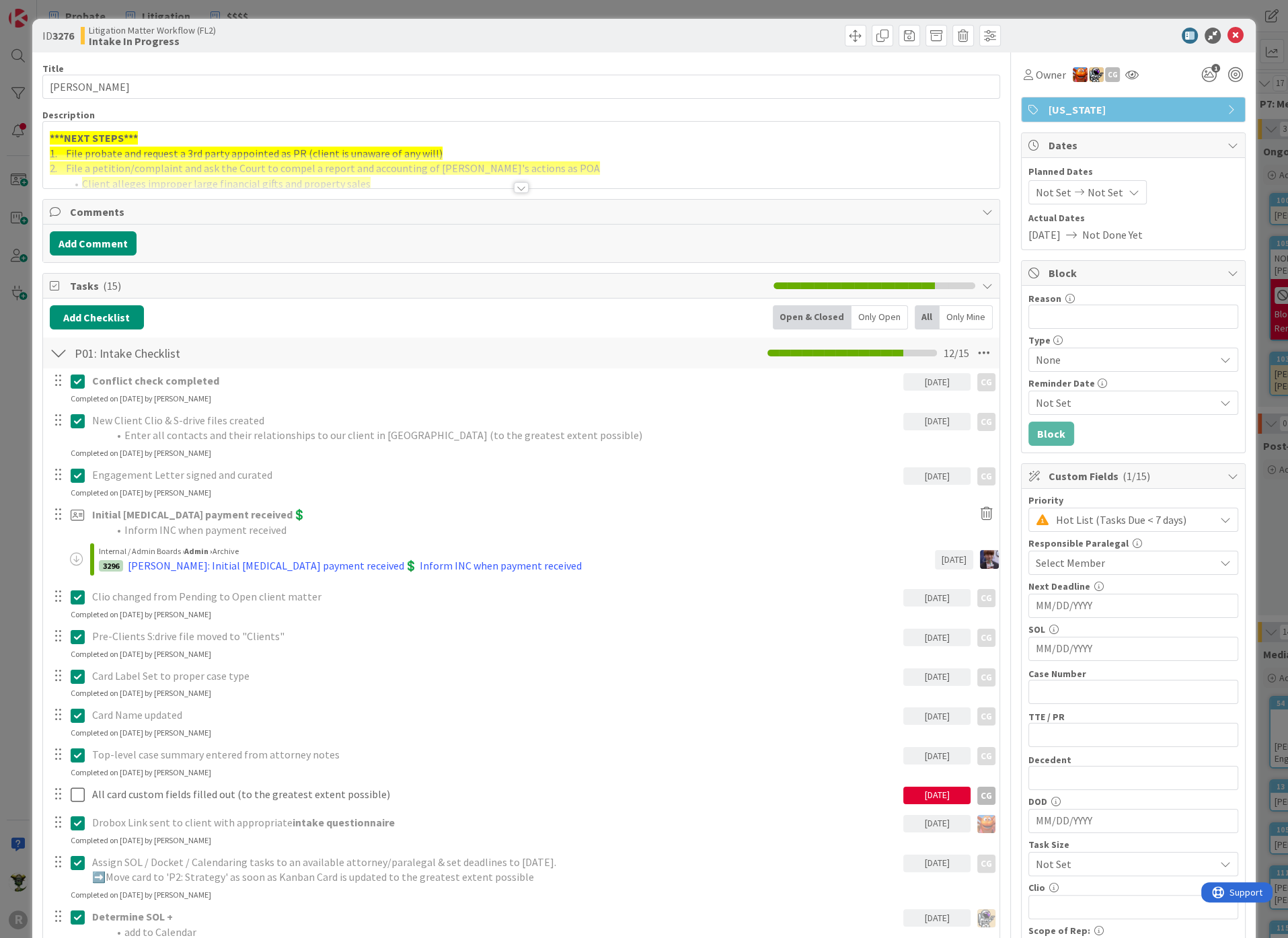
click at [753, 52] on div "Title 14 / 128 [PERSON_NAME] Description ***NEXT STEPS*** 1. File probate and r…" at bounding box center [521, 935] width 958 height 1765
click at [1227, 35] on icon at bounding box center [1235, 35] width 16 height 16
